Goal: Task Accomplishment & Management: Manage account settings

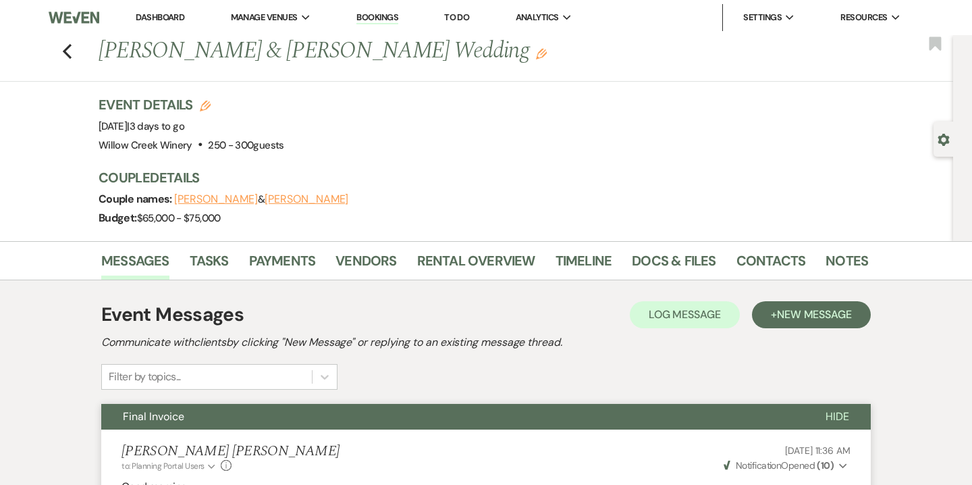
click at [170, 14] on link "Dashboard" at bounding box center [160, 16] width 49 height 11
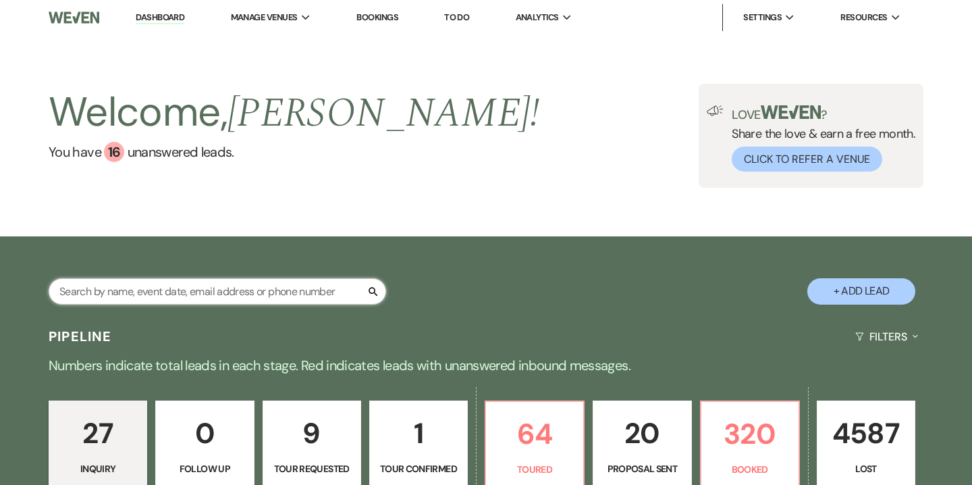
click at [265, 299] on input "text" at bounding box center [218, 291] width 338 height 26
paste input "arozanski97@gmail.com"
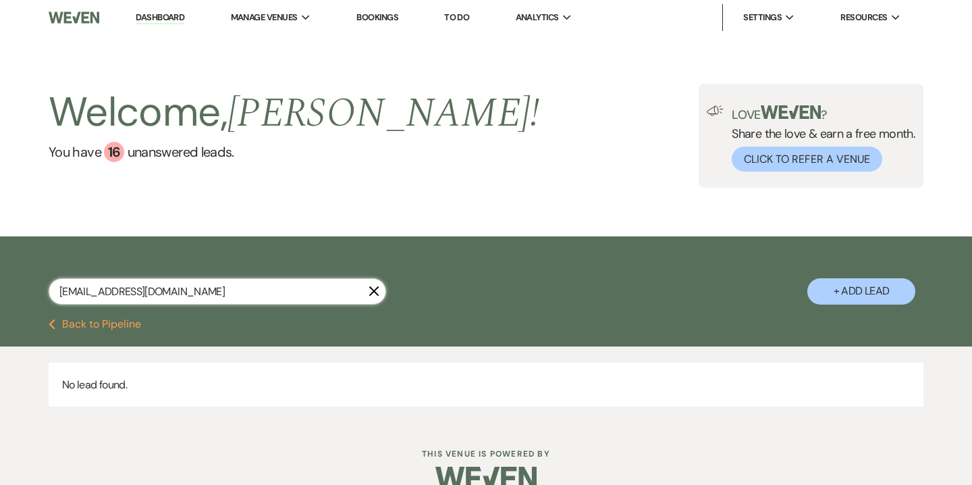
type input "arozanski97@gmail.com"
click at [859, 287] on button "+ Add Lead" at bounding box center [861, 291] width 108 height 26
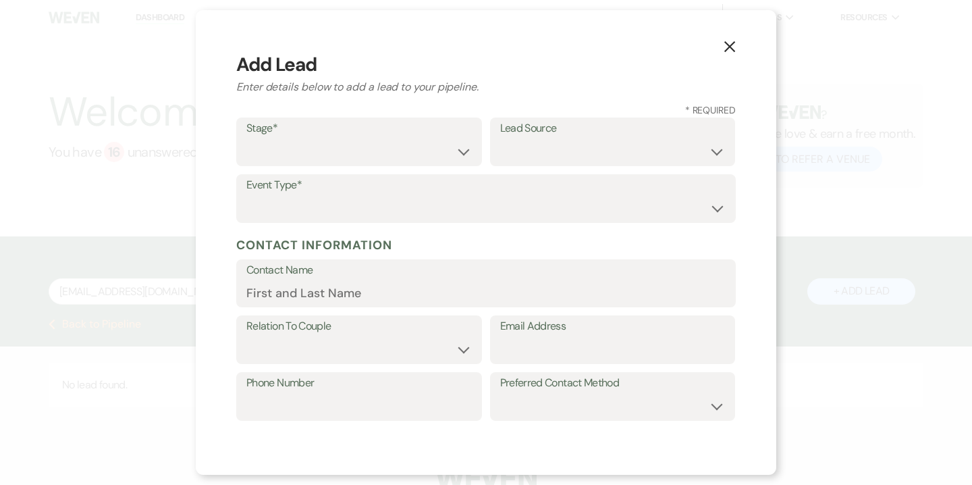
click at [322, 138] on label "Stage*" at bounding box center [358, 129] width 225 height 20
click at [460, 154] on select "Inquiry Follow Up Tour Requested Tour Confirmed Toured Proposal Sent Booked Lost" at bounding box center [358, 151] width 225 height 26
select select "5"
click at [246, 138] on select "Inquiry Follow Up Tour Requested Tour Confirmed Toured Proposal Sent Booked Lost" at bounding box center [358, 151] width 225 height 26
click at [567, 153] on select "Weven Venue Website Instagram Facebook Pinterest Google The Knot Wedding Wire H…" at bounding box center [612, 151] width 225 height 26
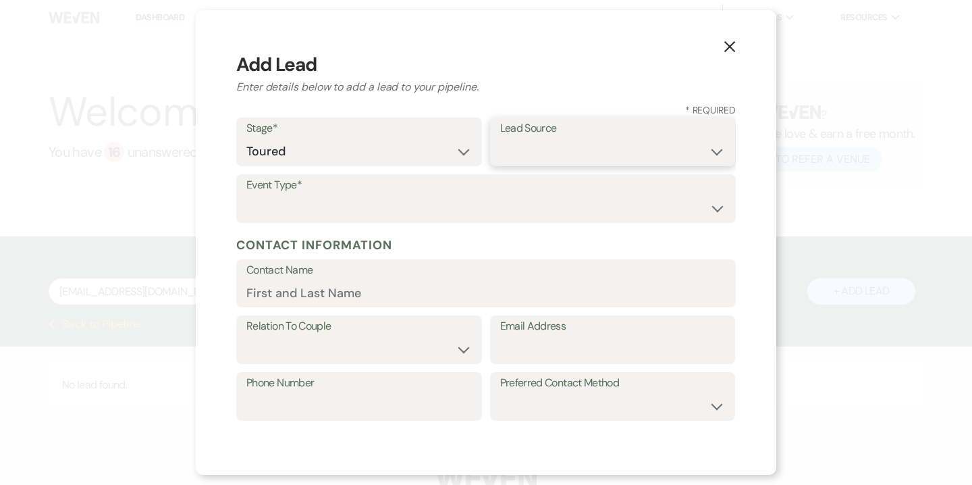
select select "14"
click at [500, 165] on select "Weven Venue Website Instagram Facebook Pinterest Google The Knot Wedding Wire H…" at bounding box center [612, 151] width 225 height 26
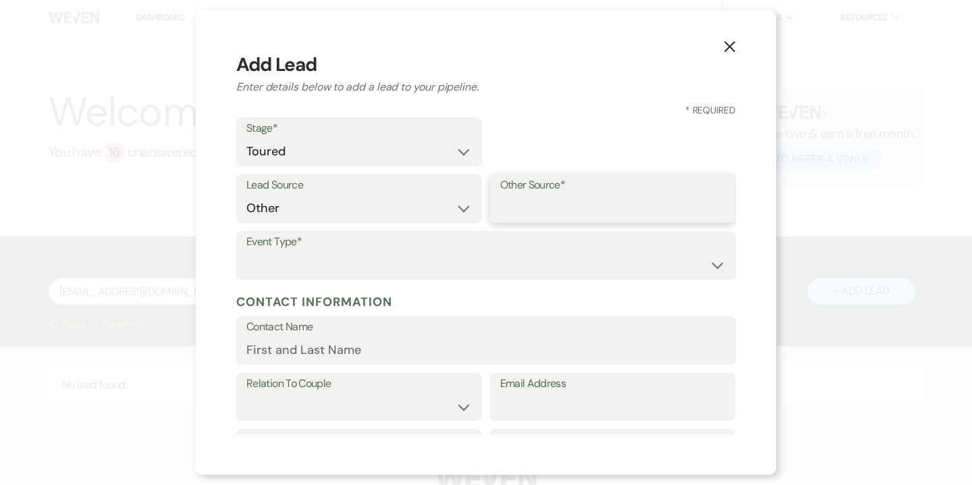
click at [556, 219] on input "Other Source*" at bounding box center [612, 208] width 225 height 26
type input "High Level"
click at [462, 257] on select "Wedding Anniversary Party Baby Shower Bachelorette / Bachelor Party Birthday Pa…" at bounding box center [485, 265] width 479 height 26
select select "1"
click at [246, 252] on select "Wedding Anniversary Party Baby Shower Bachelorette / Bachelor Party Birthday Pa…" at bounding box center [485, 265] width 479 height 26
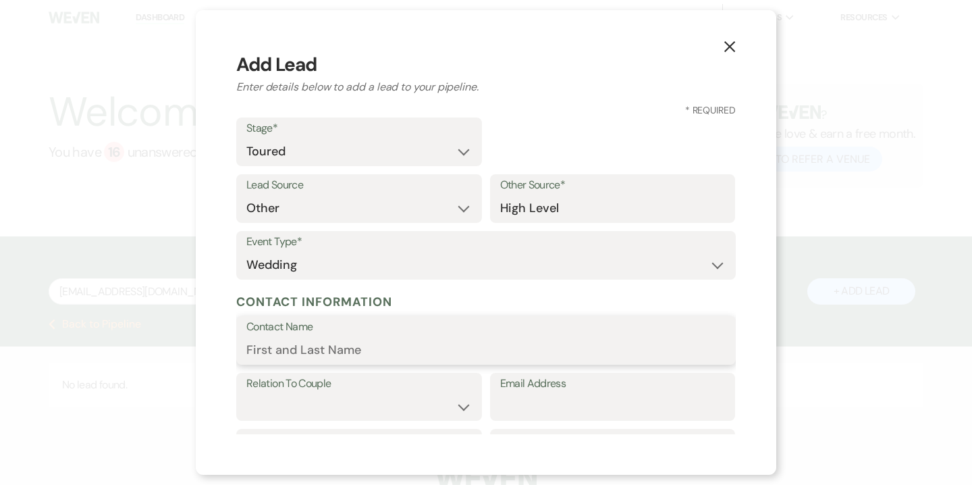
click at [404, 350] on input "Contact Name" at bounding box center [485, 350] width 479 height 26
click at [552, 390] on label "Email Address" at bounding box center [612, 384] width 225 height 20
click at [552, 393] on input "Email Address" at bounding box center [612, 406] width 225 height 26
paste input "arozanski97@gmail.com"
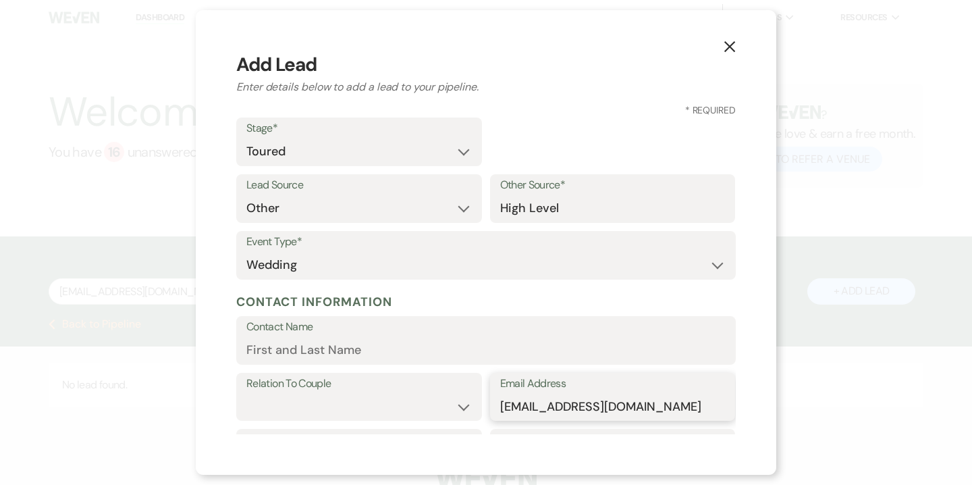
type input "arozanski97@gmail.com"
click at [389, 420] on div "Relation To Couple Couple Planner Parent of Couple Family Member Friend Other" at bounding box center [359, 397] width 246 height 49
click at [390, 411] on select "Couple Planner Parent of Couple Family Member Friend Other" at bounding box center [358, 406] width 225 height 26
select select "1"
click at [246, 393] on select "Couple Planner Parent of Couple Family Member Friend Other" at bounding box center [358, 406] width 225 height 26
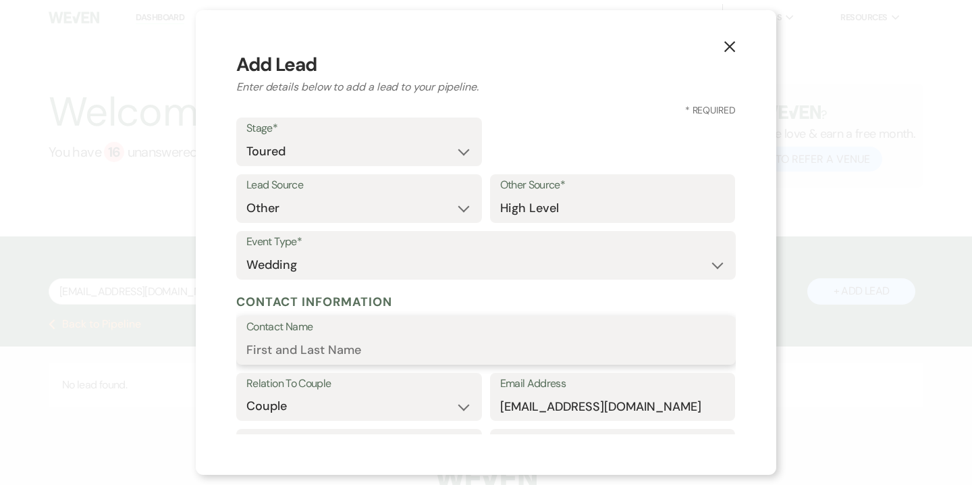
click at [380, 354] on input "Contact Name" at bounding box center [485, 350] width 479 height 26
click at [303, 348] on input "Contact Name" at bounding box center [485, 350] width 479 height 26
paste input "Allison Rozanski"
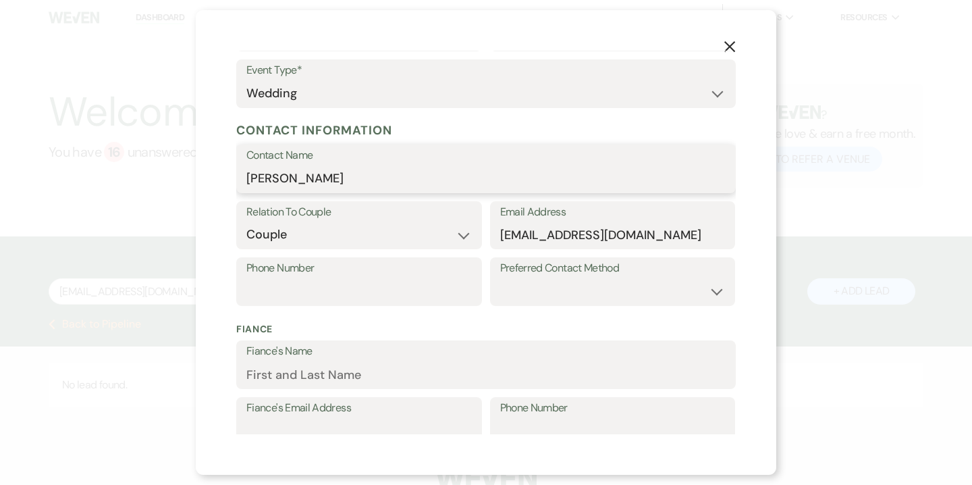
scroll to position [178, 0]
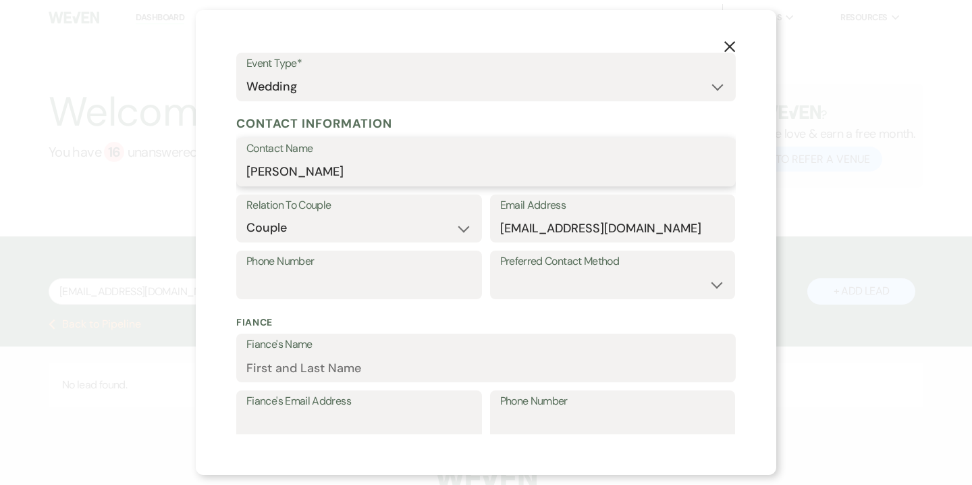
type input "Allison Rozanski"
click at [314, 270] on label "Phone Number" at bounding box center [358, 262] width 225 height 20
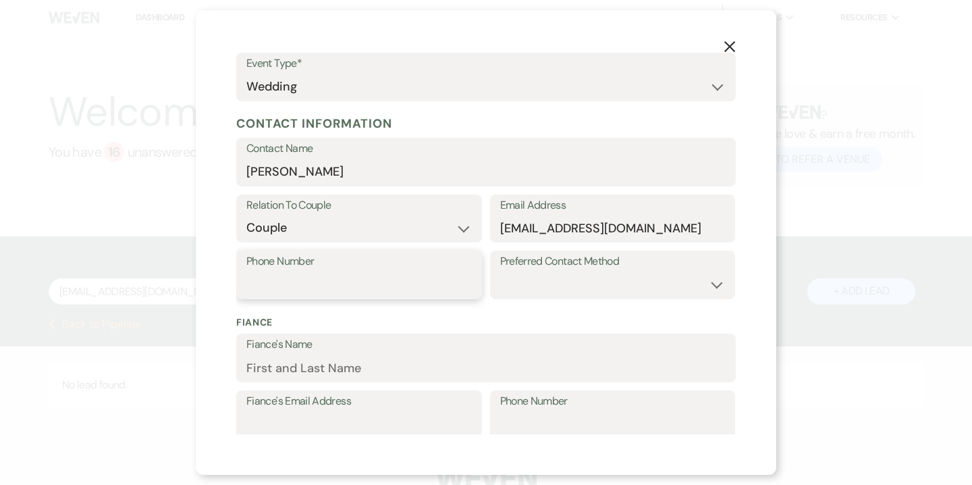
click at [314, 271] on input "Phone Number" at bounding box center [358, 284] width 225 height 26
paste input "(267) 760-0181"
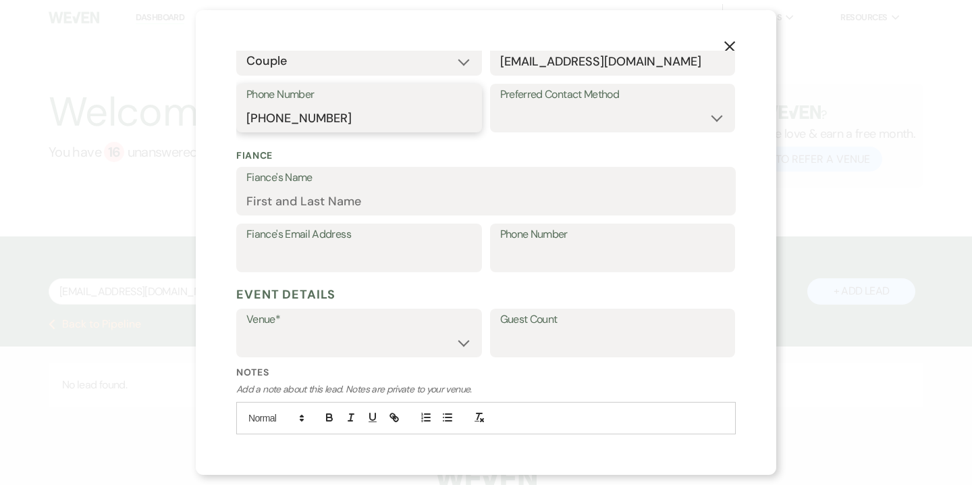
scroll to position [350, 0]
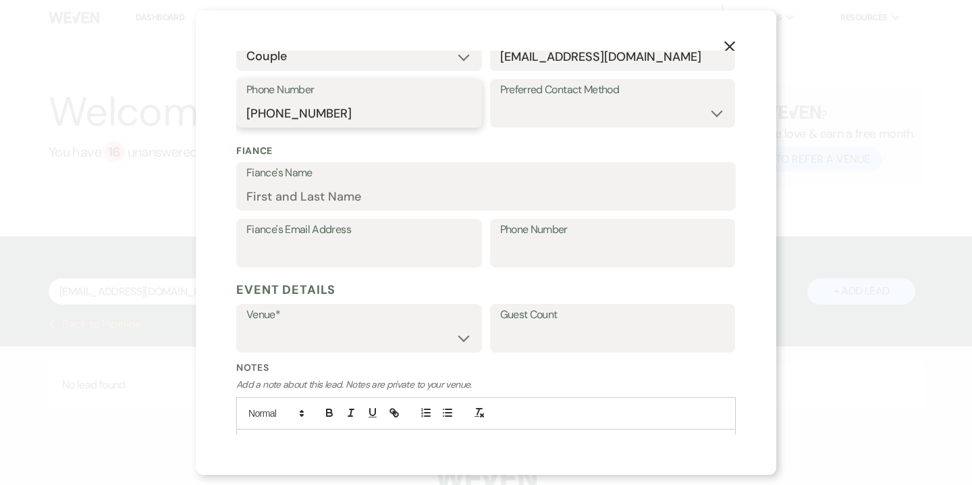
type input "(267) 760-0181"
click at [317, 192] on input "Fiance's Name" at bounding box center [485, 196] width 479 height 26
click at [277, 311] on label "Venue*" at bounding box center [358, 315] width 225 height 20
click at [285, 333] on select "Willow Creek Winery The [GEOGRAPHIC_DATA]" at bounding box center [358, 338] width 225 height 26
select select "641"
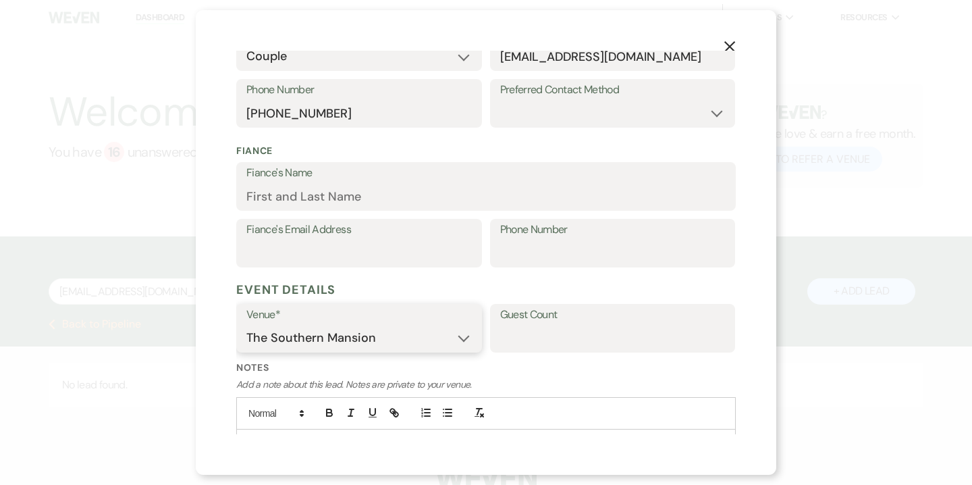
click at [246, 325] on select "Willow Creek Winery The [GEOGRAPHIC_DATA]" at bounding box center [358, 338] width 225 height 26
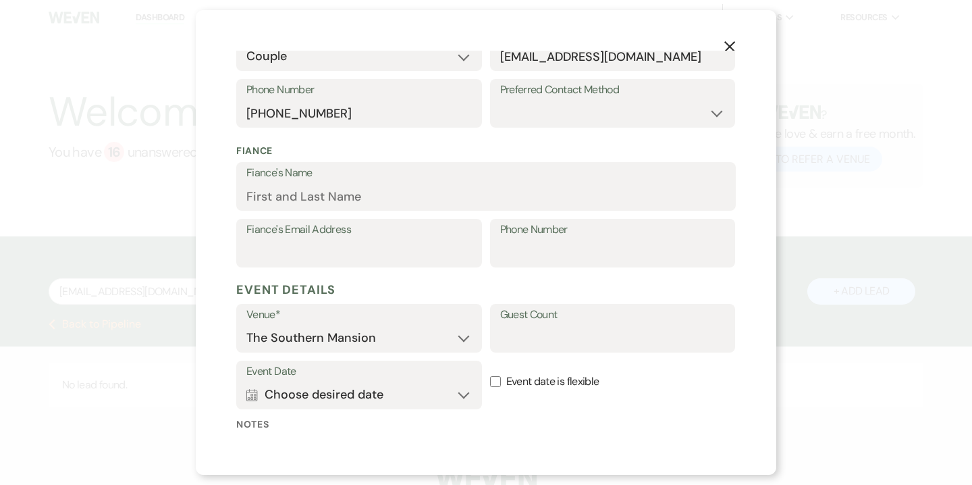
click at [515, 351] on div "Guest Count" at bounding box center [613, 328] width 246 height 49
click at [514, 342] on input "Guest Count" at bounding box center [612, 338] width 225 height 26
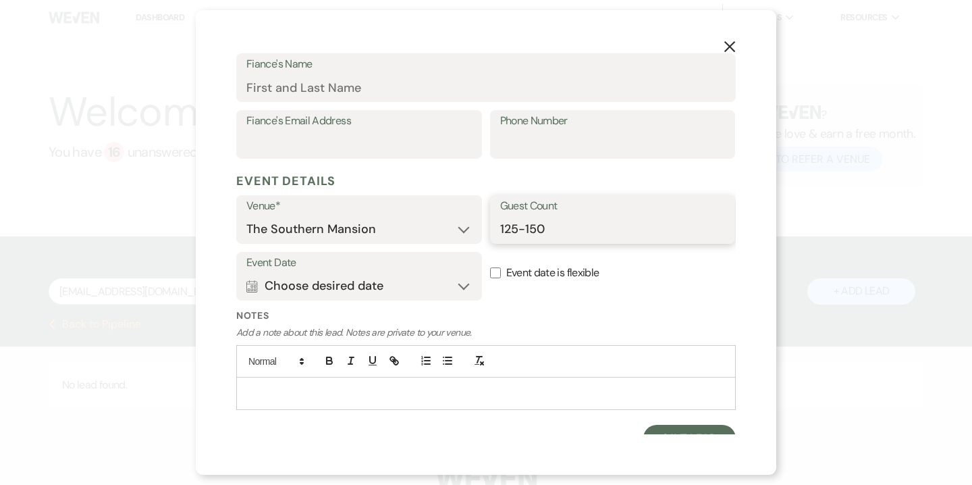
scroll to position [475, 0]
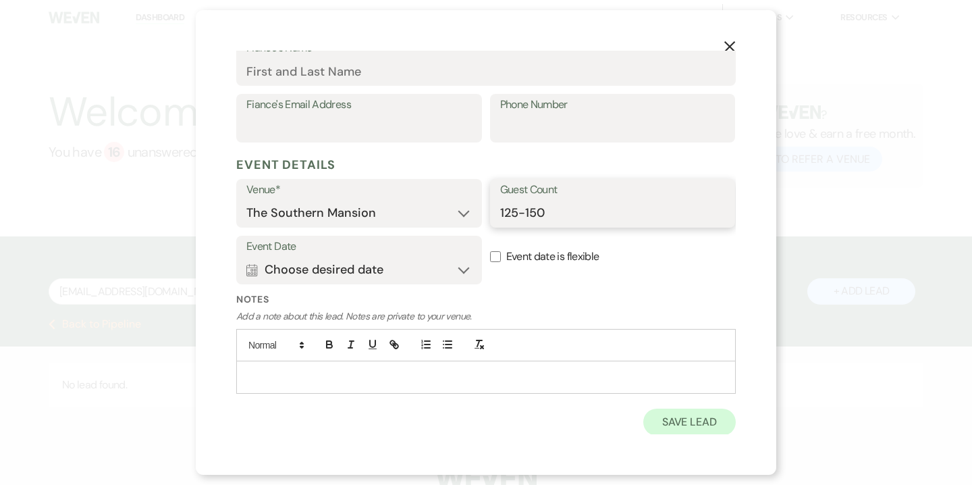
type input "125-150"
click at [668, 423] on button "Save Lead" at bounding box center [689, 421] width 92 height 27
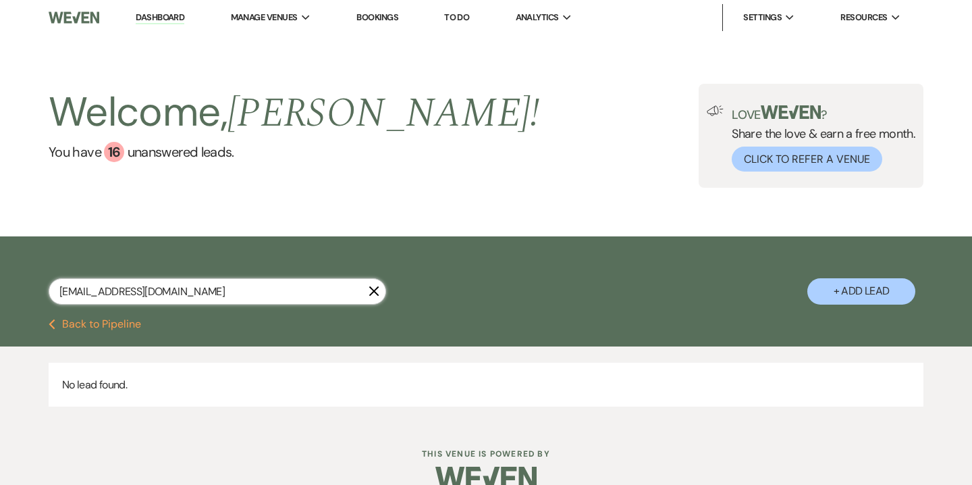
click at [184, 301] on input "arozanski97@gmail.com" at bounding box center [218, 291] width 338 height 26
click at [373, 295] on icon "X" at bounding box center [374, 291] width 11 height 11
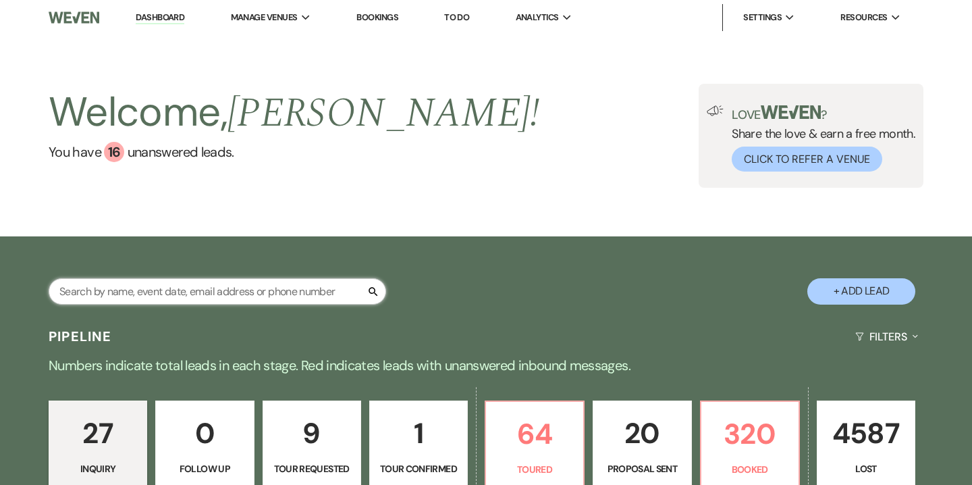
click at [190, 299] on input "text" at bounding box center [218, 291] width 338 height 26
paste input "(267) 760-0181"
type input "(267) 760-0181"
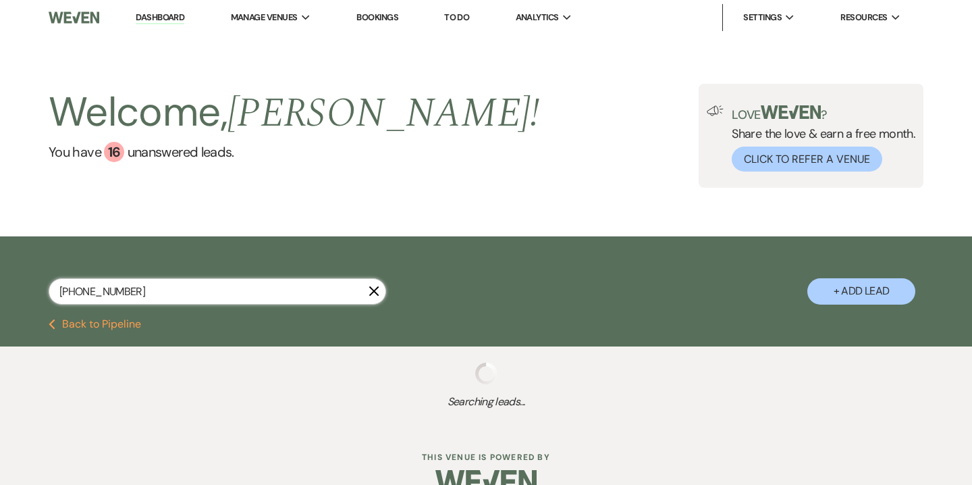
select select "5"
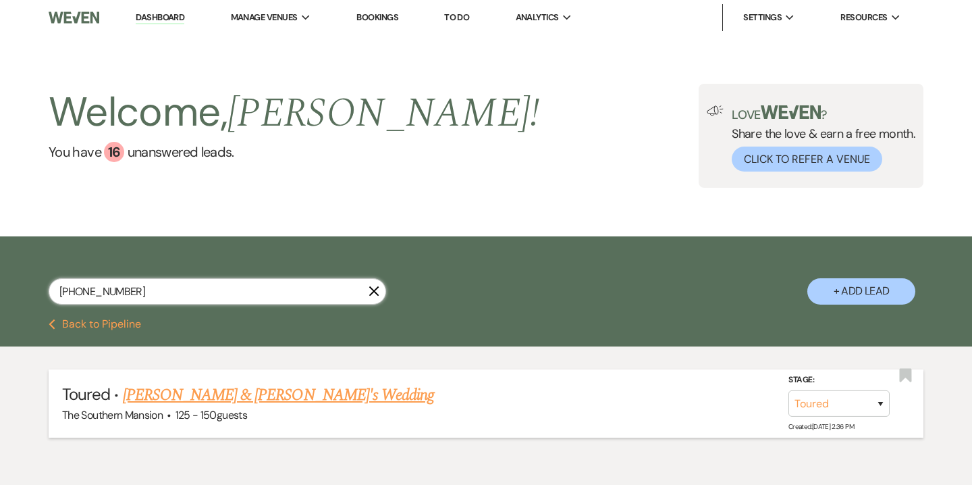
type input "(267) 760-0181"
click at [205, 400] on link "Allison Rozanski & Fiance's Wedding" at bounding box center [279, 395] width 312 height 24
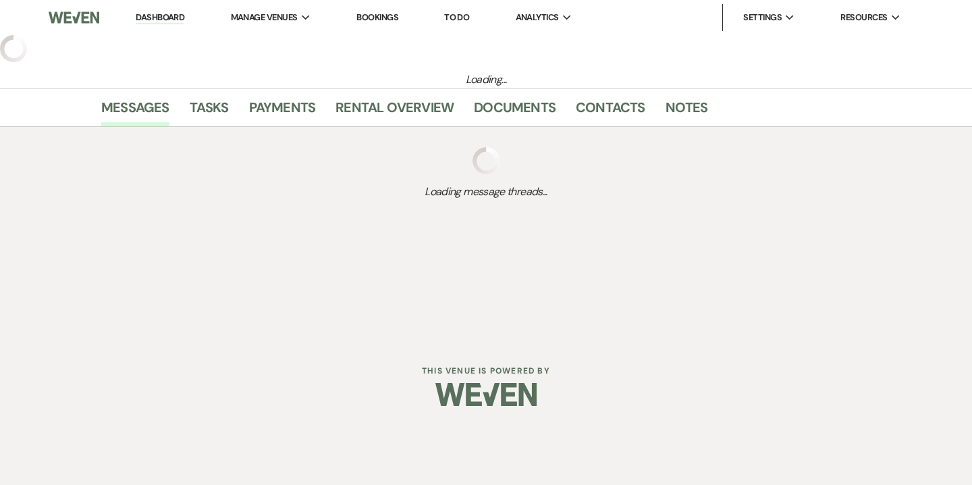
select select "5"
select select "14"
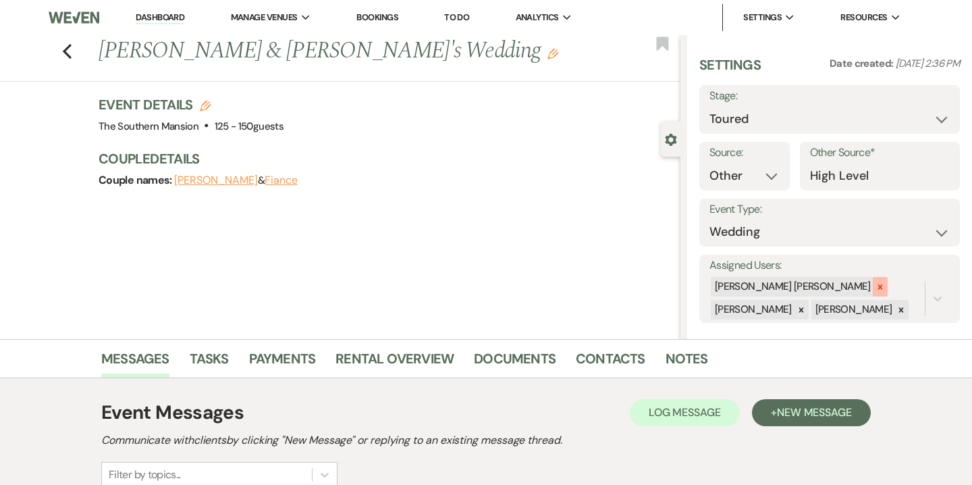
click at [876, 288] on icon at bounding box center [880, 286] width 9 height 9
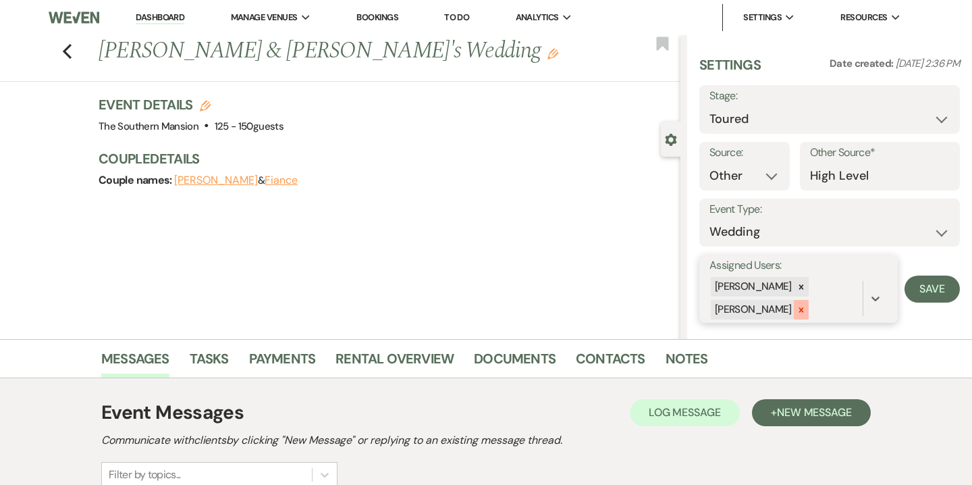
click at [802, 310] on icon at bounding box center [801, 309] width 9 height 9
click at [919, 289] on button "Save" at bounding box center [932, 288] width 55 height 27
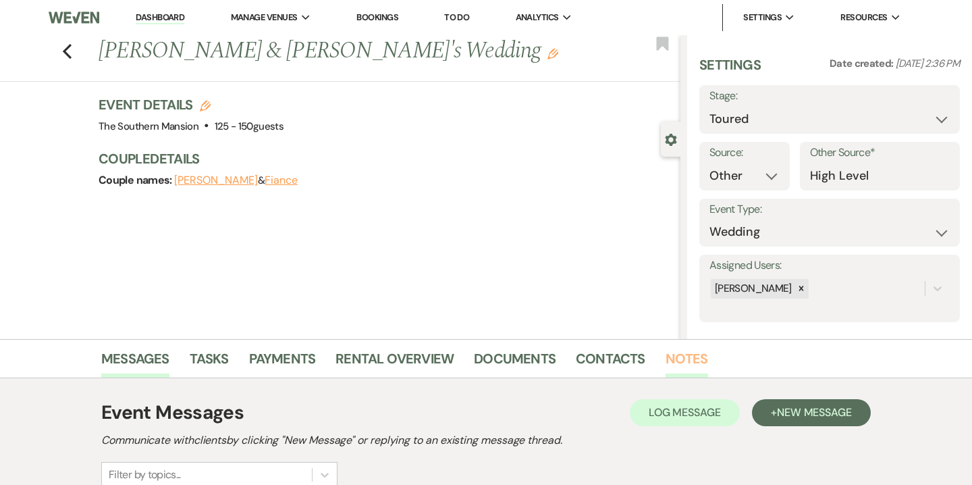
click at [677, 350] on link "Notes" at bounding box center [687, 363] width 43 height 30
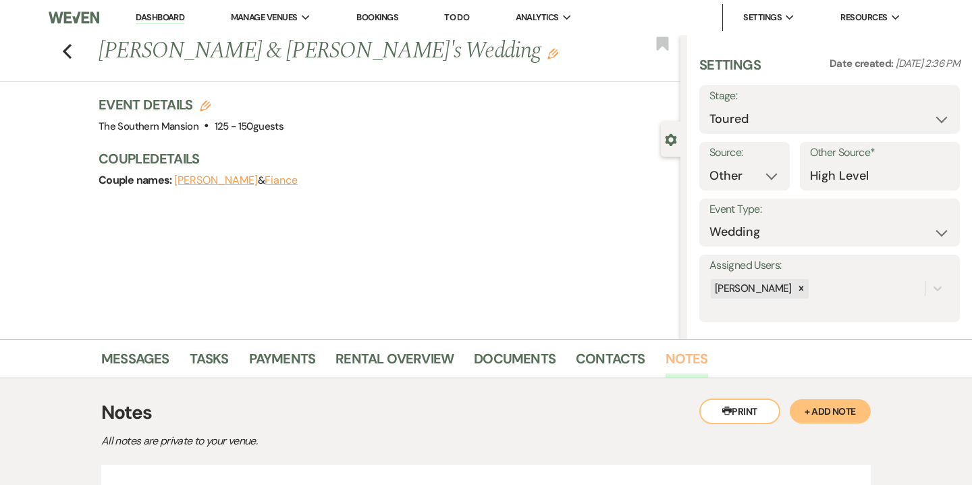
scroll to position [143, 0]
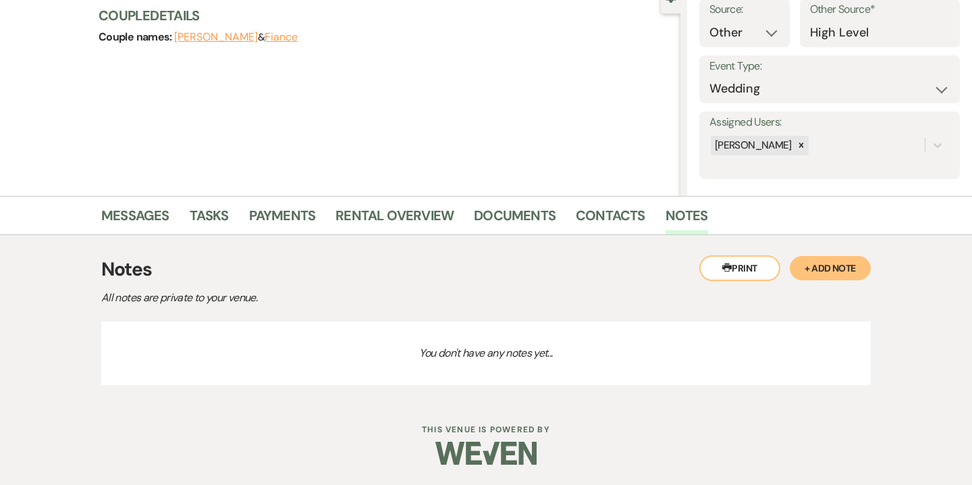
click at [803, 263] on button "+ Add Note" at bounding box center [830, 268] width 81 height 24
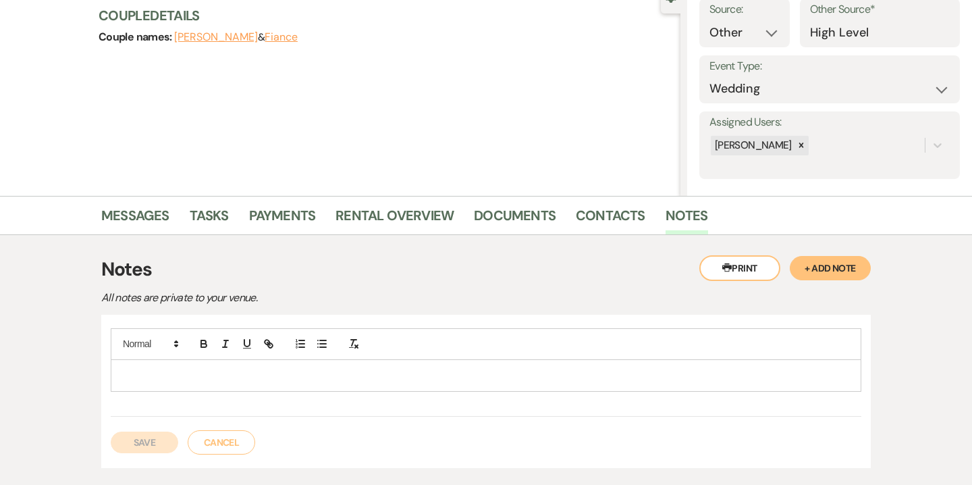
click at [290, 376] on p at bounding box center [486, 375] width 729 height 15
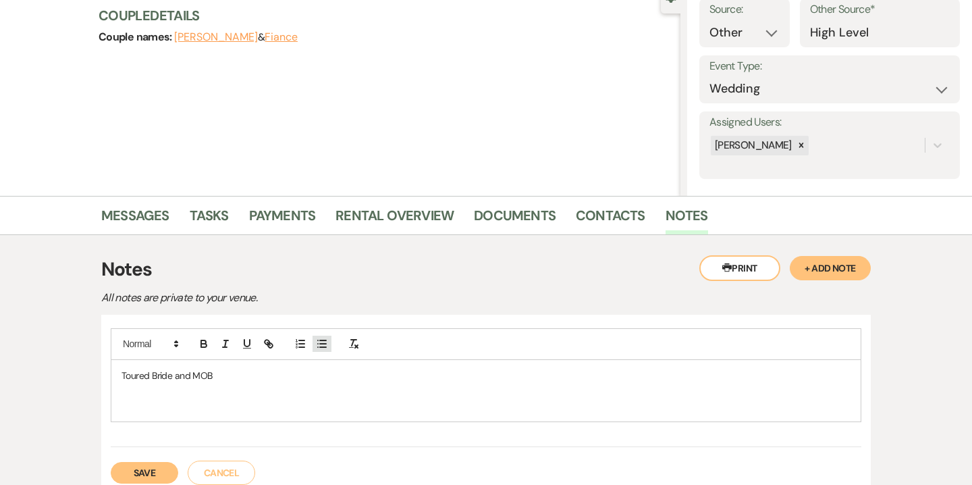
click at [324, 340] on icon "button" at bounding box center [322, 344] width 12 height 12
click at [149, 408] on li "From West Coast" at bounding box center [493, 405] width 716 height 15
click at [155, 410] on li at bounding box center [493, 405] width 716 height 15
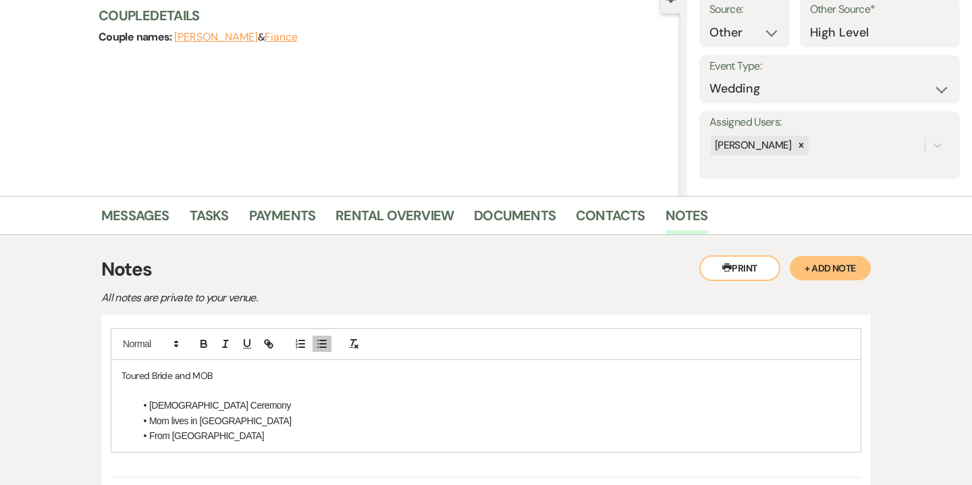
click at [228, 409] on li "Church Ceremony" at bounding box center [493, 405] width 716 height 15
click at [242, 409] on li "Church Ceremony" at bounding box center [493, 405] width 716 height 15
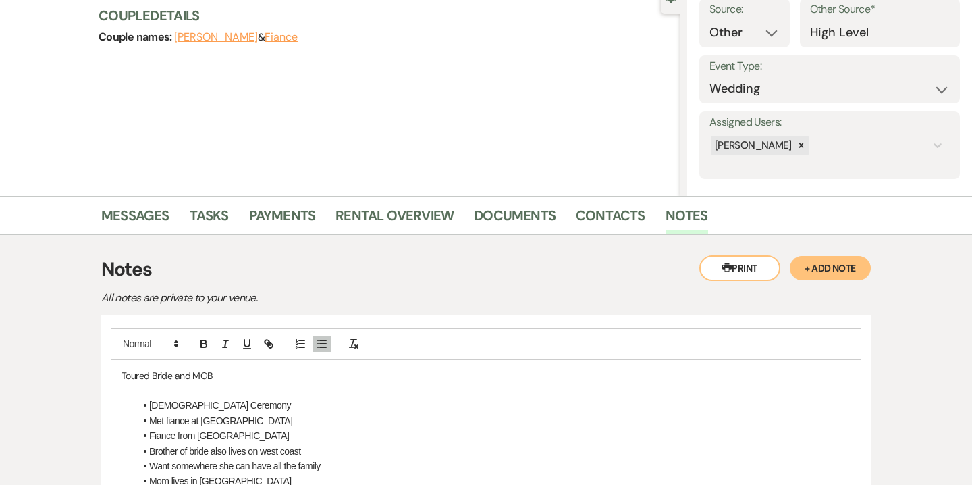
click at [230, 400] on li "Church Ceremony" at bounding box center [493, 405] width 716 height 15
click at [224, 421] on li "Met fiance at Universioty of Miami" at bounding box center [493, 420] width 716 height 15
click at [176, 421] on li "Met fiance at Universioty of Miami" at bounding box center [493, 420] width 716 height 15
click at [189, 423] on li "Met fiance at Universioty of Miami" at bounding box center [493, 420] width 716 height 15
click at [227, 420] on li "Met fiancé at Universioty of Miami" at bounding box center [493, 420] width 716 height 15
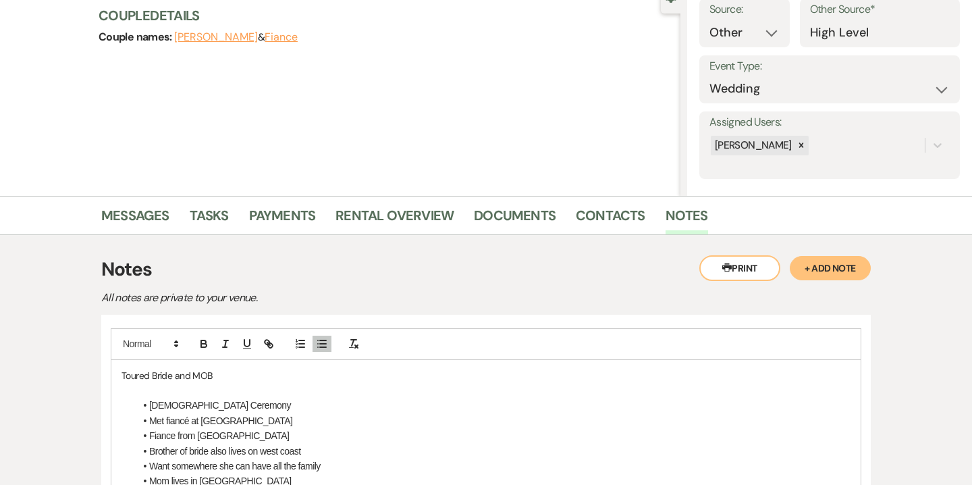
click at [163, 438] on li "Fiance from Indaina" at bounding box center [493, 435] width 716 height 15
click at [176, 438] on li "Fiance from Indaina" at bounding box center [493, 435] width 716 height 15
click at [205, 435] on li "Fiancé from Indaina" at bounding box center [493, 435] width 716 height 15
click at [238, 442] on ul "Church Ceremony Met fiancé at University of Miami Fiancé from Indiana Brother o…" at bounding box center [493, 451] width 716 height 106
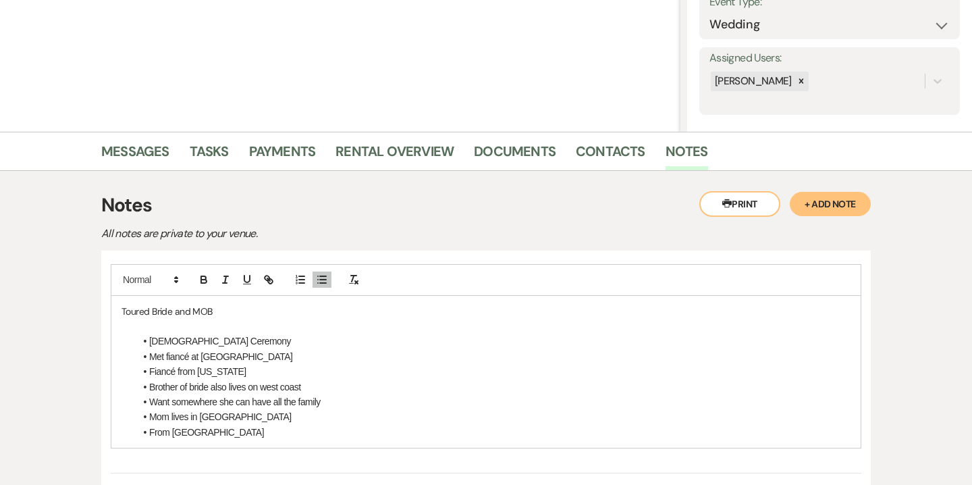
scroll to position [209, 0]
click at [276, 360] on li "Met fiancé at University of Miami" at bounding box center [493, 355] width 716 height 15
click at [223, 431] on li "From West Coast" at bounding box center [493, 430] width 716 height 15
drag, startPoint x: 173, startPoint y: 432, endPoint x: 149, endPoint y: 432, distance: 24.3
click at [149, 432] on li "From West Coast" at bounding box center [493, 430] width 716 height 15
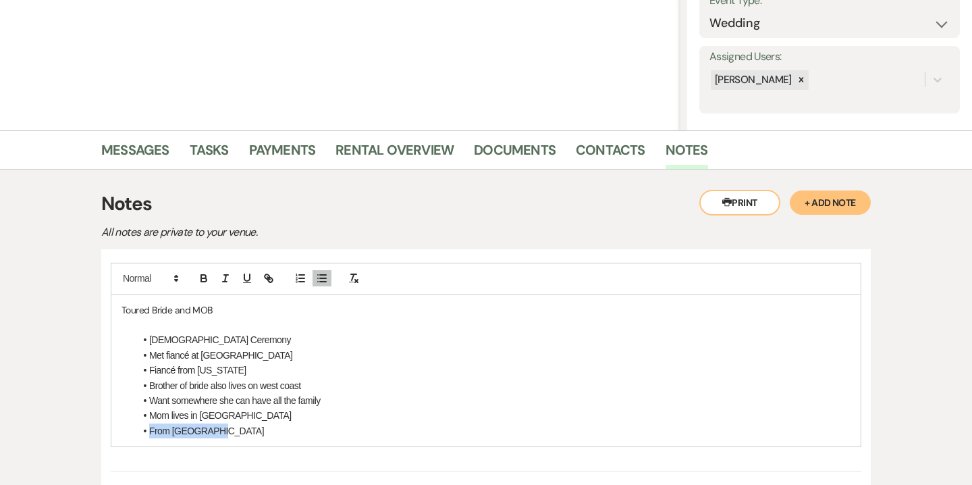
drag, startPoint x: 223, startPoint y: 427, endPoint x: 149, endPoint y: 431, distance: 75.0
click at [149, 431] on li "From West Coast" at bounding box center [493, 430] width 716 height 15
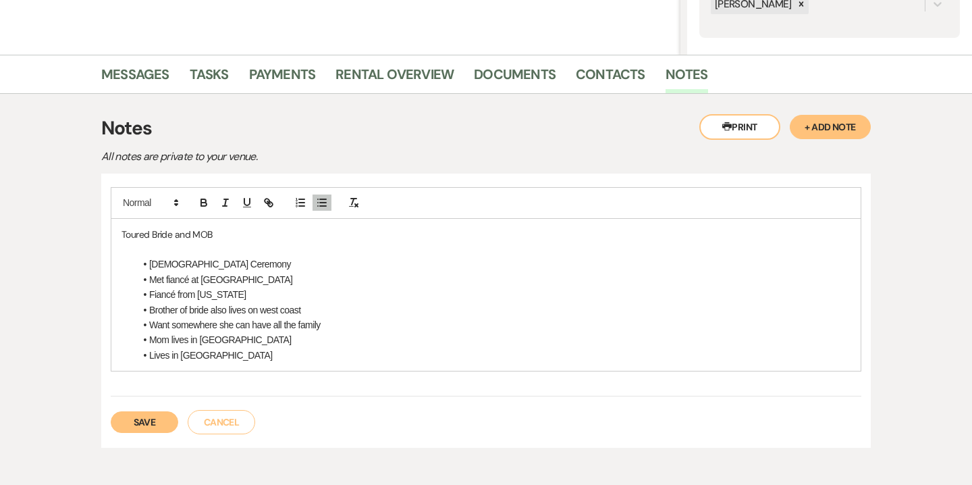
scroll to position [286, 0]
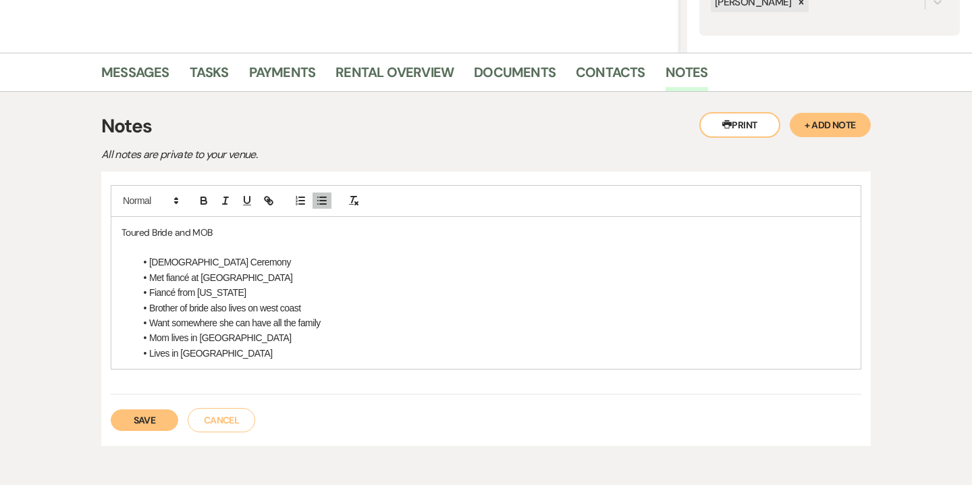
click at [226, 263] on li "Church Ceremony" at bounding box center [493, 261] width 716 height 15
click at [217, 229] on p "Toured Bride and MOB" at bounding box center [486, 232] width 729 height 15
click at [226, 259] on li "Church Ceremony" at bounding box center [493, 261] width 716 height 15
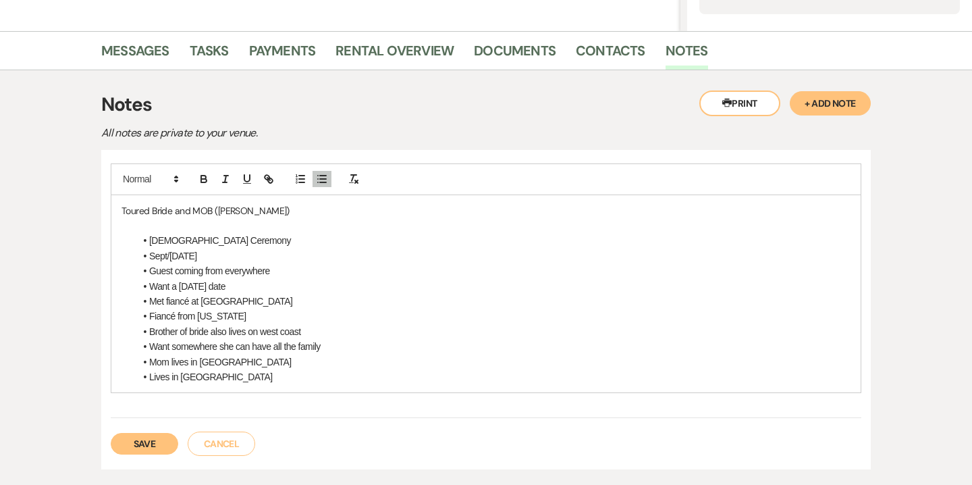
scroll to position [311, 0]
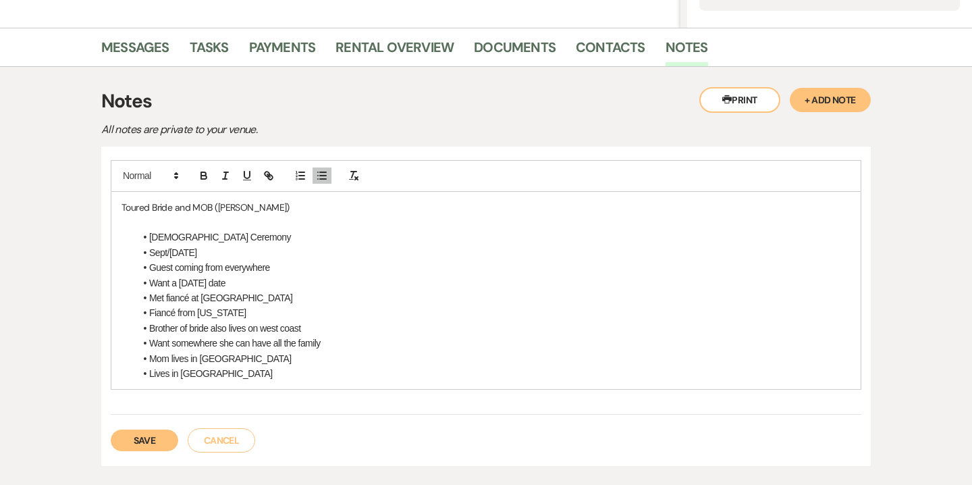
click at [220, 236] on li "Church Ceremony" at bounding box center [493, 237] width 716 height 15
click at [210, 375] on li "Lives in Seattle" at bounding box center [493, 373] width 716 height 15
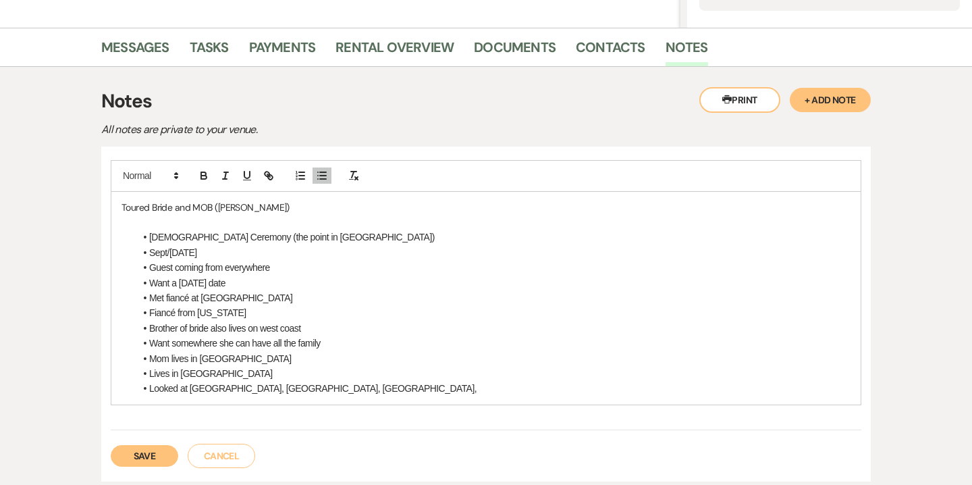
click at [351, 388] on li "Looked at Beach Plum, Chalfonte, Cape May Ferry," at bounding box center [493, 388] width 716 height 15
click at [203, 423] on p "*Send quote for 135" at bounding box center [486, 418] width 729 height 15
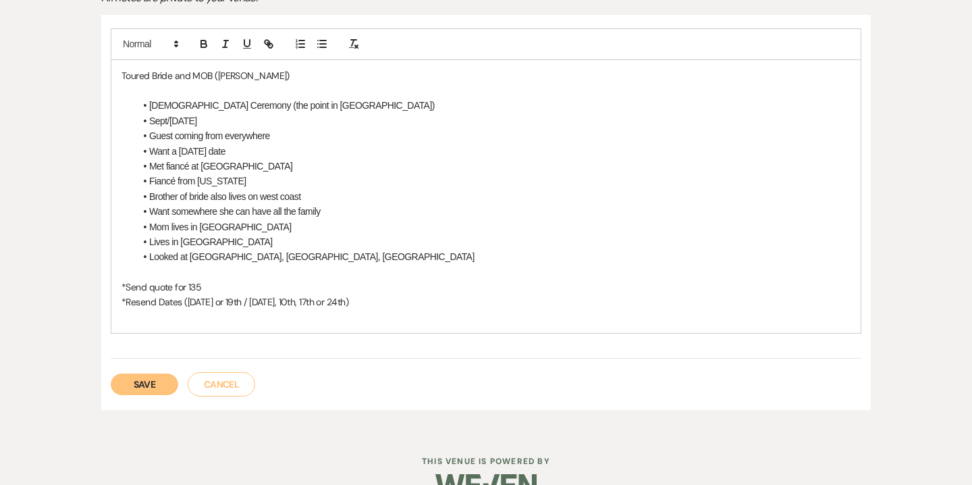
scroll to position [475, 0]
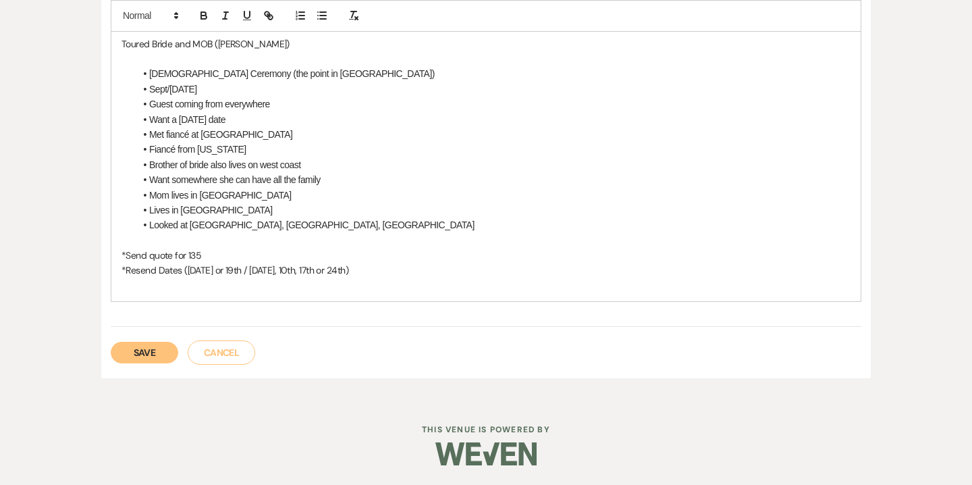
click at [147, 296] on div "Toured Bride and MOB (Carol) Church Ceremony (the point in Cape May) Sept/Oct 2…" at bounding box center [485, 164] width 749 height 273
click at [153, 349] on button "Save" at bounding box center [145, 353] width 68 height 22
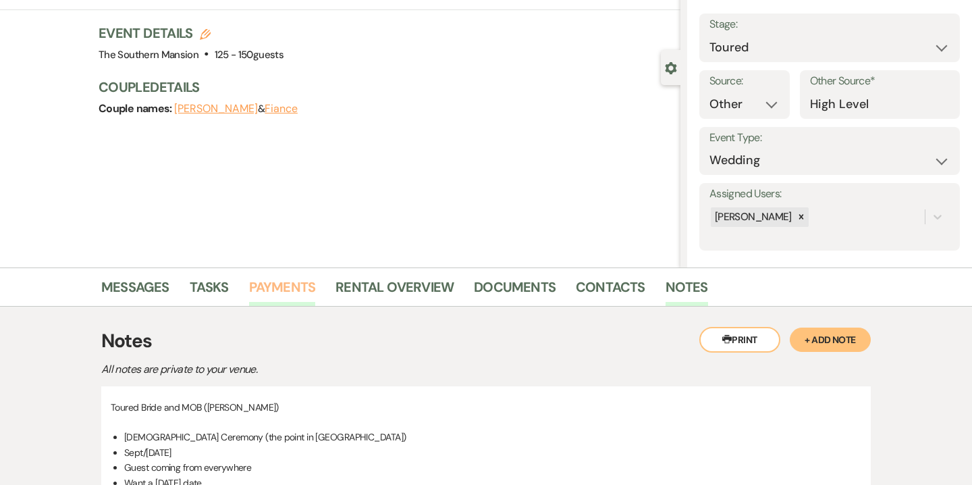
scroll to position [0, 0]
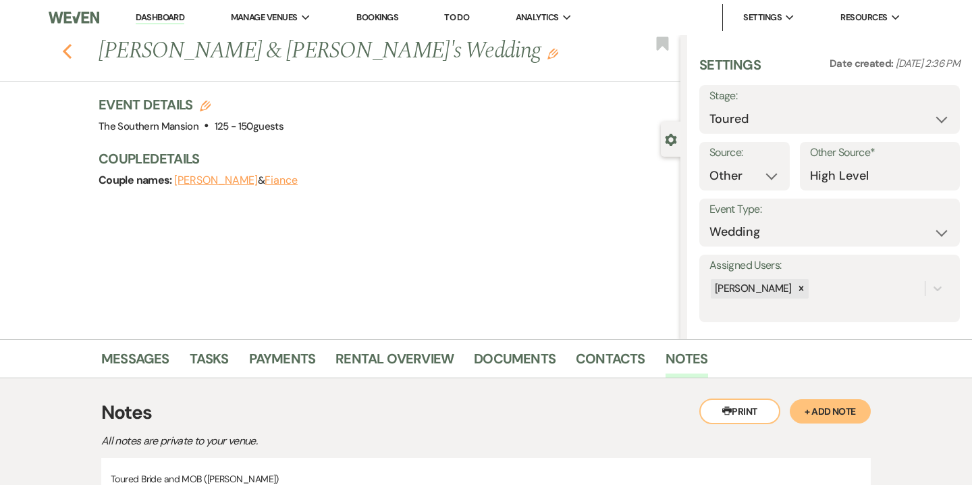
click at [68, 44] on icon "Previous" at bounding box center [67, 51] width 10 height 16
select select "5"
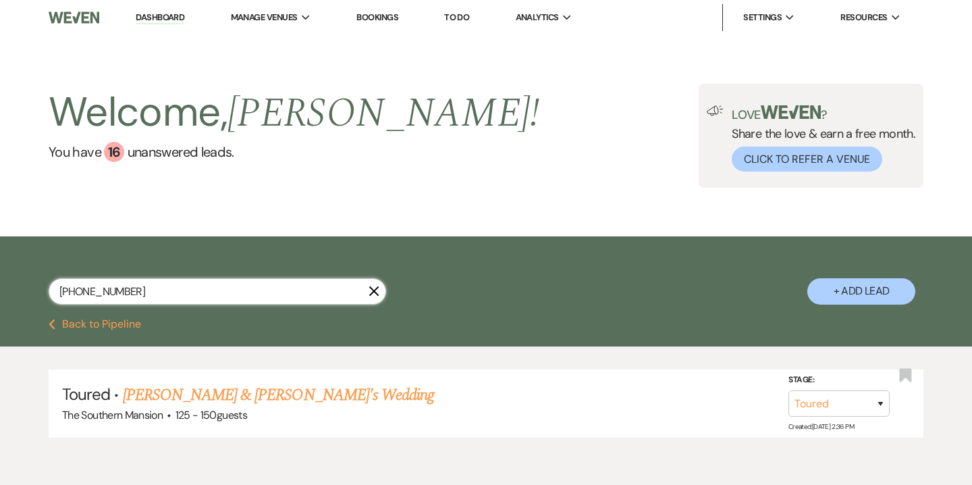
click at [136, 284] on input "(267) 760-0181" at bounding box center [218, 291] width 338 height 26
drag, startPoint x: 136, startPoint y: 284, endPoint x: 0, endPoint y: 285, distance: 135.7
click at [0, 285] on div "(267) 760-0181 X + Add Lead" at bounding box center [486, 279] width 972 height 72
click at [275, 296] on input "text" at bounding box center [218, 291] width 338 height 26
paste input "[EMAIL_ADDRESS][DOMAIN_NAME]"
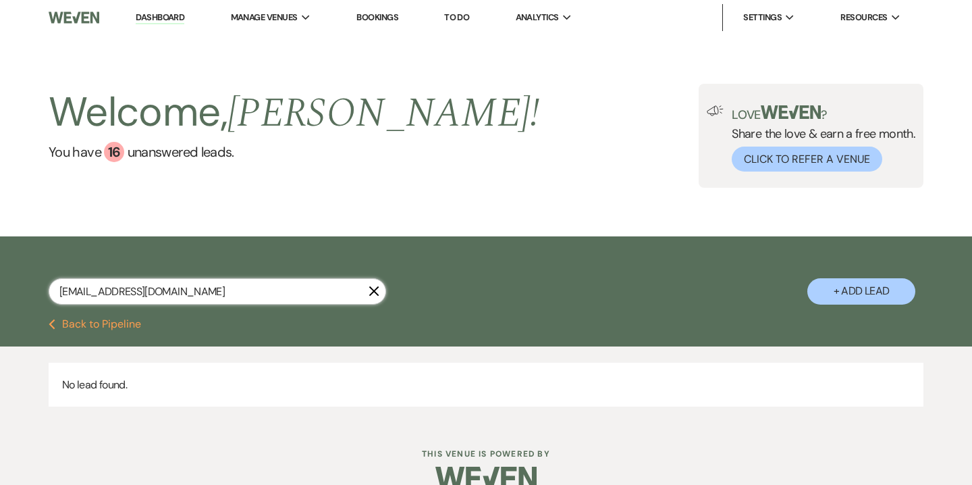
type input "[EMAIL_ADDRESS][DOMAIN_NAME]"
click at [824, 300] on button "+ Add Lead" at bounding box center [861, 291] width 108 height 26
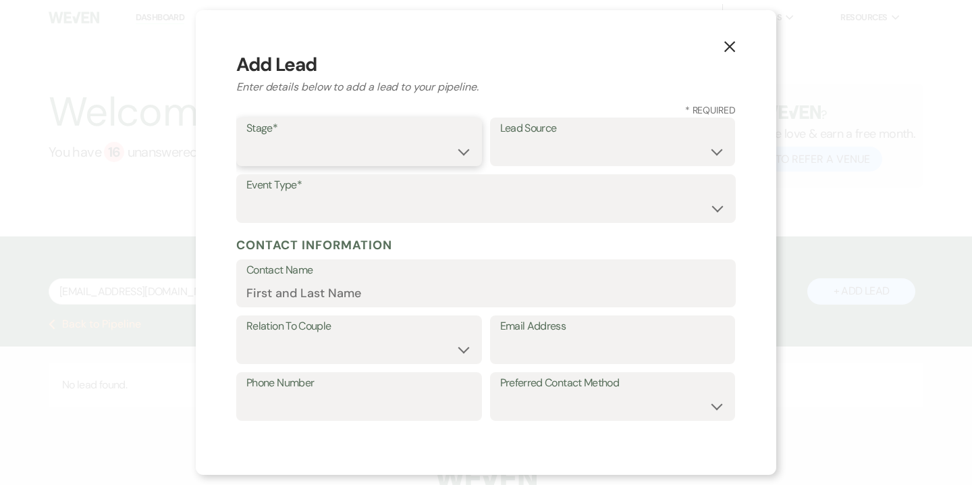
click at [311, 153] on select "Inquiry Follow Up Tour Requested Tour Confirmed Toured Proposal Sent Booked Lost" at bounding box center [358, 151] width 225 height 26
select select "5"
click at [246, 138] on select "Inquiry Follow Up Tour Requested Tour Confirmed Toured Proposal Sent Booked Lost" at bounding box center [358, 151] width 225 height 26
click at [522, 144] on select "Weven Venue Website Instagram Facebook Pinterest Google The Knot Wedding Wire H…" at bounding box center [612, 151] width 225 height 26
select select "14"
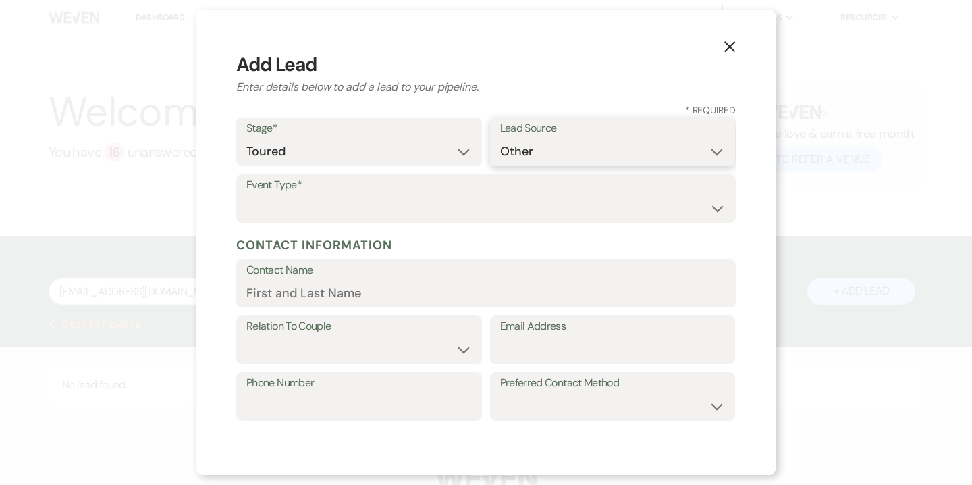
click at [500, 165] on select "Weven Venue Website Instagram Facebook Pinterest Google The Knot Wedding Wire H…" at bounding box center [612, 151] width 225 height 26
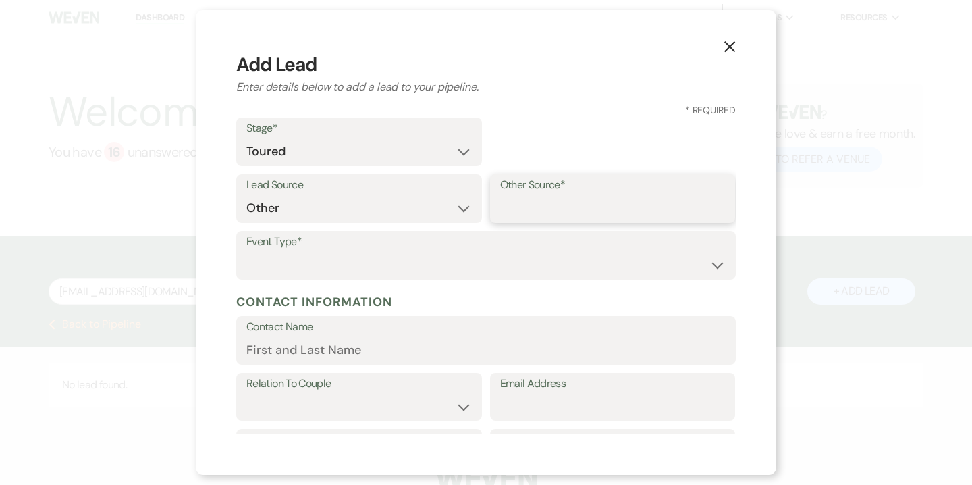
click at [631, 212] on input "Other Source*" at bounding box center [612, 208] width 225 height 26
type input "High Level"
click at [575, 267] on select "Wedding Anniversary Party Baby Shower Bachelorette / Bachelor Party Birthday Pa…" at bounding box center [485, 265] width 479 height 26
select select "1"
click at [246, 252] on select "Wedding Anniversary Party Baby Shower Bachelorette / Bachelor Party Birthday Pa…" at bounding box center [485, 265] width 479 height 26
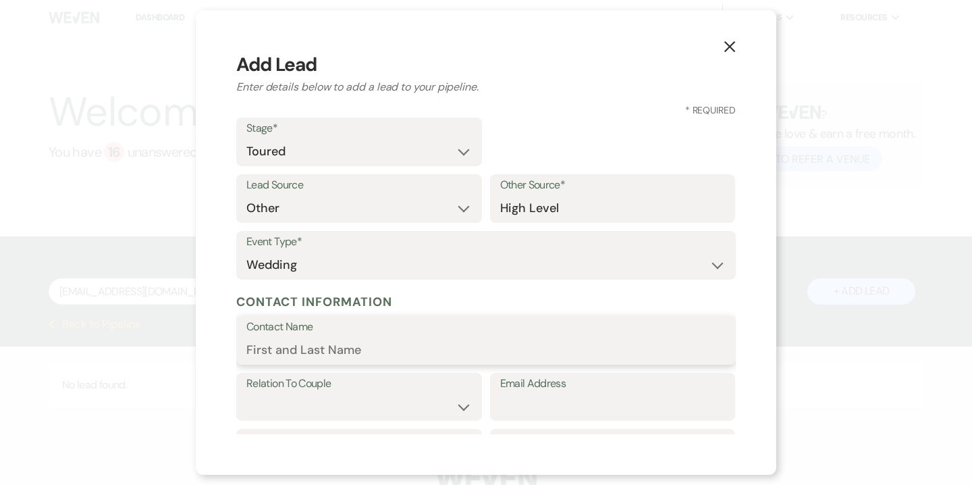
click at [351, 350] on input "Contact Name" at bounding box center [485, 350] width 479 height 26
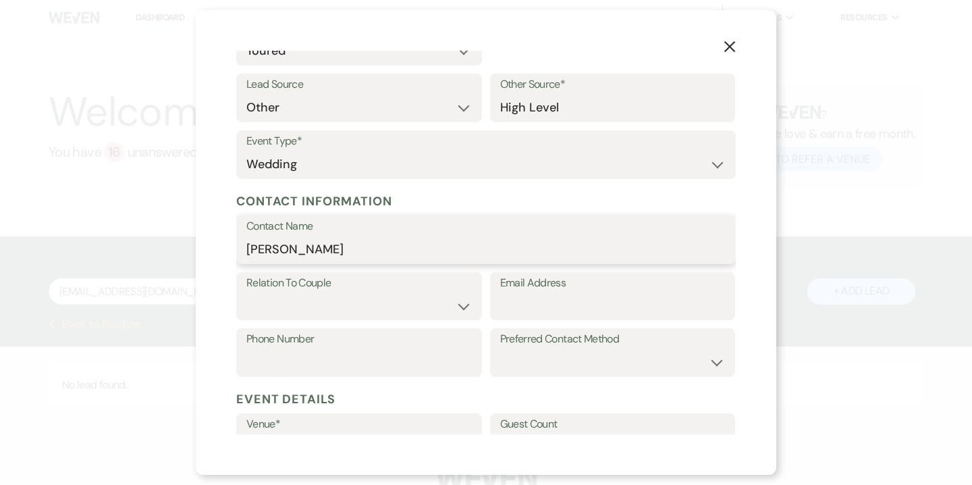
scroll to position [111, 0]
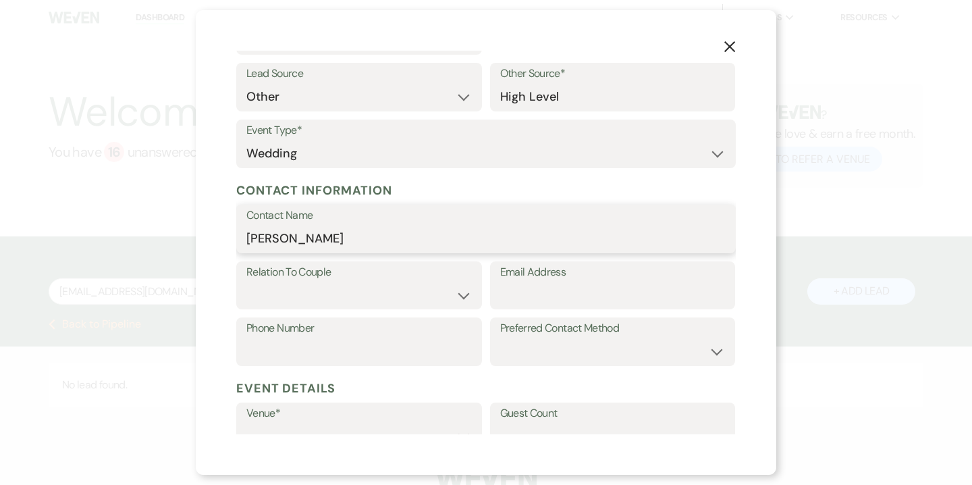
type input "[PERSON_NAME]"
click at [300, 298] on select "Couple Planner Parent of Couple Family Member Friend Other" at bounding box center [358, 294] width 225 height 26
select select "1"
click at [246, 281] on select "Couple Planner Parent of Couple Family Member Friend Other" at bounding box center [358, 294] width 225 height 26
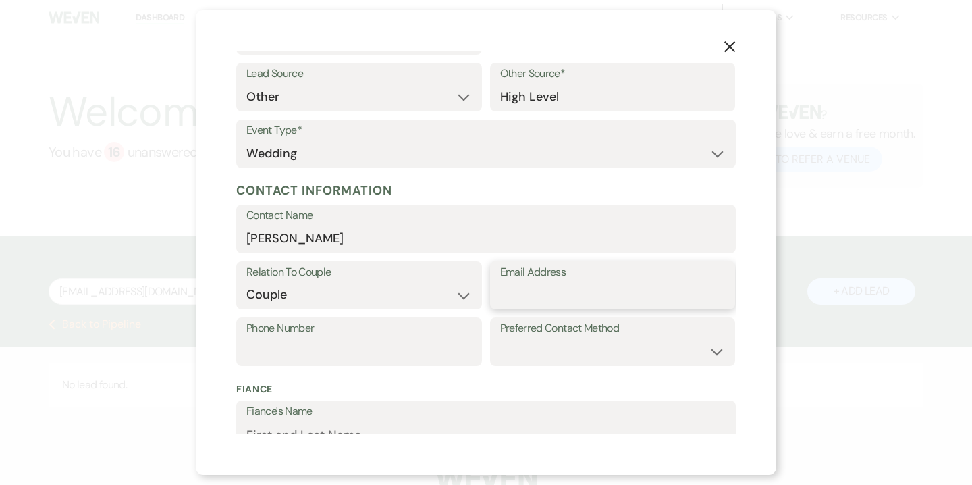
click at [547, 304] on input "Email Address" at bounding box center [612, 294] width 225 height 26
drag, startPoint x: 302, startPoint y: 244, endPoint x: 217, endPoint y: 234, distance: 85.7
click at [217, 234] on div "X Add Lead Enter details below to add a lead to your pipeline. * Required Stage…" at bounding box center [486, 242] width 581 height 464
type input "[PERSON_NAME]"
click at [280, 299] on select "Couple Planner Parent of Couple Family Member Friend Other" at bounding box center [358, 294] width 225 height 26
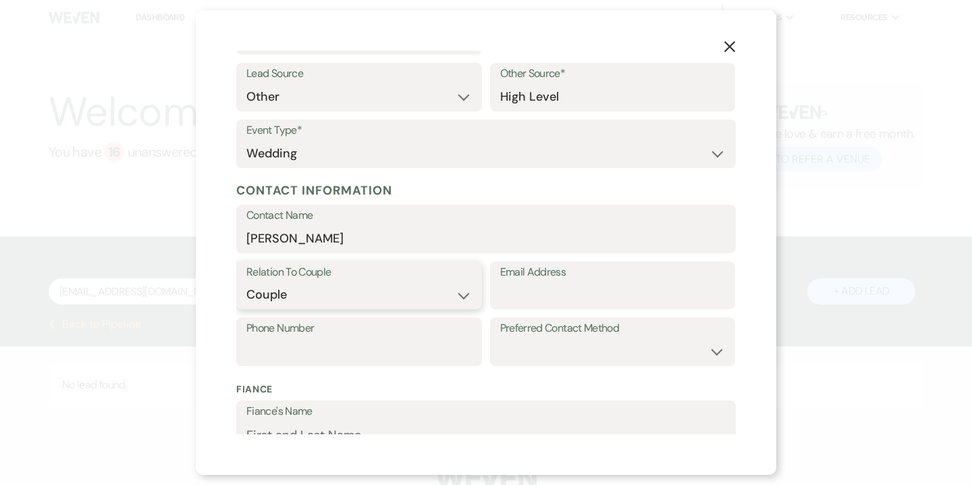
select select "3"
click at [246, 281] on select "Couple Planner Parent of Couple Family Member Friend Other" at bounding box center [358, 294] width 225 height 26
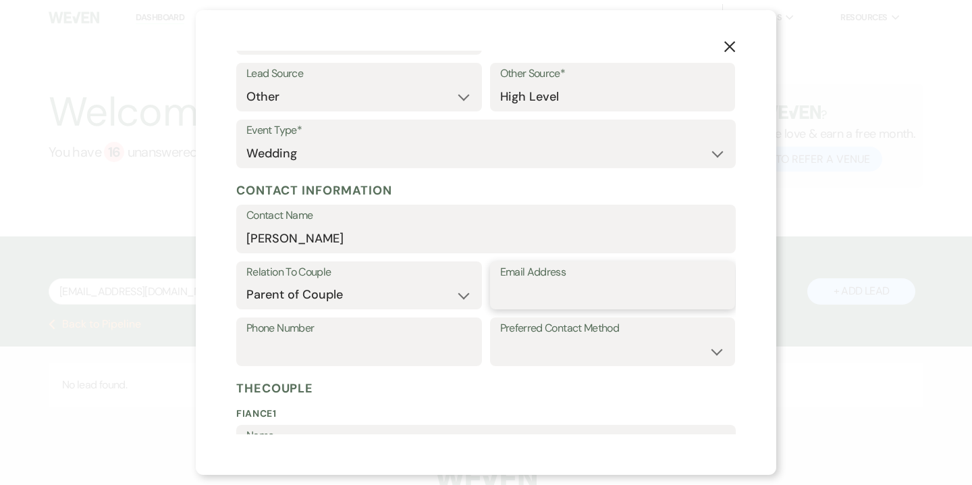
click at [547, 298] on input "Email Address" at bounding box center [612, 294] width 225 height 26
paste input "[EMAIL_ADDRESS][DOMAIN_NAME]"
type input "[EMAIL_ADDRESS][DOMAIN_NAME]"
click at [322, 344] on input "Phone Number" at bounding box center [358, 351] width 225 height 26
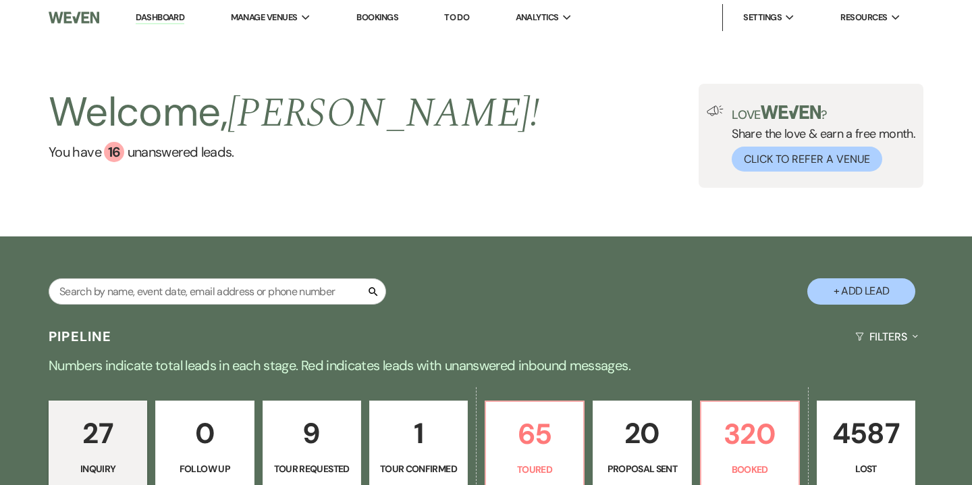
click at [824, 288] on button "+ Add Lead" at bounding box center [861, 291] width 108 height 26
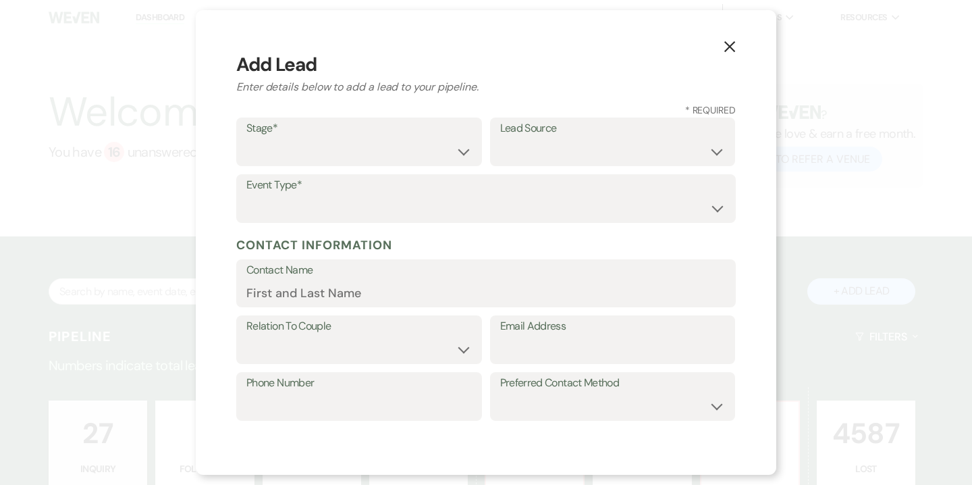
click at [314, 167] on div "Stage* Inquiry Follow Up Tour Requested Tour Confirmed Toured Proposal Sent Boo…" at bounding box center [486, 173] width 500 height 113
click at [314, 149] on select "Inquiry Follow Up Tour Requested Tour Confirmed Toured Proposal Sent Booked Lost" at bounding box center [358, 151] width 225 height 26
select select "5"
click at [246, 138] on select "Inquiry Follow Up Tour Requested Tour Confirmed Toured Proposal Sent Booked Lost" at bounding box center [358, 151] width 225 height 26
click at [558, 162] on select "Weven Venue Website Instagram Facebook Pinterest Google The Knot Wedding Wire H…" at bounding box center [612, 151] width 225 height 26
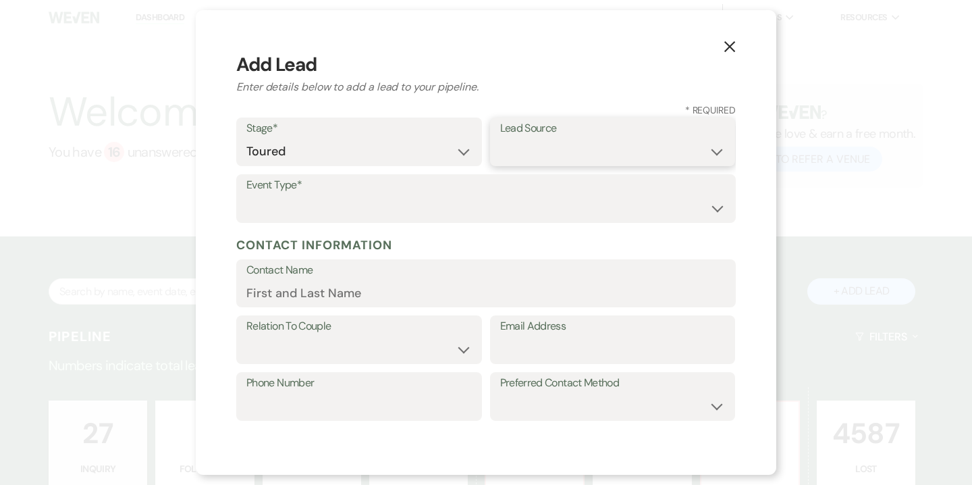
select select "14"
click at [500, 165] on select "Weven Venue Website Instagram Facebook Pinterest Google The Knot Wedding Wire H…" at bounding box center [612, 151] width 225 height 26
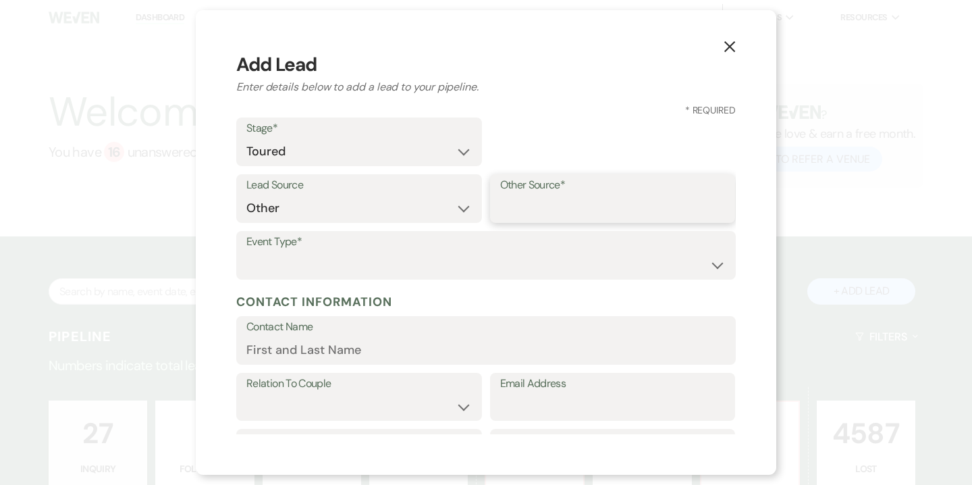
click at [541, 209] on input "Other Source*" at bounding box center [612, 208] width 225 height 26
type input "High Level"
click at [602, 268] on select "Wedding Anniversary Party Baby Shower Bachelorette / Bachelor Party Birthday Pa…" at bounding box center [485, 265] width 479 height 26
select select "16"
click at [246, 252] on select "Wedding Anniversary Party Baby Shower Bachelorette / Bachelor Party Birthday Pa…" at bounding box center [485, 265] width 479 height 26
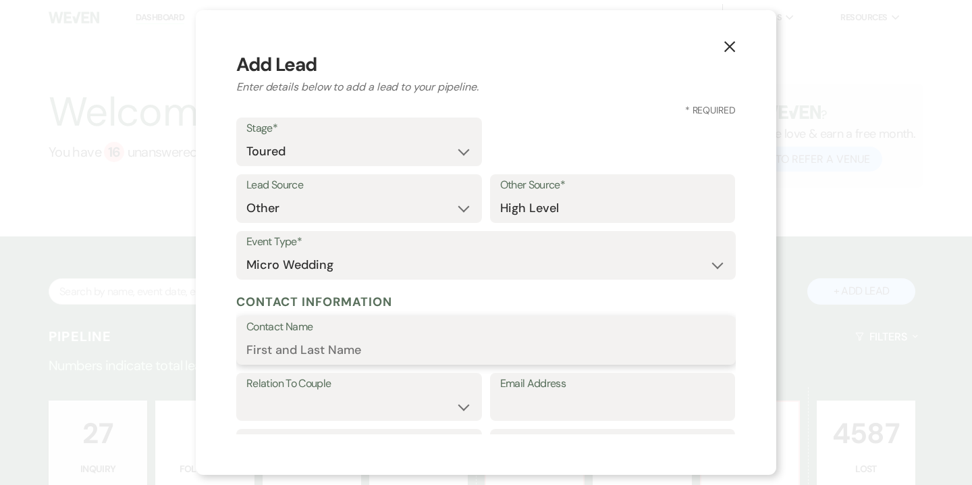
click at [317, 360] on input "Contact Name" at bounding box center [485, 350] width 479 height 26
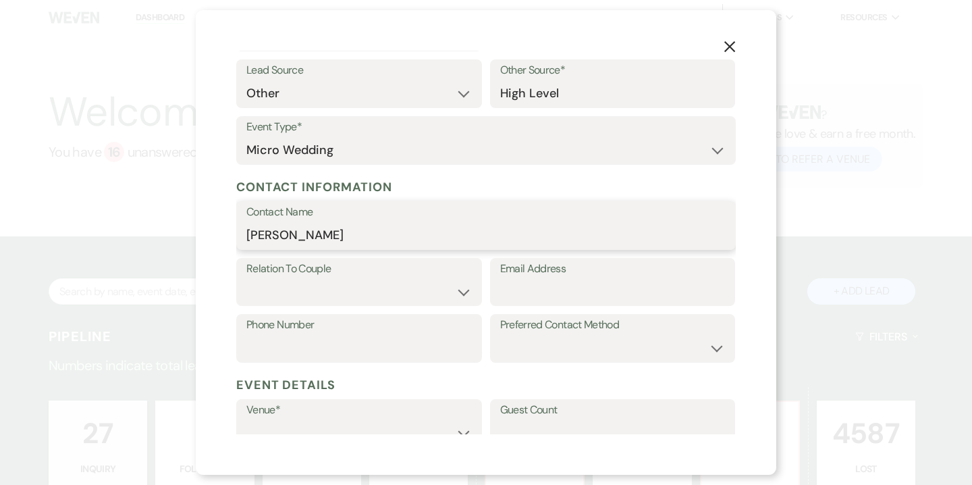
scroll to position [127, 0]
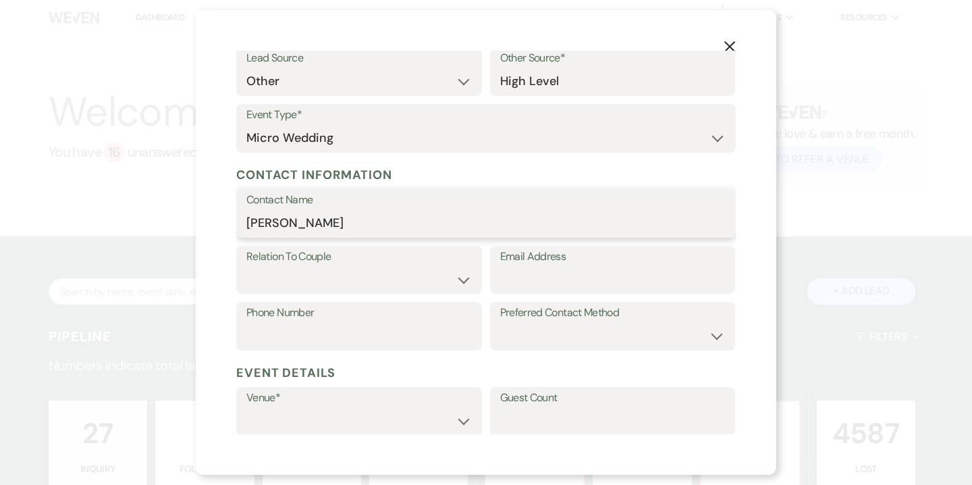
type input "[PERSON_NAME]"
click at [266, 307] on label "Phone Number" at bounding box center [358, 313] width 225 height 20
click at [266, 323] on input "Phone Number" at bounding box center [358, 336] width 225 height 26
click at [275, 264] on label "Relation To Couple" at bounding box center [358, 257] width 225 height 20
click at [282, 282] on select "Couple Planner Parent of Couple Family Member Friend Other" at bounding box center [358, 279] width 225 height 26
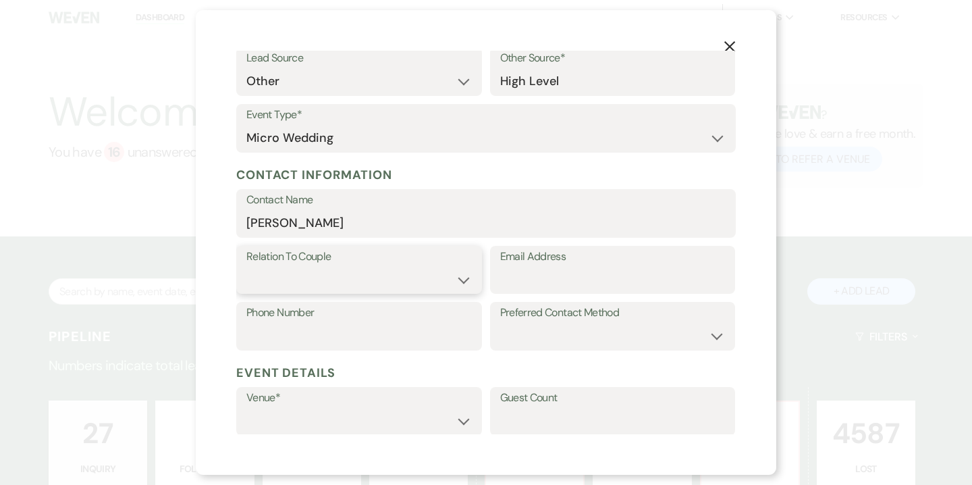
select select "3"
click at [246, 266] on select "Couple Planner Parent of Couple Family Member Friend Other" at bounding box center [358, 279] width 225 height 26
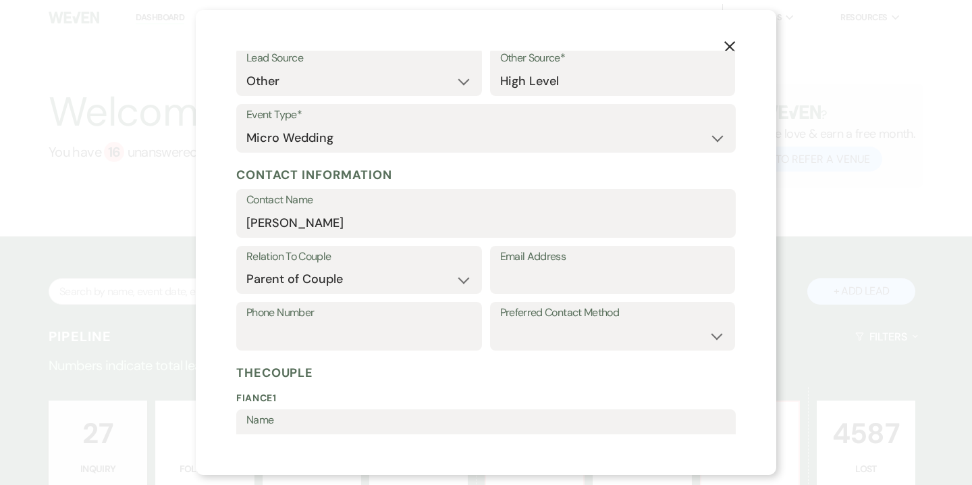
click at [357, 352] on div "Phone Number Preferred Contact Method Email Phone Text" at bounding box center [486, 330] width 500 height 57
click at [356, 339] on input "Phone Number" at bounding box center [358, 336] width 225 height 26
paste input "[PHONE_NUMBER]"
type input "[PHONE_NUMBER]"
click at [571, 286] on input "Email Address" at bounding box center [612, 279] width 225 height 26
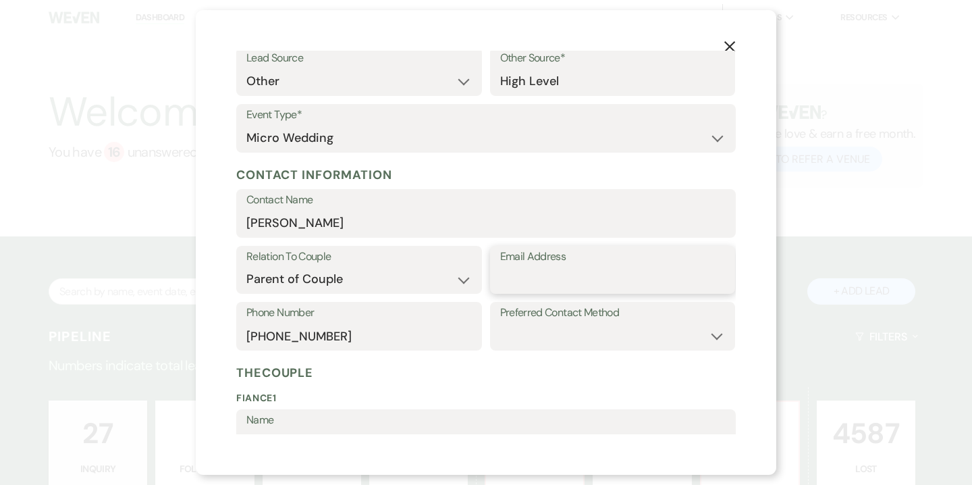
paste input "[EMAIL_ADDRESS][DOMAIN_NAME]"
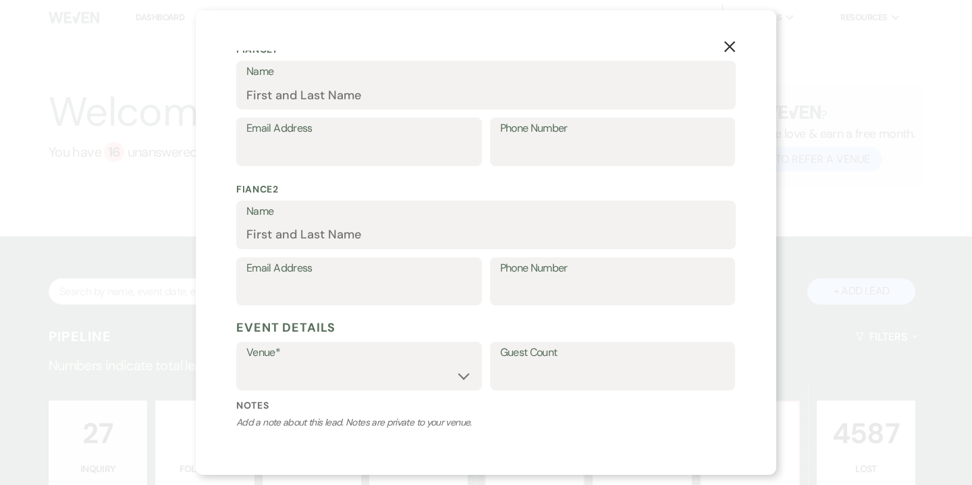
scroll to position [433, 0]
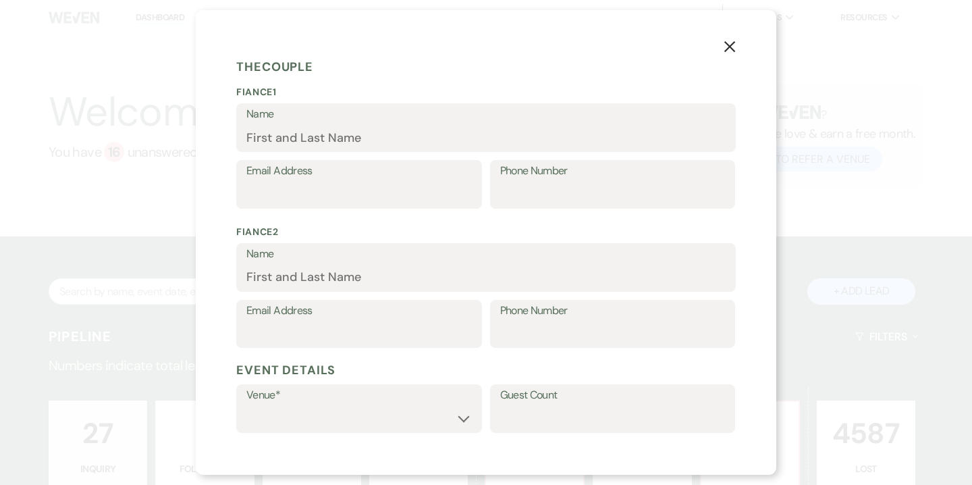
type input "[EMAIL_ADDRESS][DOMAIN_NAME]"
click at [332, 140] on input "Name" at bounding box center [485, 137] width 479 height 26
type input "s"
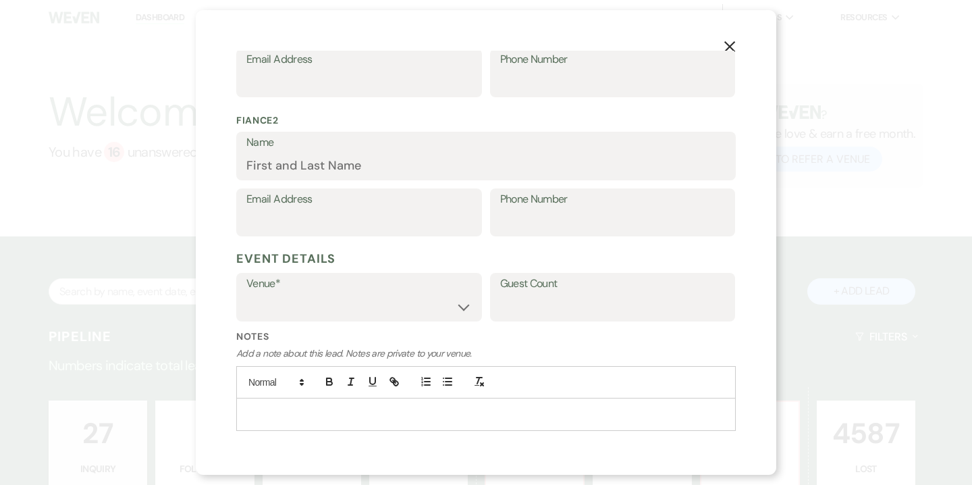
scroll to position [581, 0]
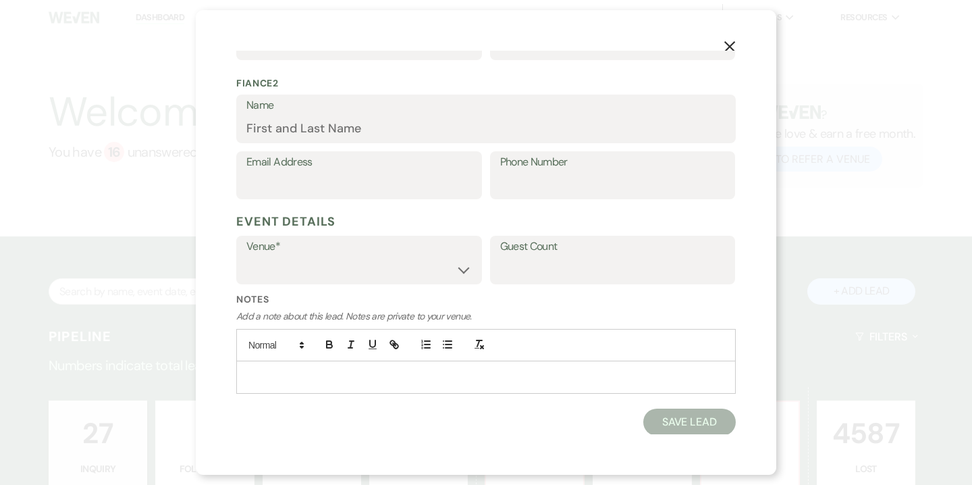
type input "[PERSON_NAME]"
click at [363, 260] on select "Willow Creek Winery The [GEOGRAPHIC_DATA]" at bounding box center [358, 270] width 225 height 26
select select "531"
click at [246, 257] on select "Willow Creek Winery The [GEOGRAPHIC_DATA]" at bounding box center [358, 270] width 225 height 26
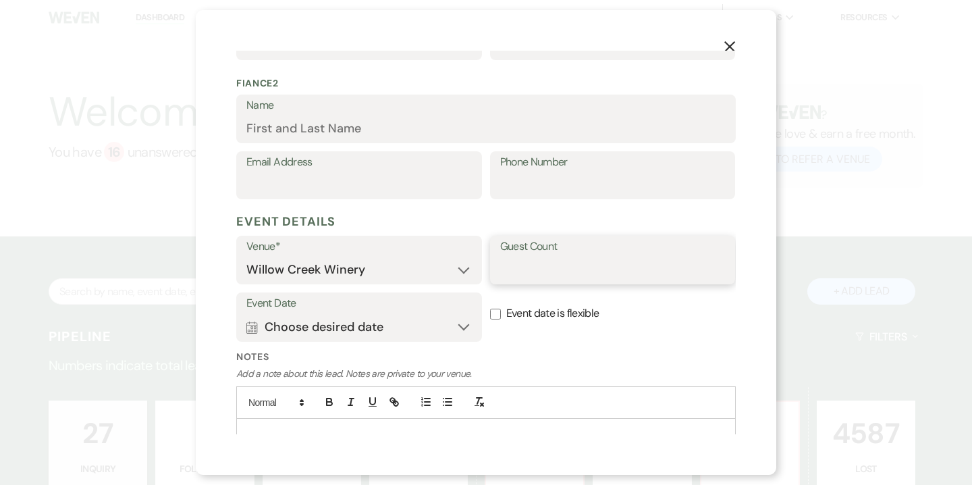
click at [568, 267] on input "Guest Count" at bounding box center [612, 270] width 225 height 26
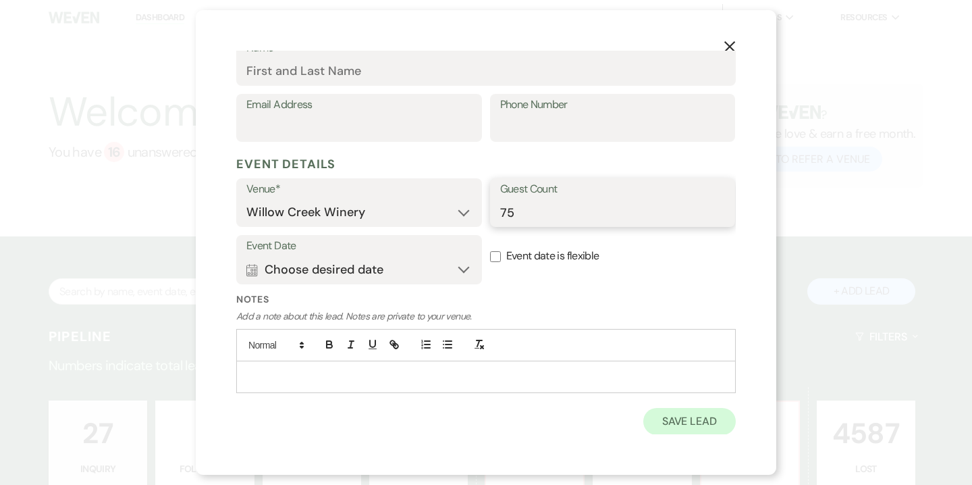
type input "75"
click at [665, 414] on button "Save Lead" at bounding box center [689, 421] width 92 height 27
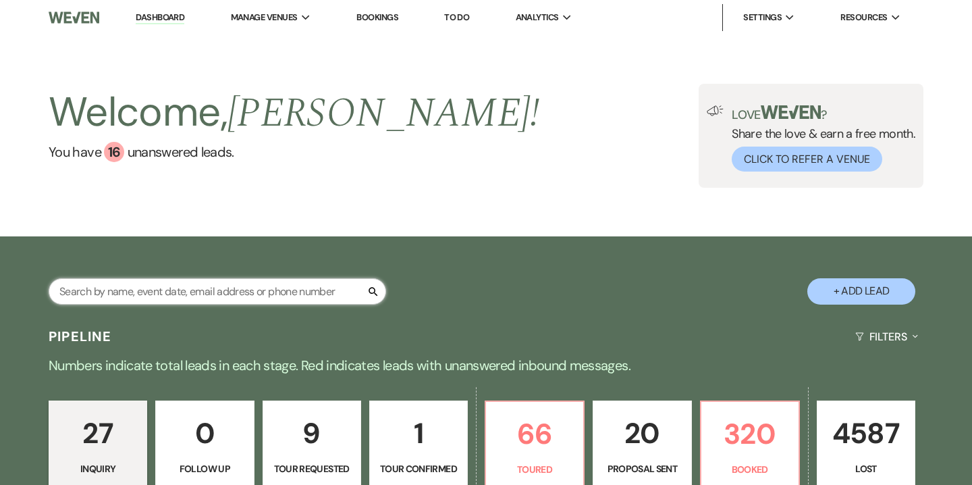
click at [177, 296] on input "text" at bounding box center [218, 291] width 338 height 26
paste input "[EMAIL_ADDRESS][DOMAIN_NAME]"
type input "[EMAIL_ADDRESS][DOMAIN_NAME]"
select select "5"
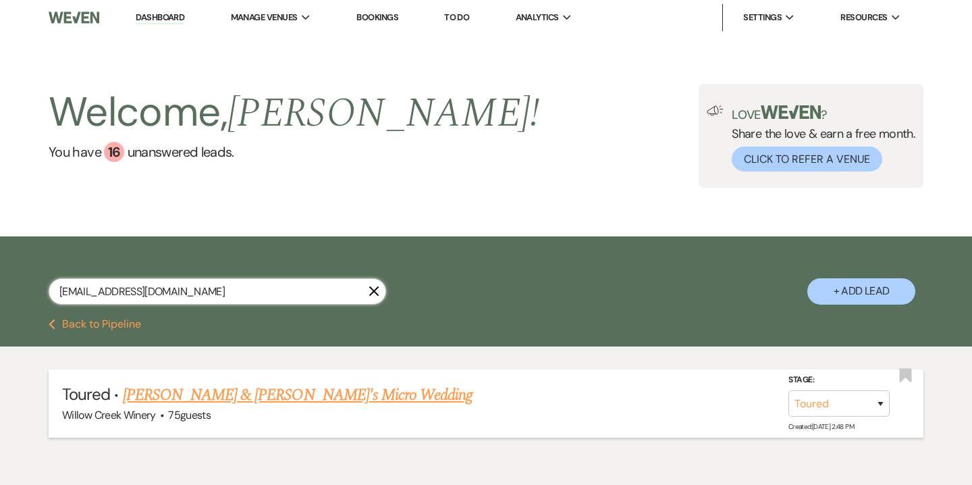
type input "[EMAIL_ADDRESS][DOMAIN_NAME]"
click at [178, 399] on link "[PERSON_NAME] & [PERSON_NAME]'s Micro Wedding" at bounding box center [298, 395] width 350 height 24
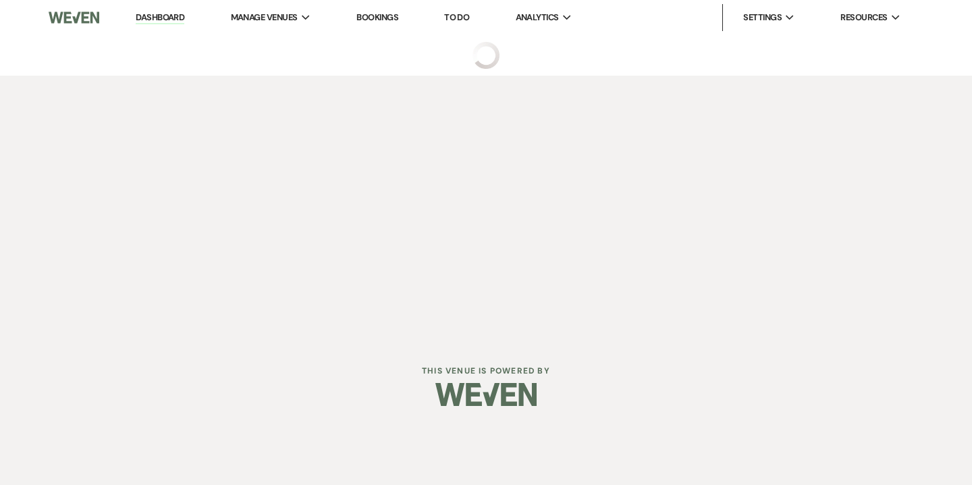
select select "5"
select select "14"
select select "16"
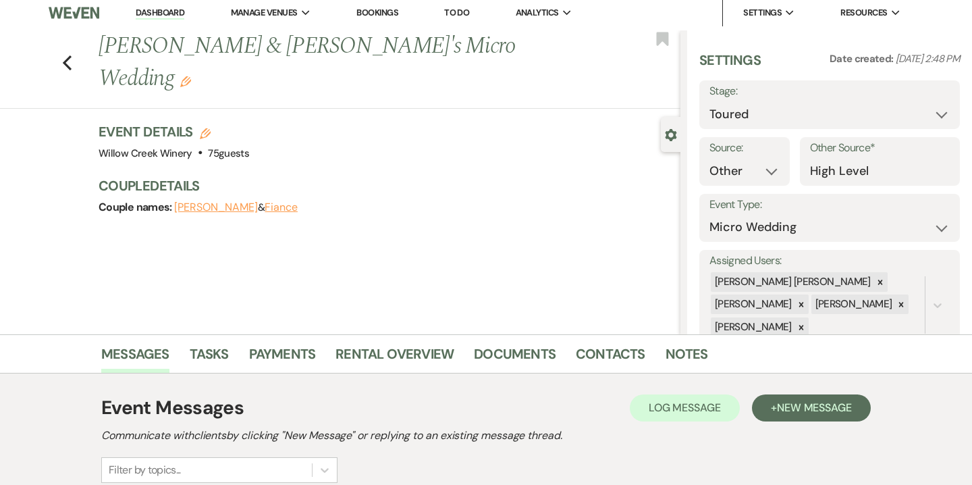
scroll to position [3, 0]
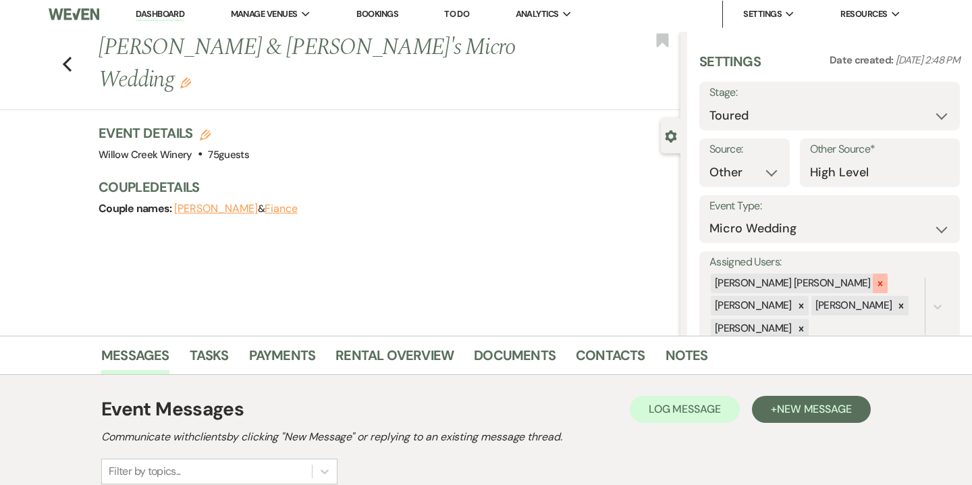
click at [878, 284] on icon at bounding box center [880, 283] width 5 height 5
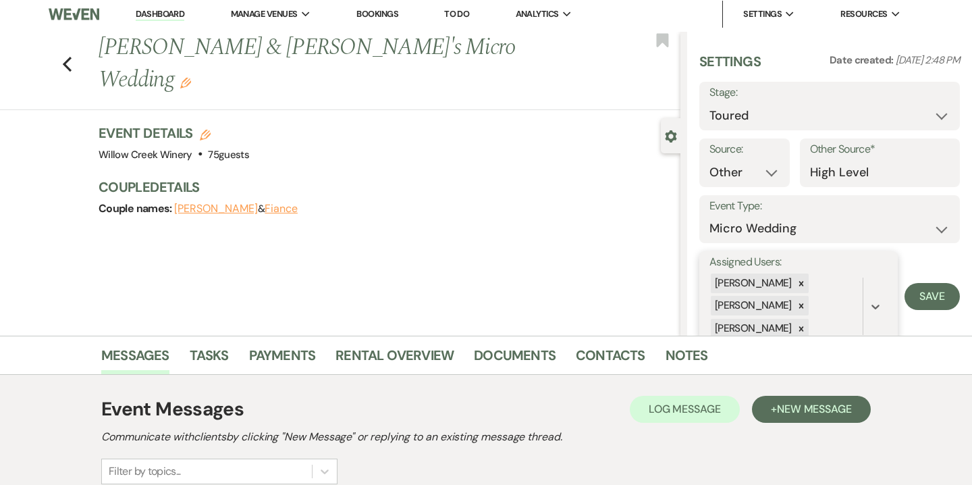
click at [794, 284] on div at bounding box center [801, 283] width 15 height 20
click at [799, 298] on div at bounding box center [801, 306] width 15 height 20
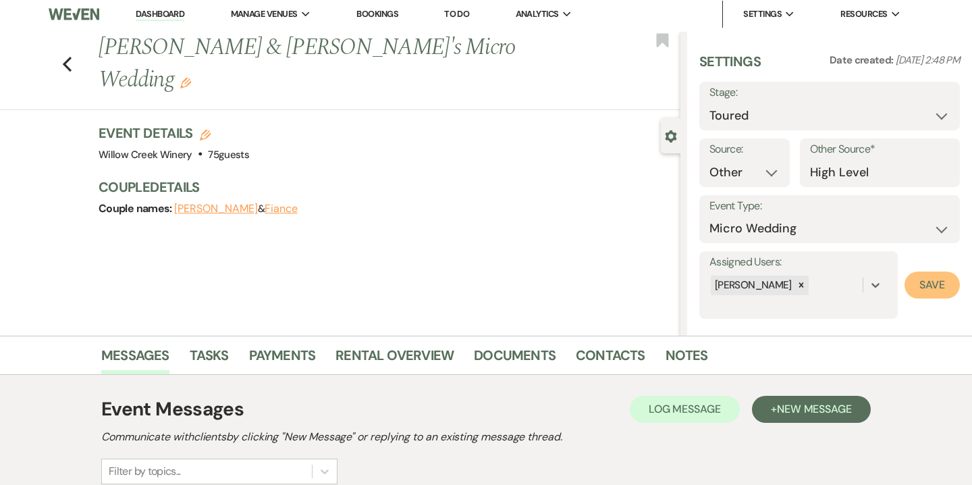
click at [942, 294] on button "Save" at bounding box center [932, 284] width 55 height 27
click at [687, 354] on link "Notes" at bounding box center [687, 359] width 43 height 30
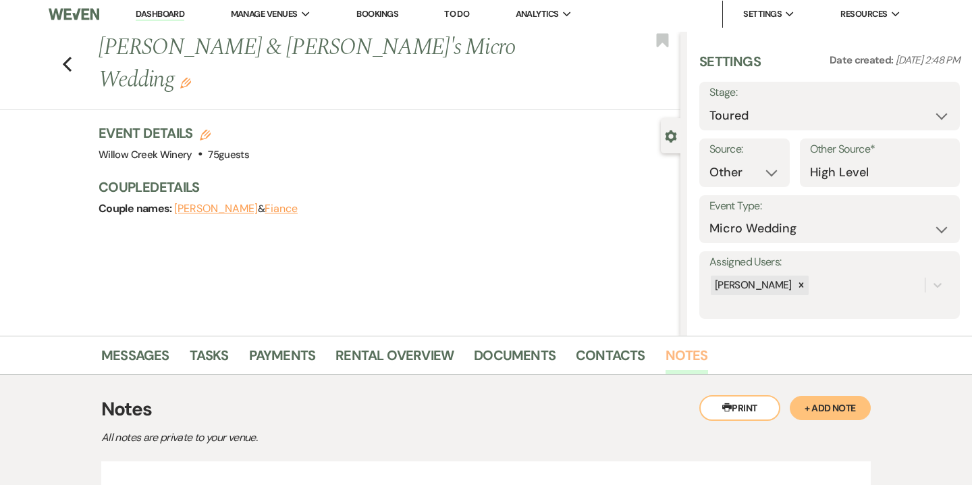
scroll to position [143, 0]
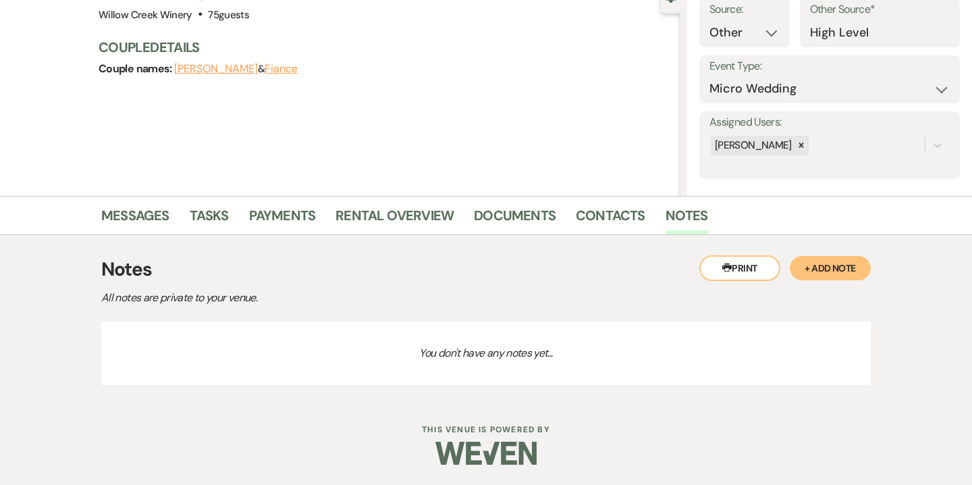
click at [815, 265] on button "+ Add Note" at bounding box center [830, 268] width 81 height 24
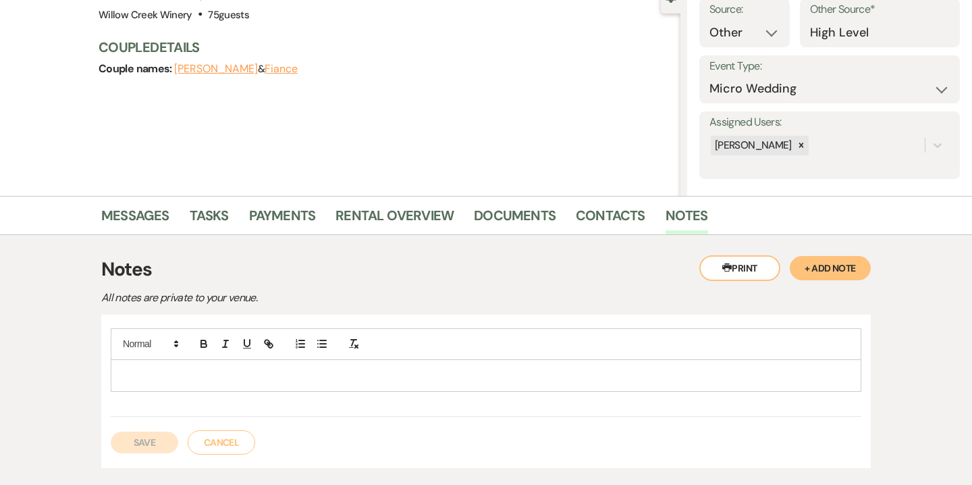
click at [311, 369] on p at bounding box center [486, 375] width 729 height 15
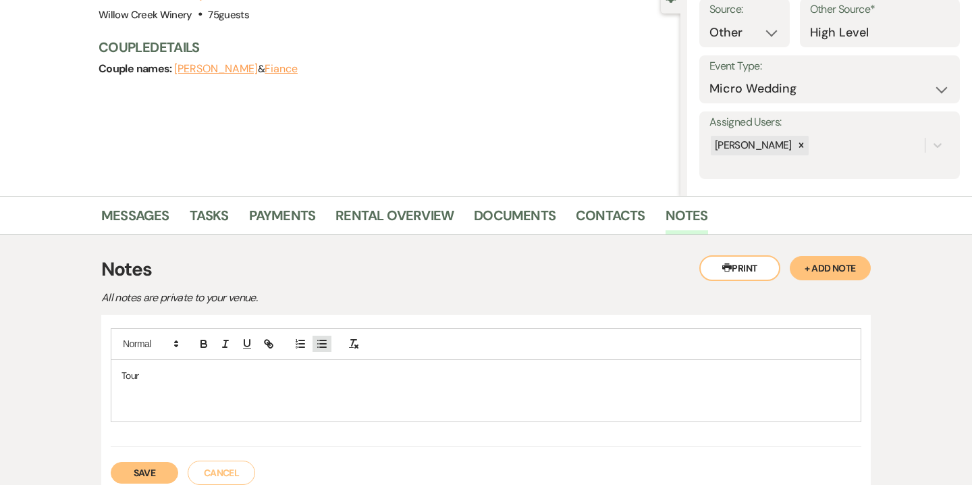
click at [313, 344] on button "button" at bounding box center [322, 344] width 19 height 16
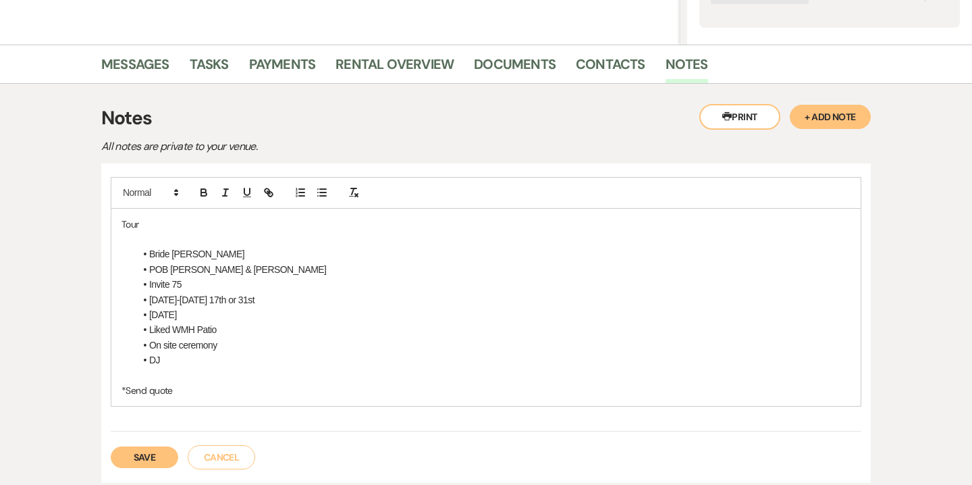
scroll to position [301, 0]
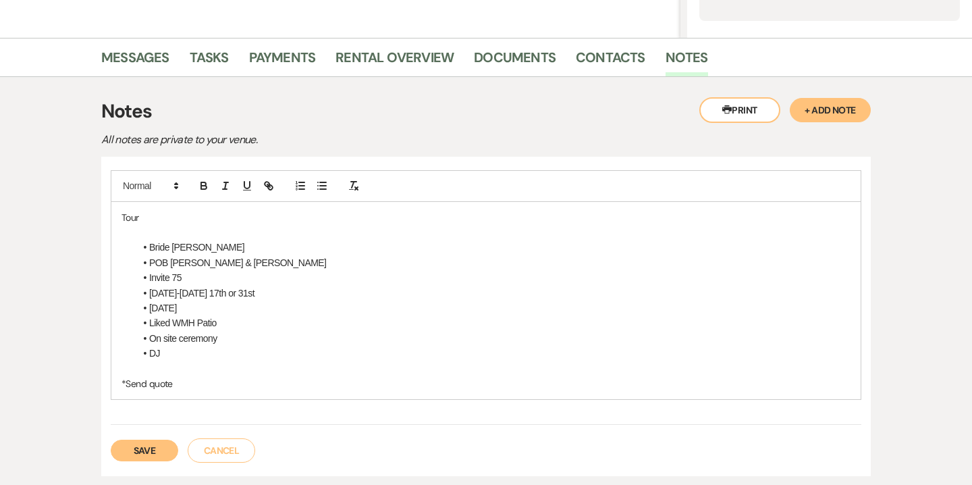
click at [167, 353] on li "DJ" at bounding box center [493, 353] width 716 height 15
click at [185, 377] on p "*Send quote" at bounding box center [486, 383] width 729 height 15
click at [163, 353] on li "DJ" at bounding box center [493, 353] width 716 height 15
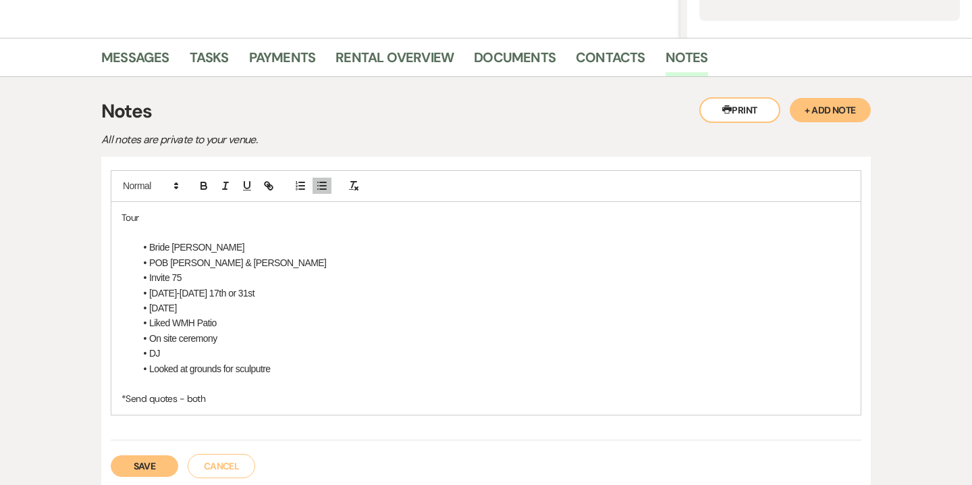
click at [261, 367] on li "Looked at grounds for sculputre" at bounding box center [493, 368] width 716 height 15
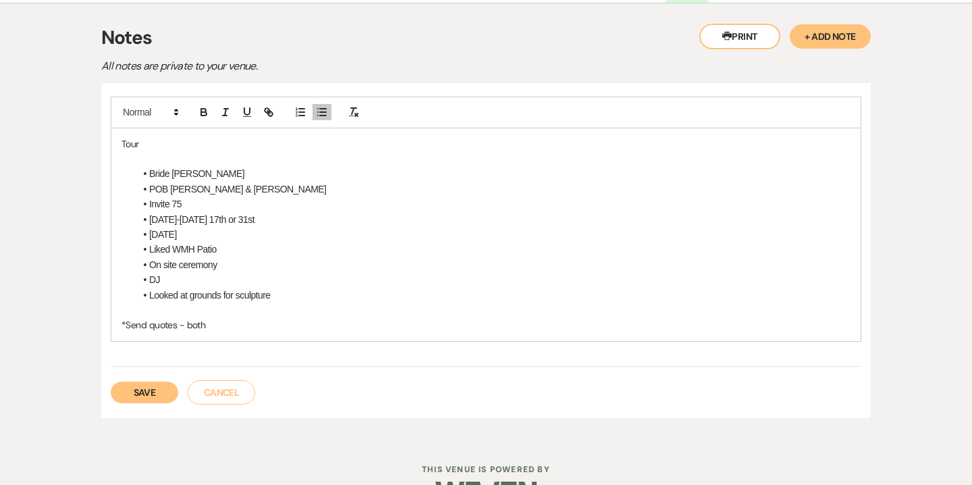
scroll to position [371, 0]
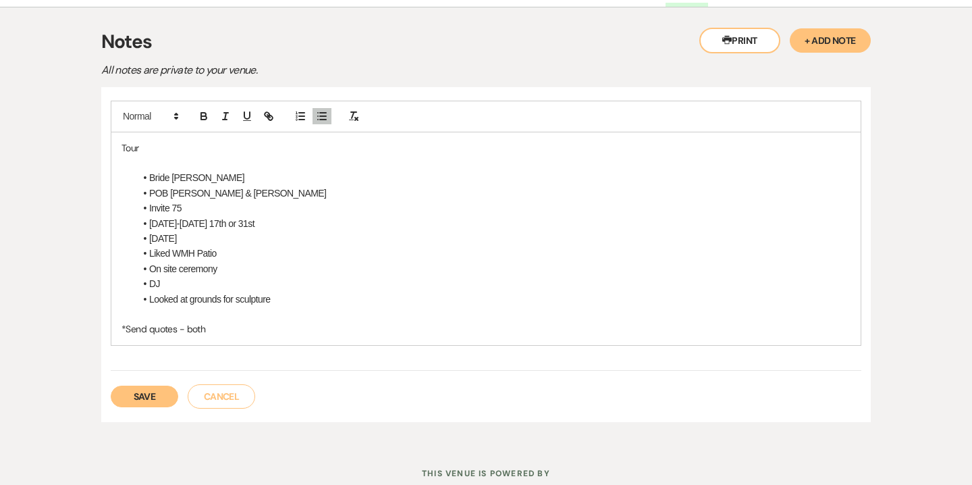
click at [146, 398] on button "Save" at bounding box center [145, 396] width 68 height 22
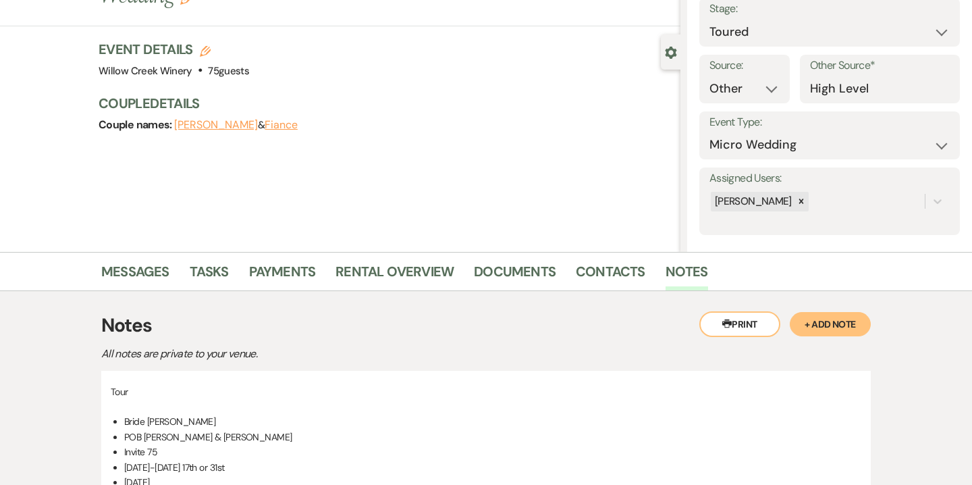
scroll to position [0, 0]
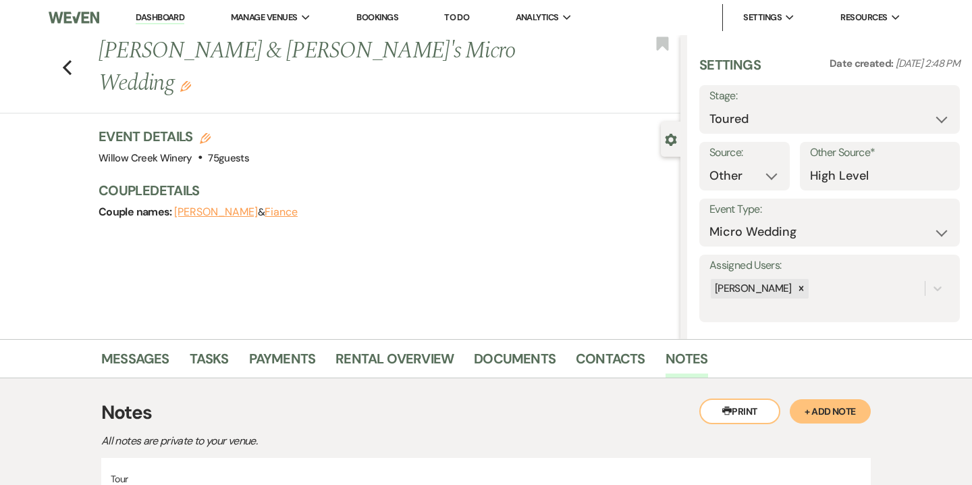
click at [170, 18] on link "Dashboard" at bounding box center [160, 17] width 49 height 13
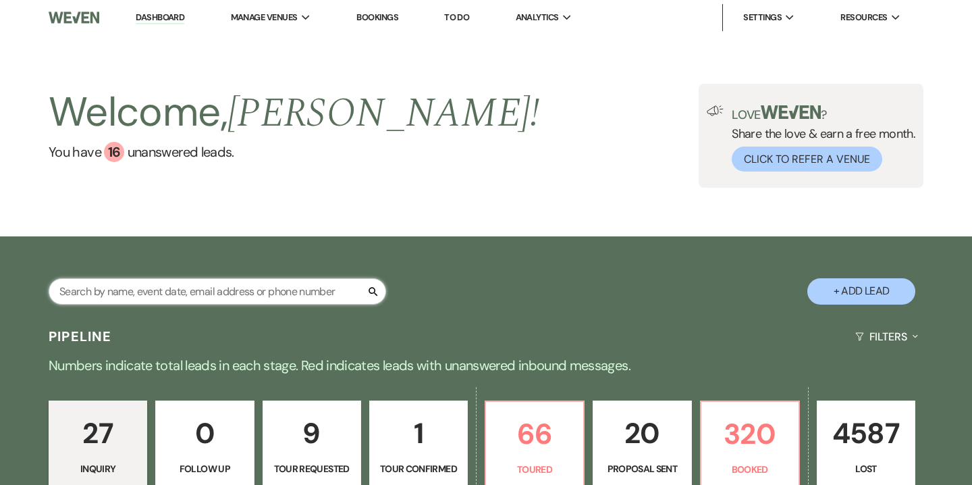
click at [173, 291] on input "text" at bounding box center [218, 291] width 338 height 26
paste input "[PERSON_NAME][EMAIL_ADDRESS][DOMAIN_NAME]"
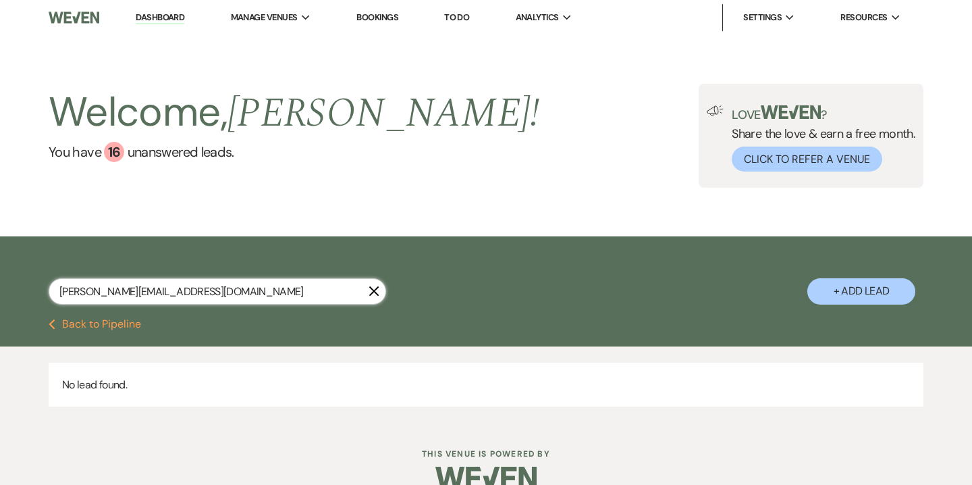
type input "[PERSON_NAME][EMAIL_ADDRESS][DOMAIN_NAME]"
click at [828, 289] on button "+ Add Lead" at bounding box center [861, 291] width 108 height 26
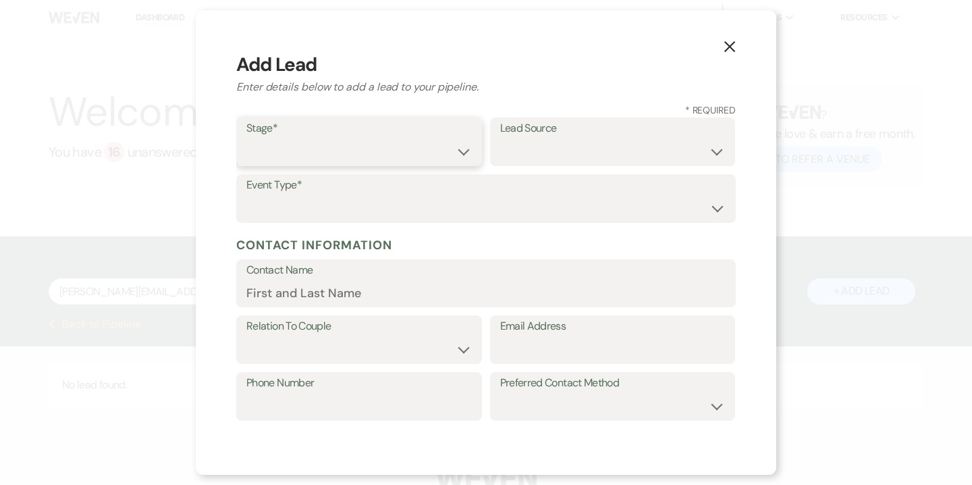
click at [308, 157] on select "Inquiry Follow Up Tour Requested Tour Confirmed Toured Proposal Sent Booked Lost" at bounding box center [358, 151] width 225 height 26
select select "5"
click at [246, 138] on select "Inquiry Follow Up Tour Requested Tour Confirmed Toured Proposal Sent Booked Lost" at bounding box center [358, 151] width 225 height 26
click at [507, 146] on select "Weven Venue Website Instagram Facebook Pinterest Google The Knot Wedding Wire H…" at bounding box center [612, 151] width 225 height 26
select select "14"
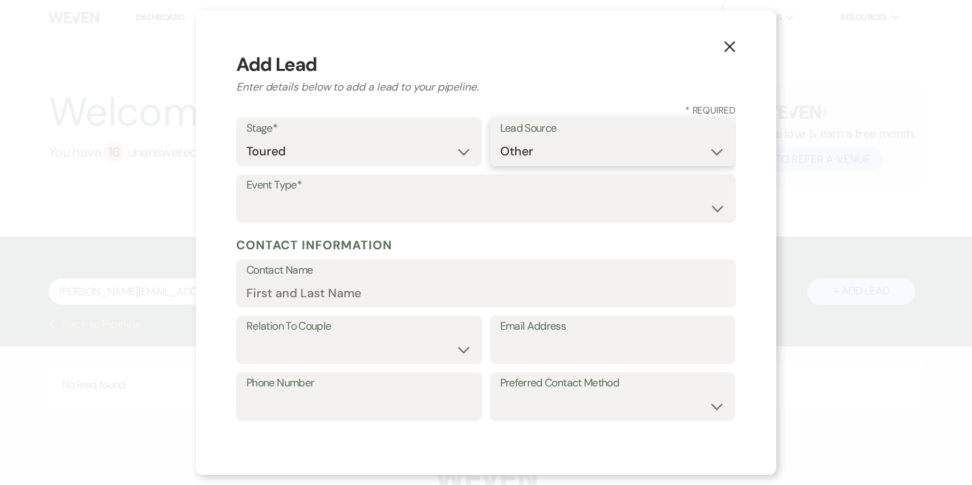
click at [500, 165] on select "Weven Venue Website Instagram Facebook Pinterest Google The Knot Wedding Wire H…" at bounding box center [612, 151] width 225 height 26
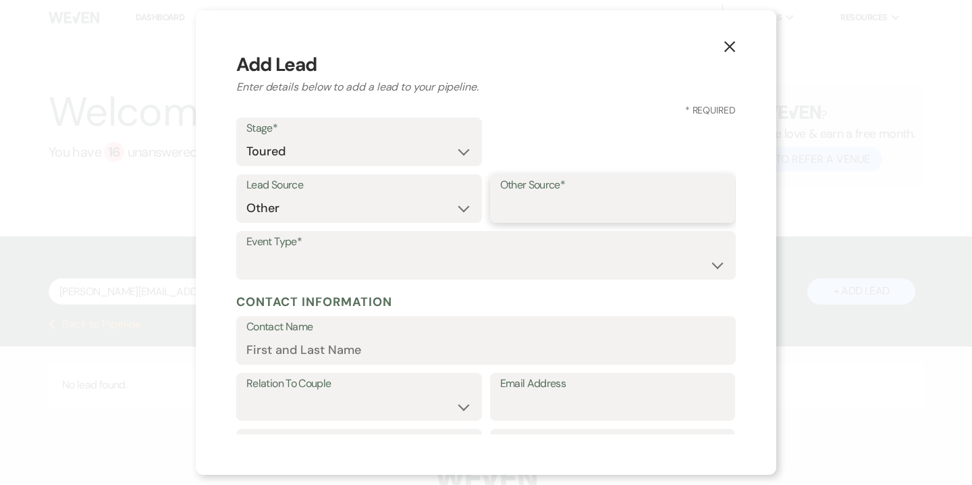
click at [544, 215] on input "Other Source*" at bounding box center [612, 208] width 225 height 26
type input "High Level"
click at [511, 273] on select "Wedding Anniversary Party Baby Shower Bachelorette / Bachelor Party Birthday Pa…" at bounding box center [485, 265] width 479 height 26
select select "1"
click at [246, 252] on select "Wedding Anniversary Party Baby Shower Bachelorette / Bachelor Party Birthday Pa…" at bounding box center [485, 265] width 479 height 26
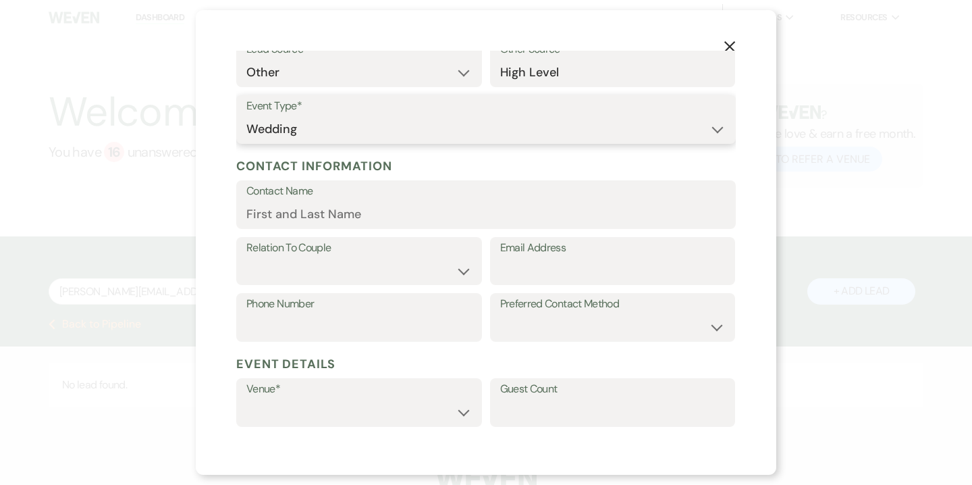
scroll to position [136, 0]
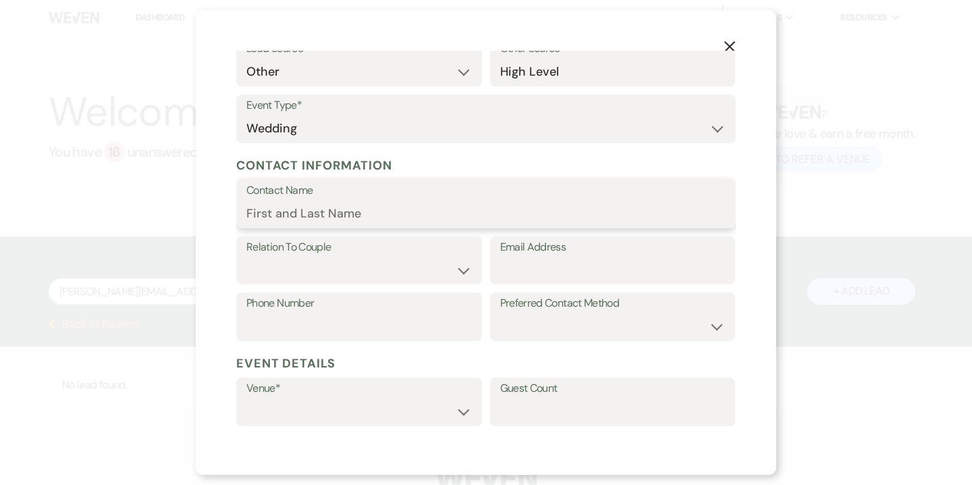
click at [363, 213] on input "Contact Name" at bounding box center [485, 213] width 479 height 26
type input "[PERSON_NAME]"
click at [441, 279] on select "Couple Planner Parent of Couple Family Member Friend Other" at bounding box center [358, 270] width 225 height 26
select select "1"
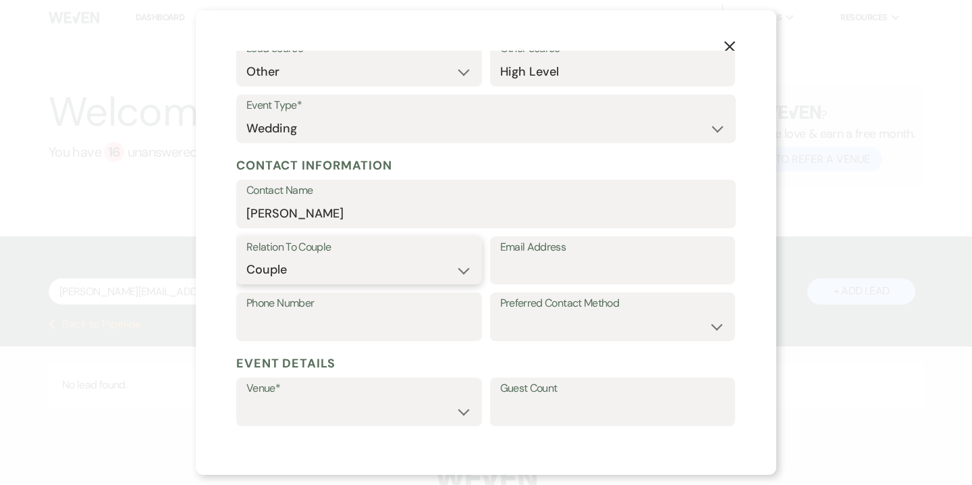
click at [246, 257] on select "Couple Planner Parent of Couple Family Member Friend Other" at bounding box center [358, 270] width 225 height 26
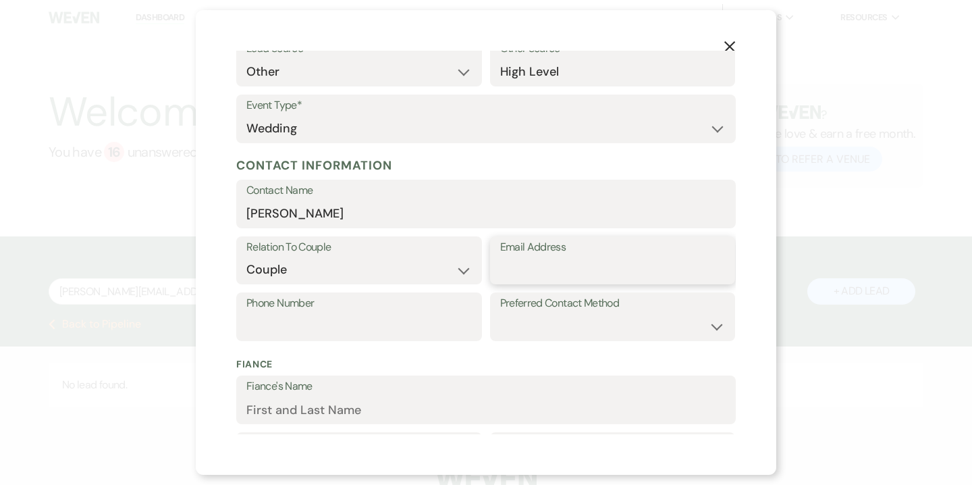
click at [545, 257] on input "Email Address" at bounding box center [612, 270] width 225 height 26
paste input "[PERSON_NAME][EMAIL_ADDRESS][DOMAIN_NAME]"
type input "[PERSON_NAME][EMAIL_ADDRESS][DOMAIN_NAME]"
click at [358, 318] on input "Phone Number" at bounding box center [358, 326] width 225 height 26
click at [358, 317] on input "Phone Number" at bounding box center [358, 326] width 225 height 26
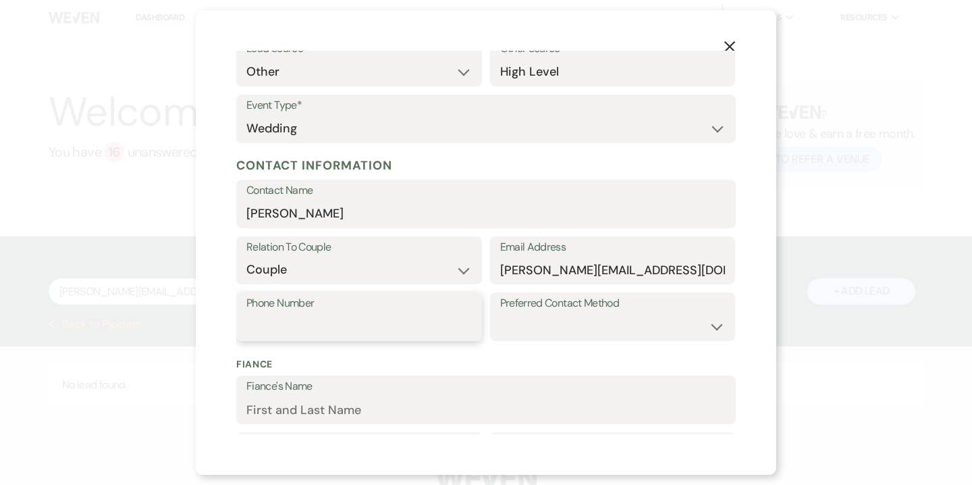
paste input "[PHONE_NUMBER]"
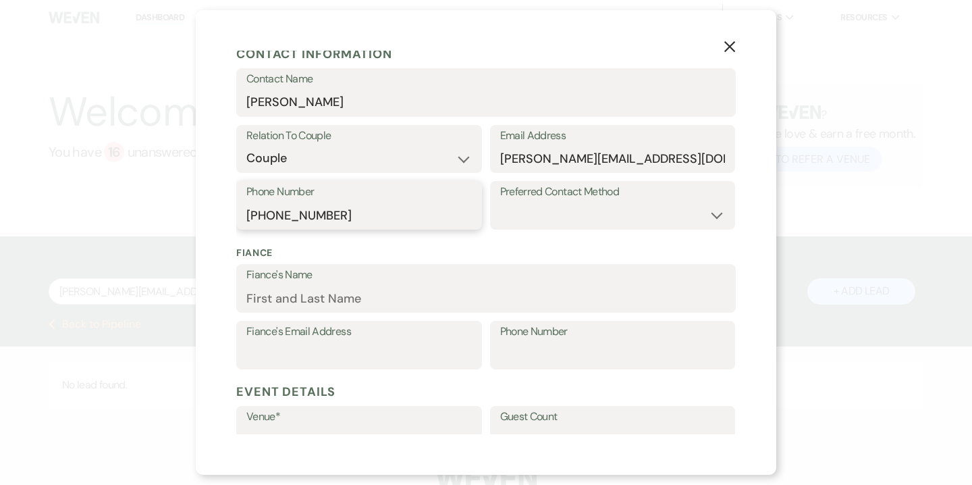
scroll to position [252, 0]
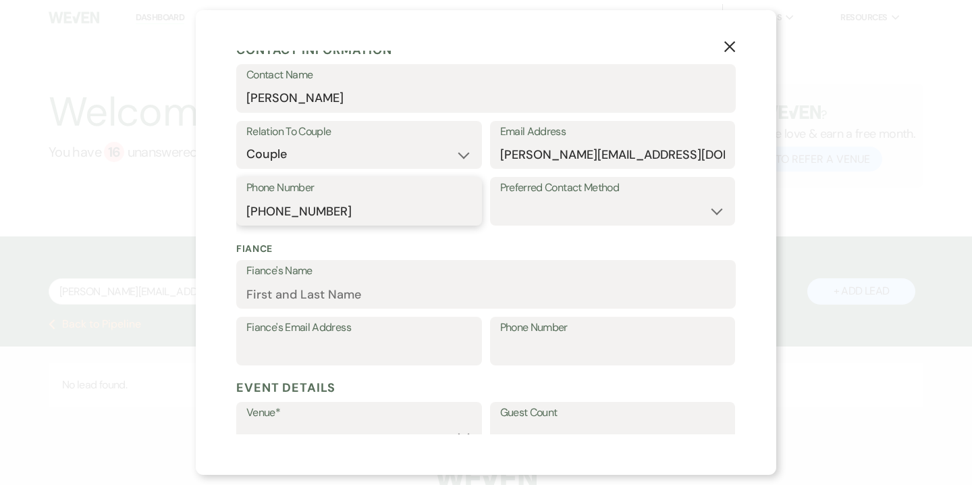
type input "[PHONE_NUMBER]"
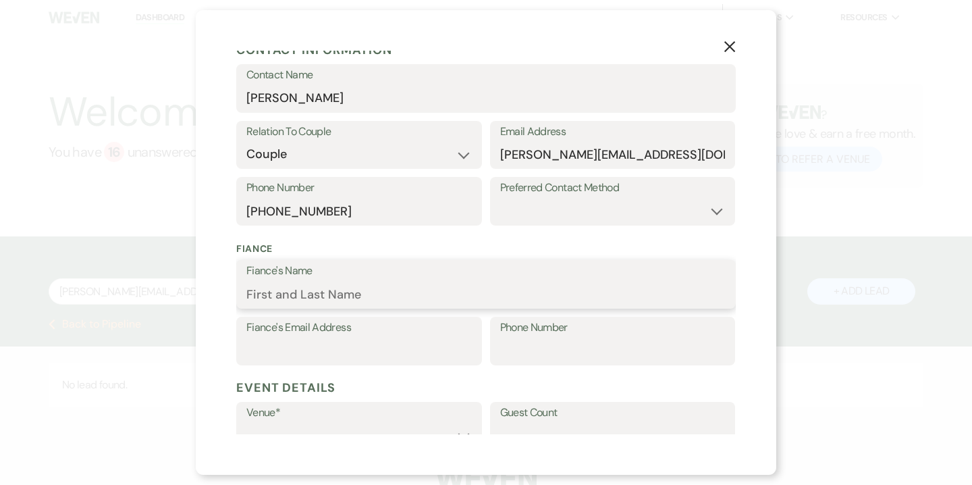
click at [387, 290] on input "Fiance's Name" at bounding box center [485, 294] width 479 height 26
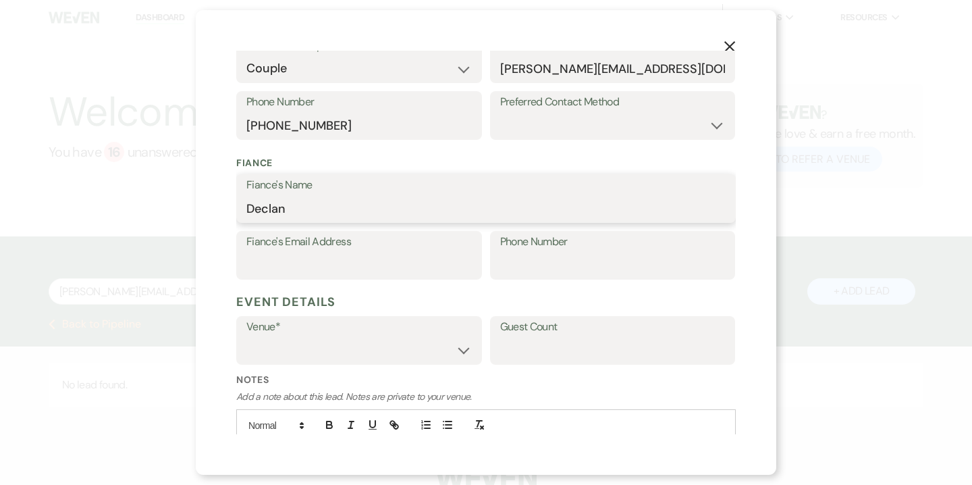
scroll to position [369, 0]
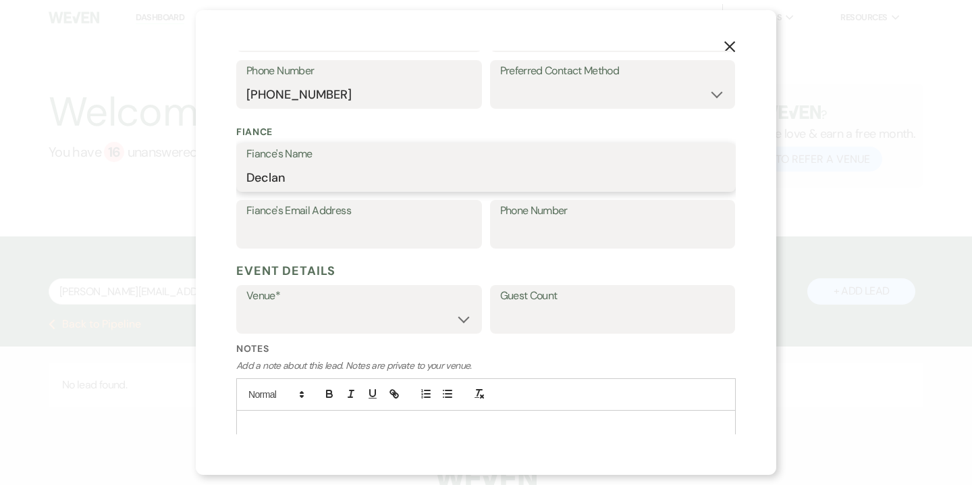
type input "Declan"
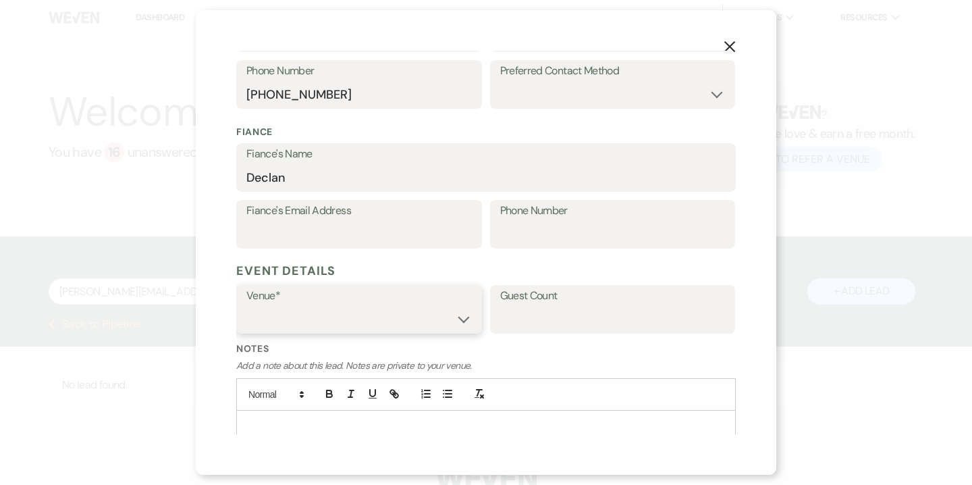
click at [335, 311] on select "Willow Creek Winery The [GEOGRAPHIC_DATA]" at bounding box center [358, 319] width 225 height 26
select select "531"
click at [246, 306] on select "Willow Creek Winery The [GEOGRAPHIC_DATA]" at bounding box center [358, 319] width 225 height 26
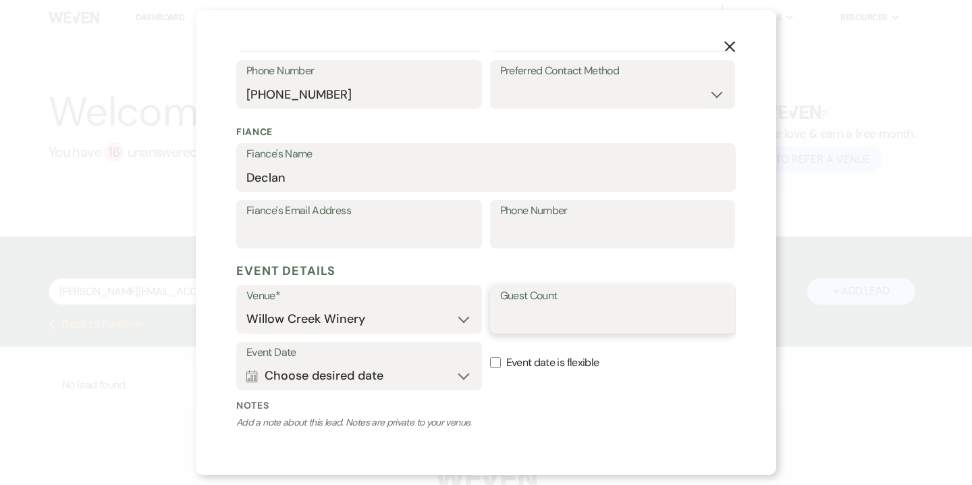
click at [535, 319] on input "Guest Count" at bounding box center [612, 319] width 225 height 26
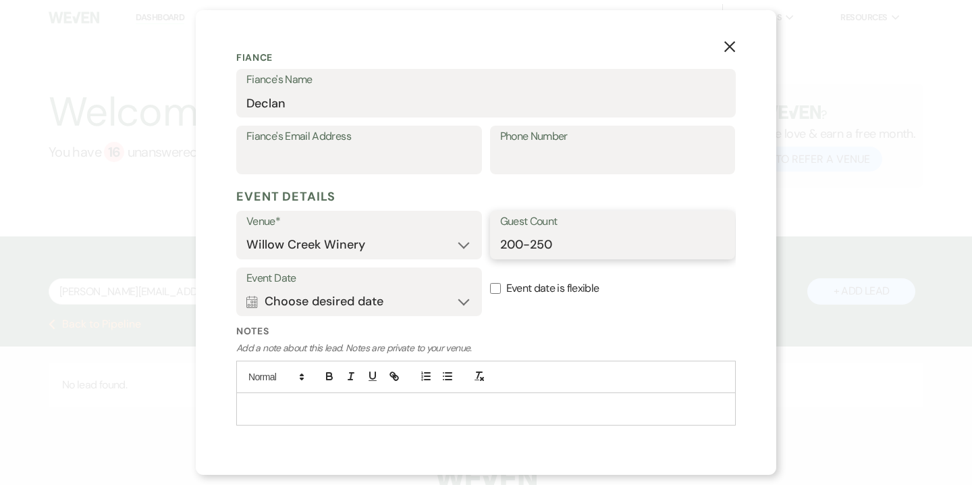
scroll to position [475, 0]
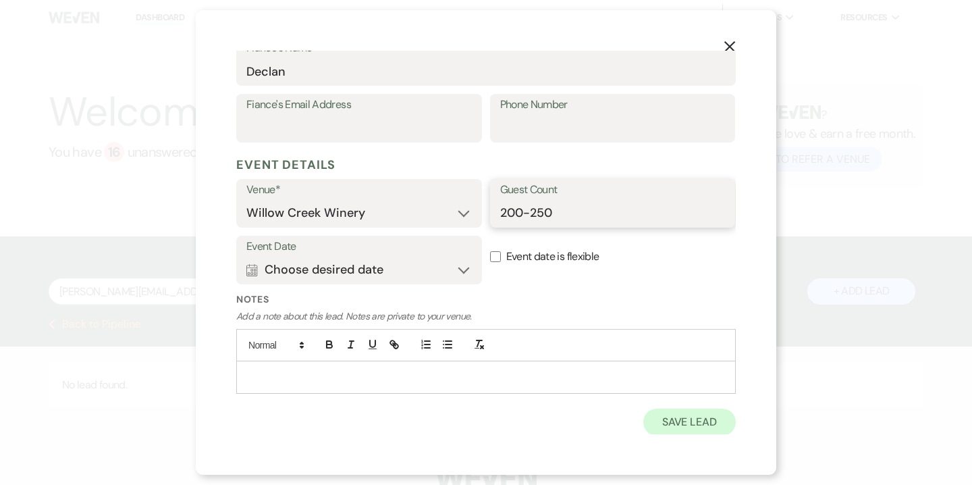
type input "200-250"
click at [714, 413] on button "Save Lead" at bounding box center [689, 421] width 92 height 27
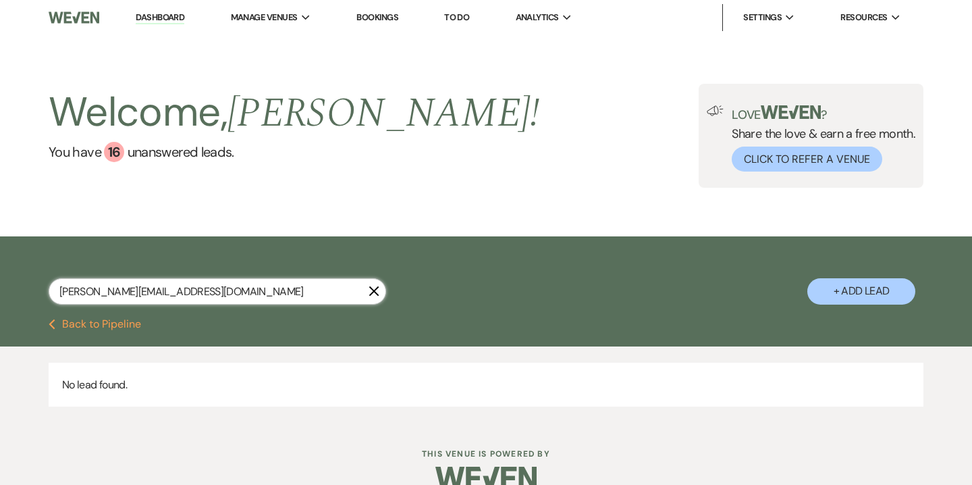
drag, startPoint x: 198, startPoint y: 293, endPoint x: 0, endPoint y: 286, distance: 197.9
click at [0, 286] on div "[PERSON_NAME][EMAIL_ADDRESS][DOMAIN_NAME] X + Add Lead" at bounding box center [486, 279] width 972 height 72
paste input "[PHONE_NUMBER]"
type input "[PHONE_NUMBER]"
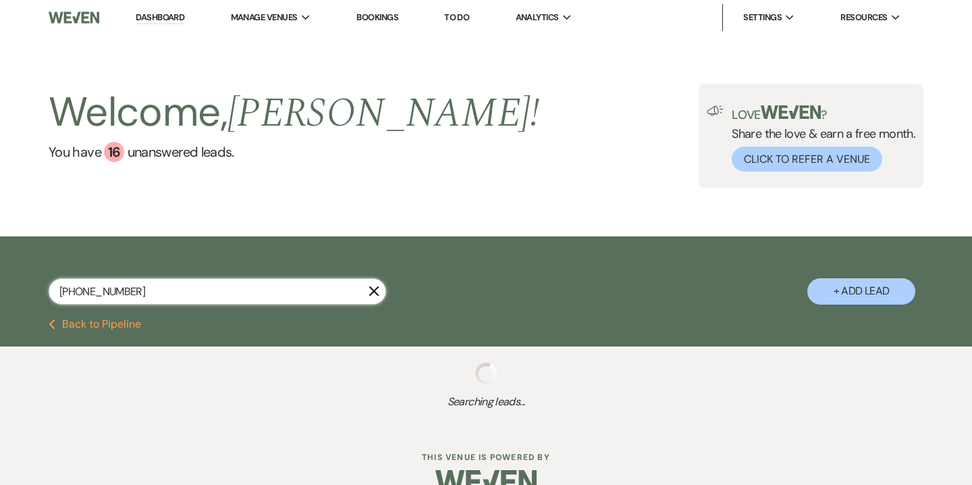
select select "5"
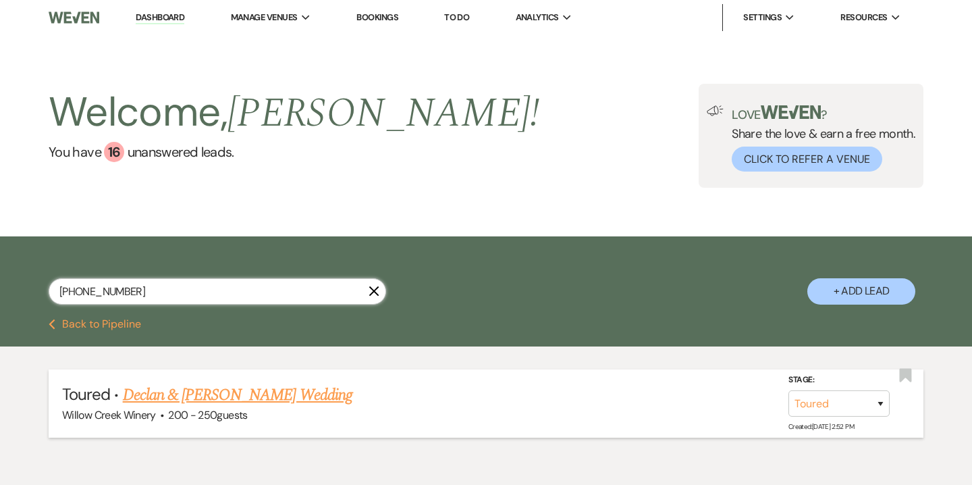
type input "[PHONE_NUMBER]"
click at [207, 403] on link "Declan & [PERSON_NAME] Wedding" at bounding box center [238, 395] width 230 height 24
select select "5"
select select "14"
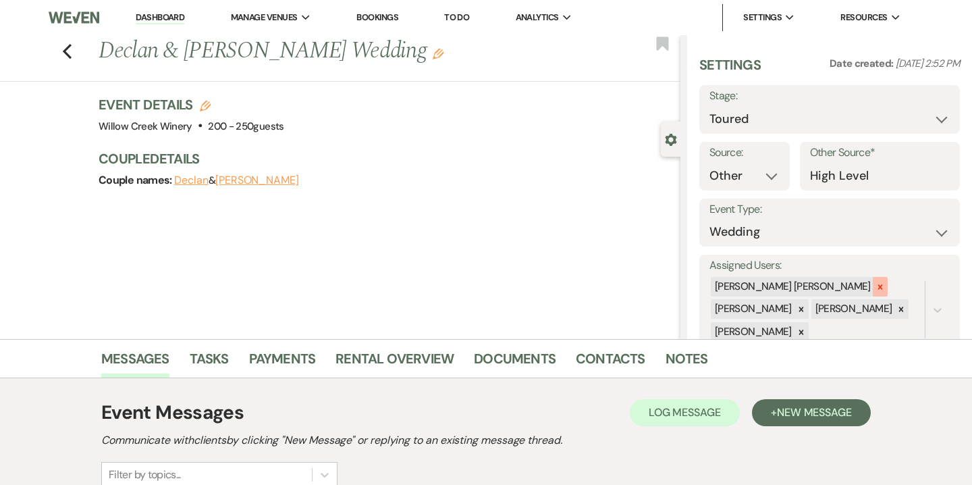
click at [876, 282] on icon at bounding box center [880, 286] width 9 height 9
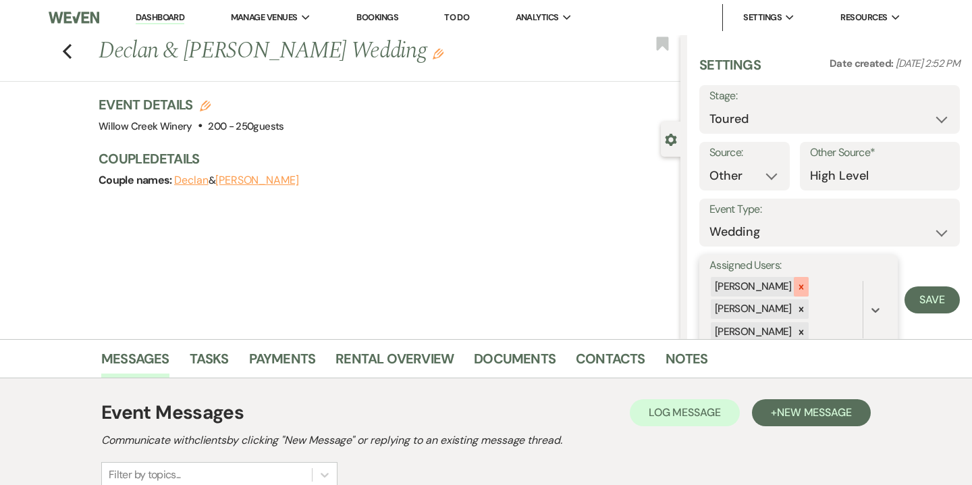
click at [799, 288] on icon at bounding box center [801, 286] width 5 height 5
click at [799, 312] on icon at bounding box center [801, 309] width 9 height 9
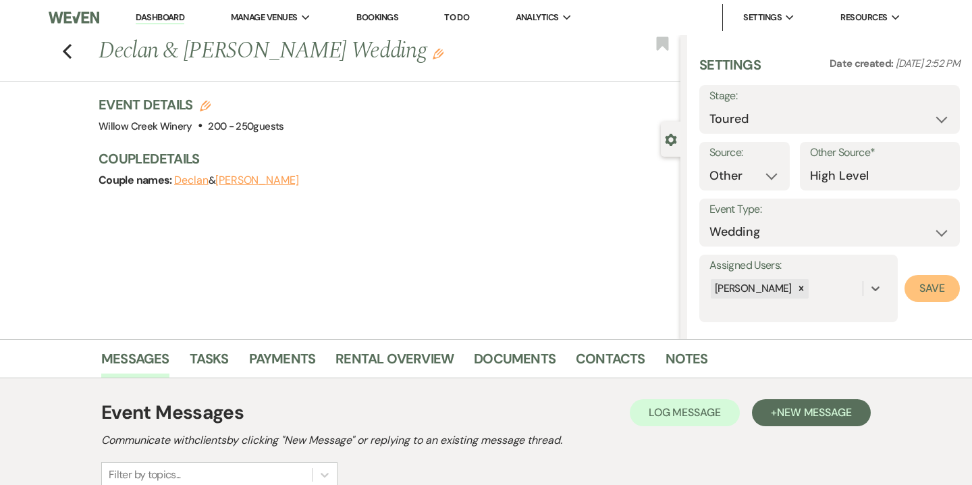
click at [930, 290] on button "Save" at bounding box center [932, 288] width 55 height 27
click at [693, 354] on link "Notes" at bounding box center [687, 363] width 43 height 30
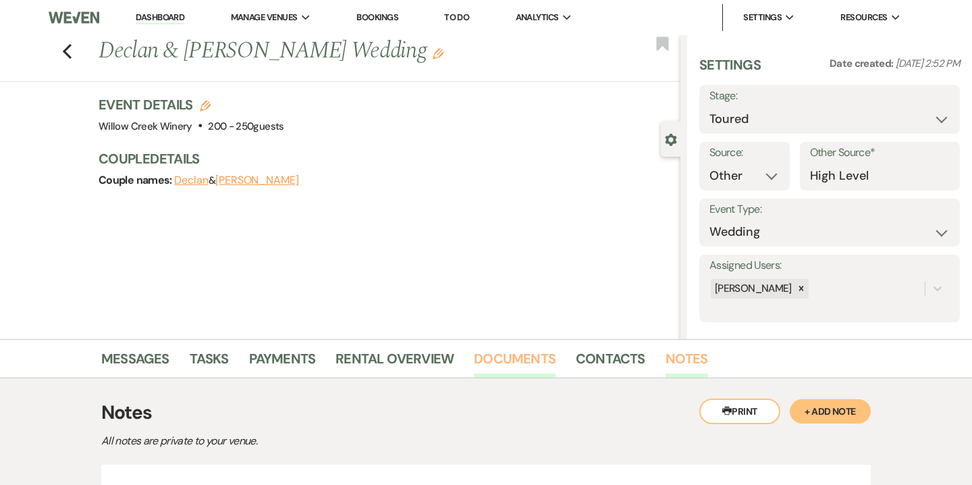
scroll to position [143, 0]
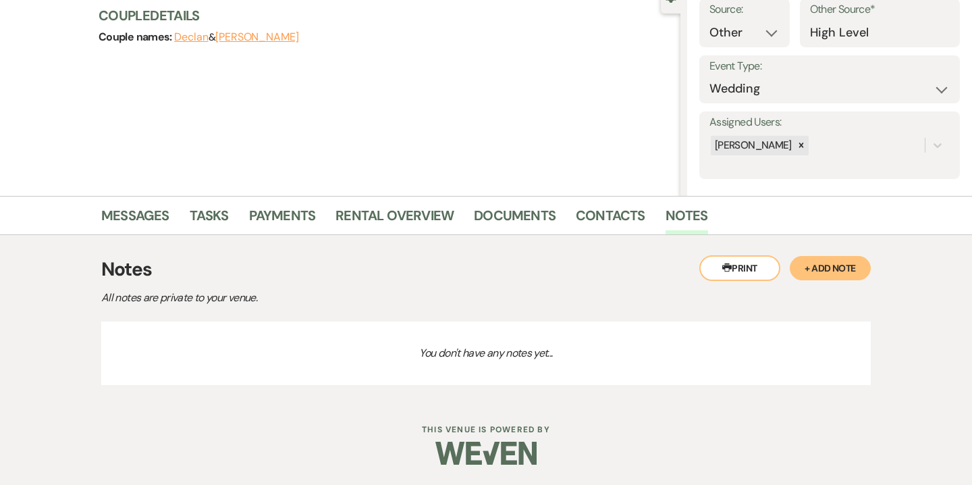
click at [803, 263] on button "+ Add Note" at bounding box center [830, 268] width 81 height 24
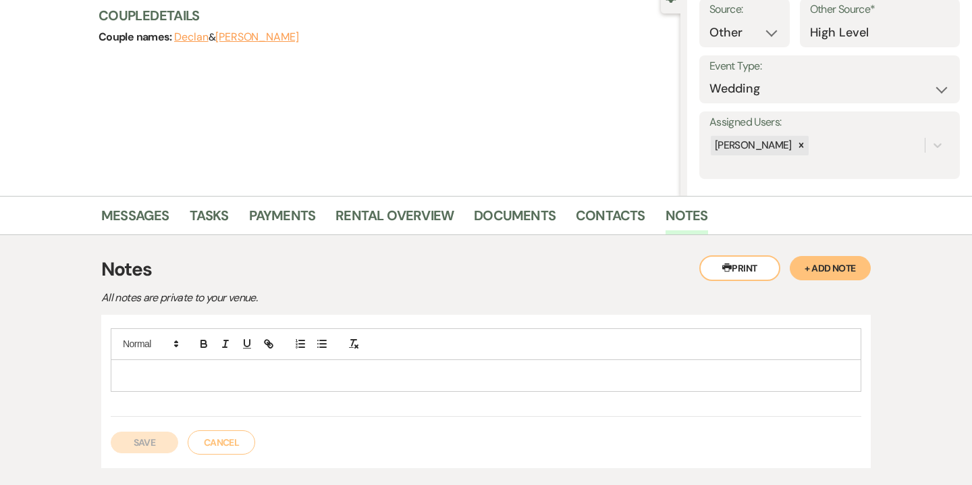
click at [252, 372] on p at bounding box center [486, 375] width 729 height 15
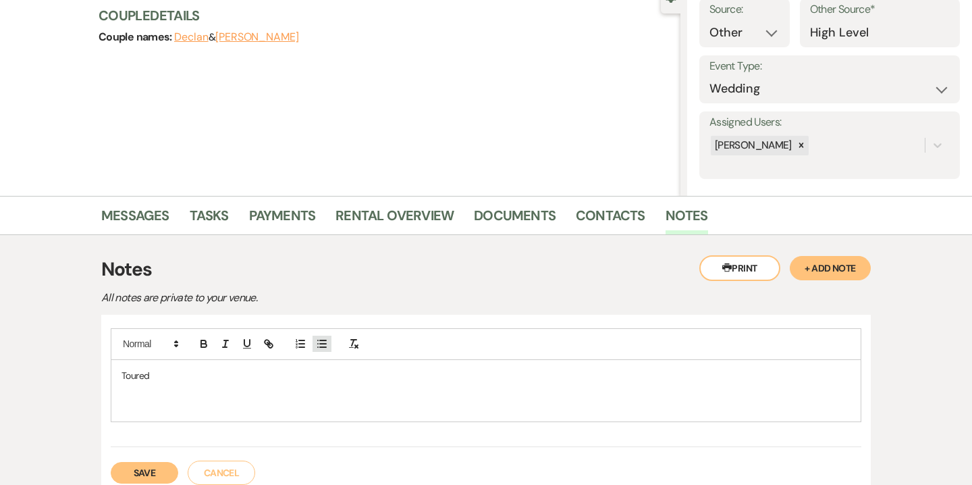
click at [326, 336] on button "button" at bounding box center [322, 344] width 19 height 16
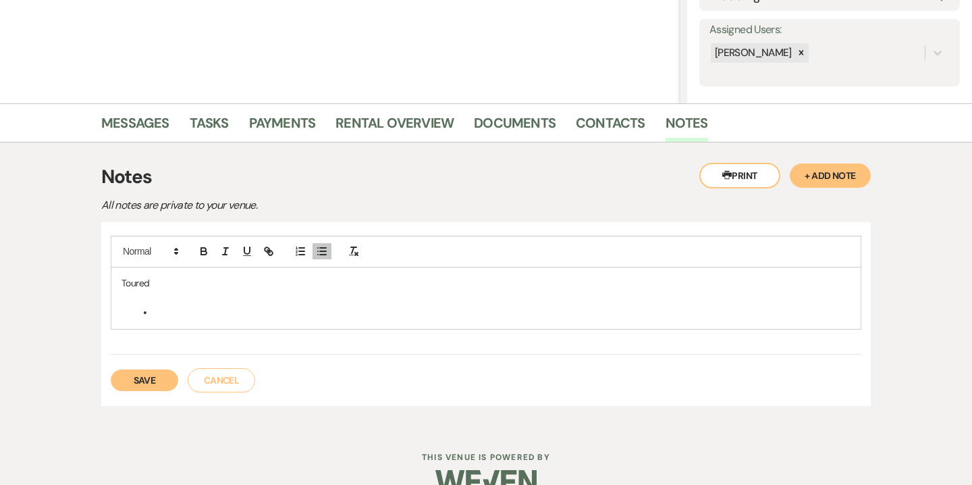
scroll to position [238, 0]
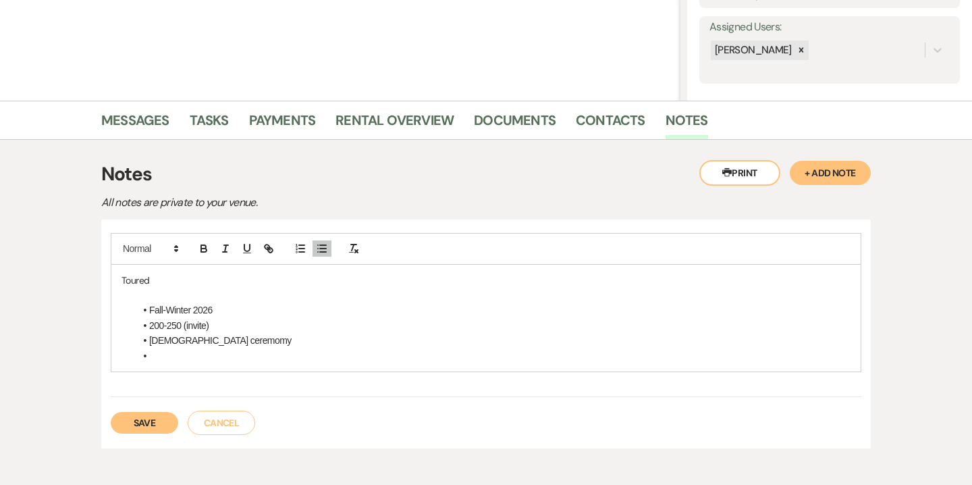
click at [190, 338] on li "[DEMOGRAPHIC_DATA] ceremomy" at bounding box center [493, 340] width 716 height 15
click at [156, 363] on div "Toured Fall-Winter 2026 200-250 (invite) [DEMOGRAPHIC_DATA] ceremony" at bounding box center [485, 318] width 749 height 107
click at [171, 356] on li "Fromt point pleasant/ LBI" at bounding box center [493, 355] width 716 height 15
click at [269, 352] on li "From point pleasant/ LBI" at bounding box center [493, 355] width 716 height 15
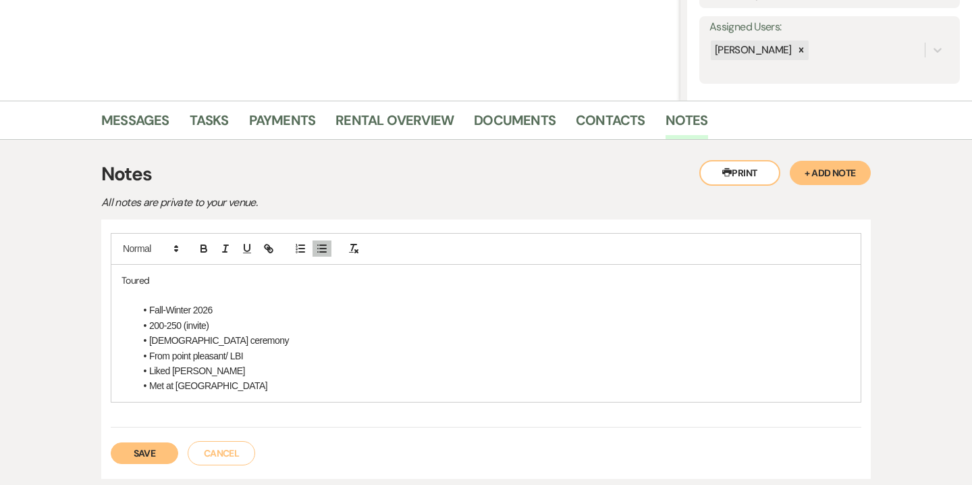
click at [221, 338] on li "[DEMOGRAPHIC_DATA] ceremony" at bounding box center [493, 340] width 716 height 15
click at [213, 387] on li "Met at [GEOGRAPHIC_DATA]" at bounding box center [493, 385] width 716 height 15
click at [217, 326] on li "200-250 (invite)" at bounding box center [493, 325] width 716 height 15
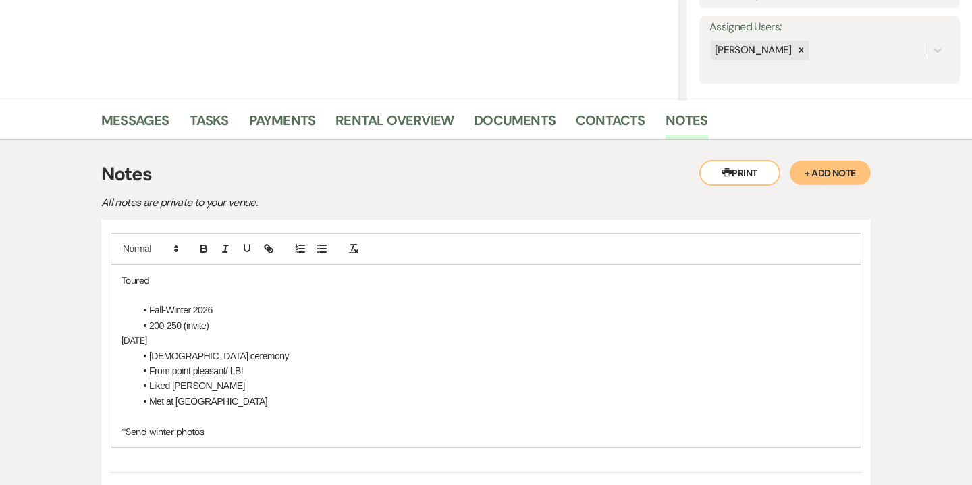
click at [117, 341] on div "Toured Fall-Winter 2026 200-250 (invite) [DATE] [DEMOGRAPHIC_DATA] ceremony Fro…" at bounding box center [485, 356] width 749 height 182
click at [205, 404] on li "Met at [GEOGRAPHIC_DATA]" at bounding box center [493, 401] width 716 height 15
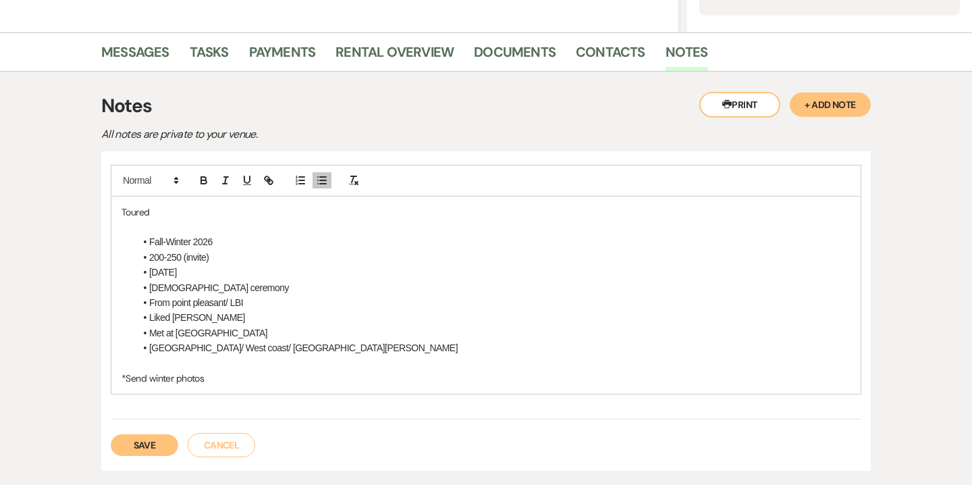
scroll to position [308, 0]
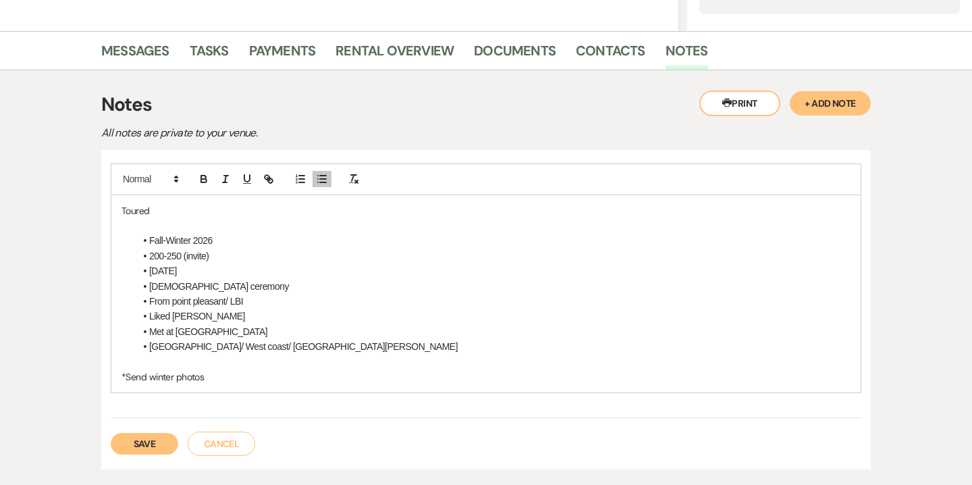
click at [152, 439] on button "Save" at bounding box center [145, 444] width 68 height 22
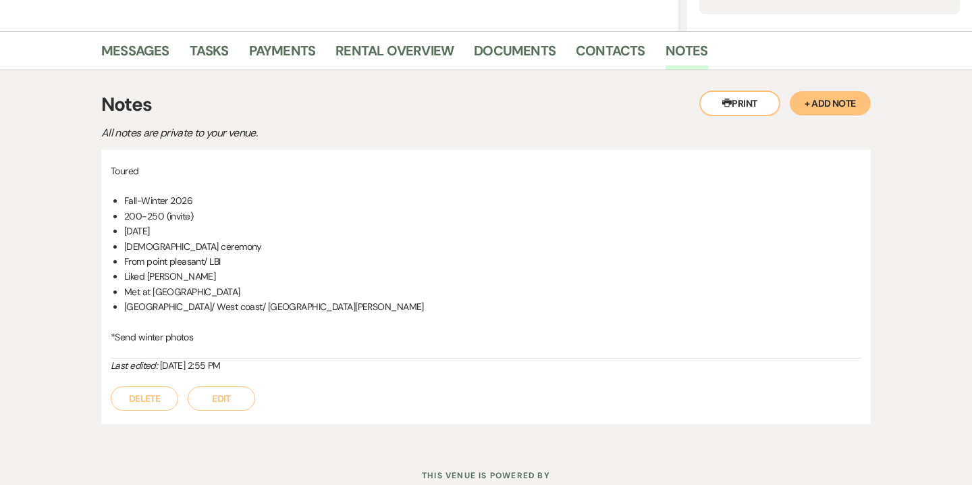
scroll to position [0, 0]
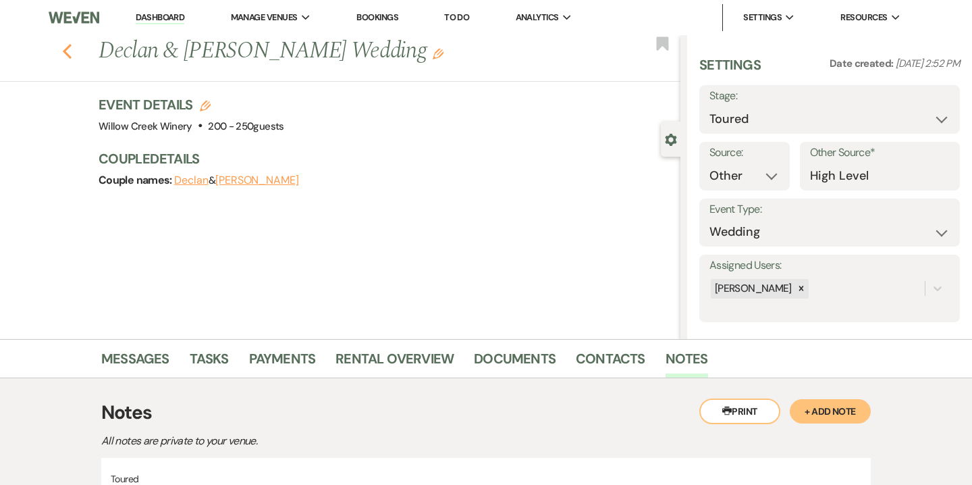
click at [68, 53] on use "button" at bounding box center [67, 51] width 9 height 15
select select "5"
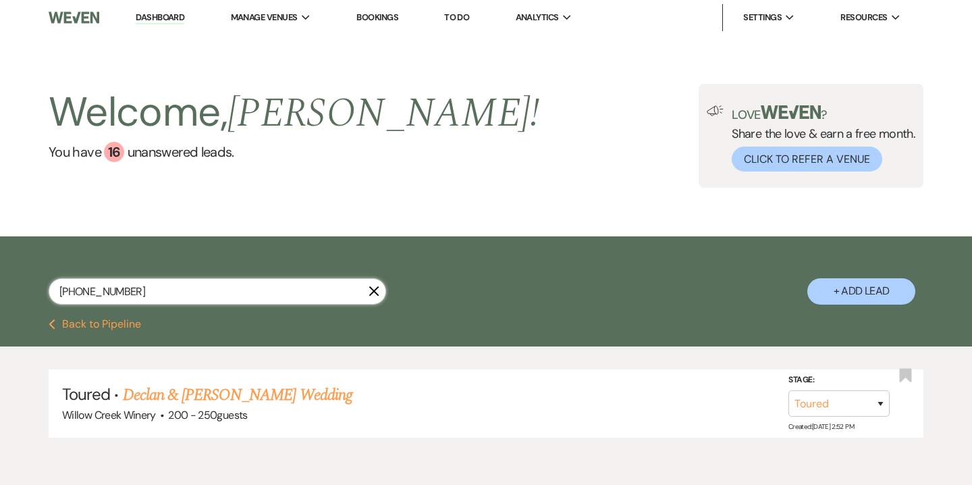
click at [363, 287] on input "[PHONE_NUMBER]" at bounding box center [218, 291] width 338 height 26
click at [373, 290] on use "button" at bounding box center [374, 291] width 10 height 10
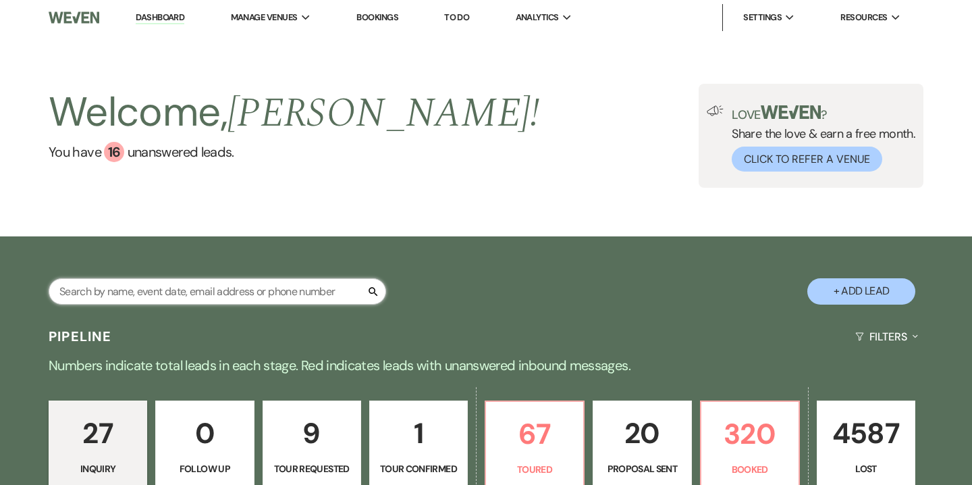
click at [238, 281] on input "text" at bounding box center [218, 291] width 338 height 26
paste input "[EMAIL_ADDRESS][DOMAIN_NAME]"
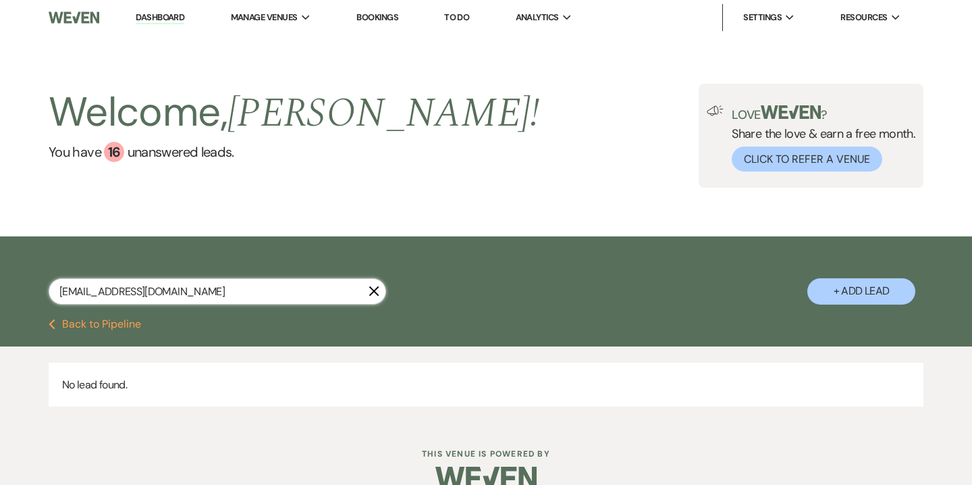
type input "[EMAIL_ADDRESS][DOMAIN_NAME]"
click at [828, 288] on button "+ Add Lead" at bounding box center [861, 291] width 108 height 26
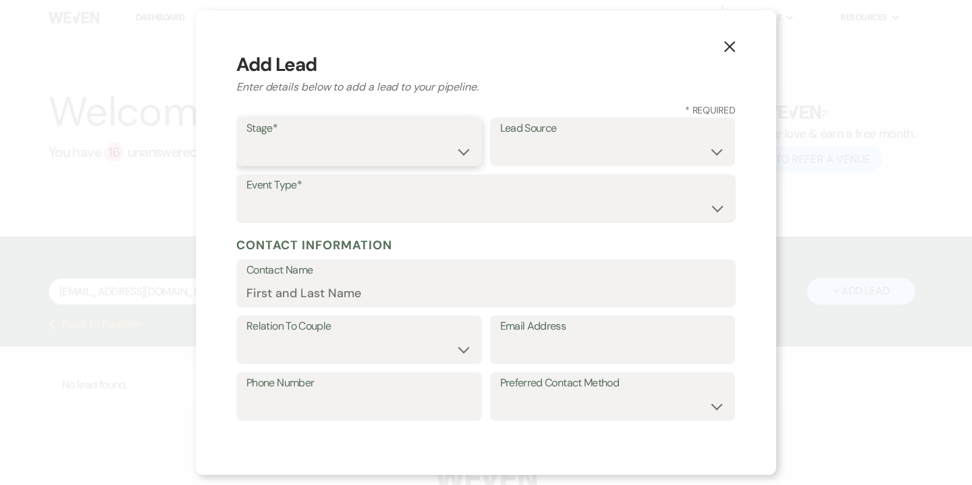
click at [298, 153] on select "Inquiry Follow Up Tour Requested Tour Confirmed Toured Proposal Sent Booked Lost" at bounding box center [358, 151] width 225 height 26
select select "5"
click at [246, 138] on select "Inquiry Follow Up Tour Requested Tour Confirmed Toured Proposal Sent Booked Lost" at bounding box center [358, 151] width 225 height 26
click at [560, 155] on select "Weven Venue Website Instagram Facebook Pinterest Google The Knot Wedding Wire H…" at bounding box center [612, 151] width 225 height 26
select select "14"
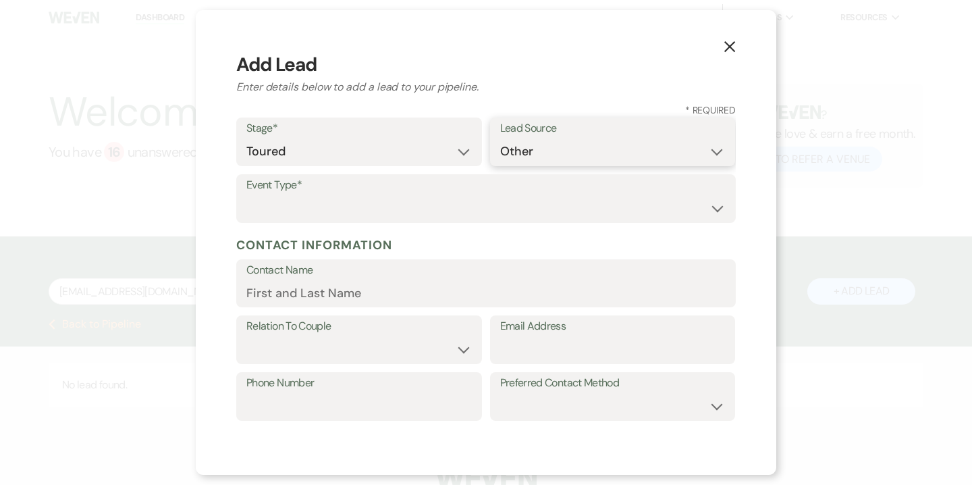
click at [500, 165] on select "Weven Venue Website Instagram Facebook Pinterest Google The Knot Wedding Wire H…" at bounding box center [612, 151] width 225 height 26
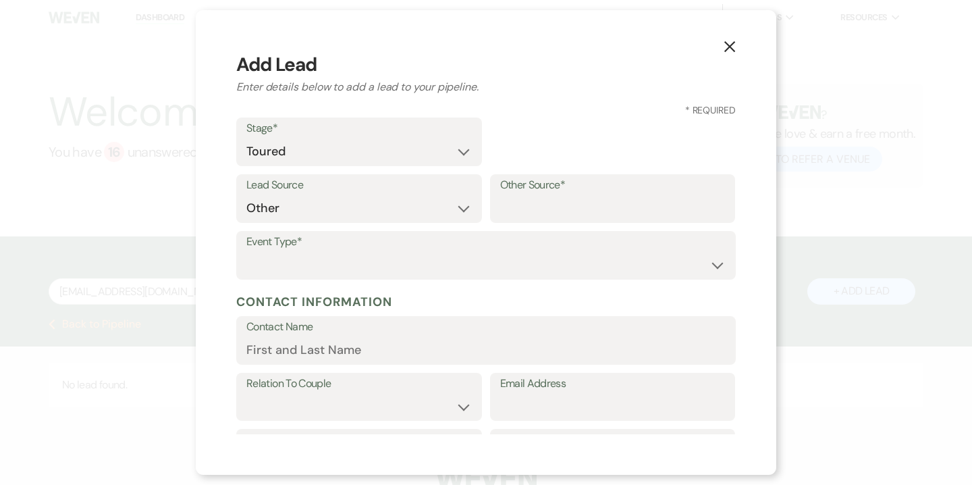
click at [544, 222] on div "Lead Source Weven Venue Website Instagram Facebook Pinterest Google The Knot We…" at bounding box center [486, 202] width 500 height 57
click at [543, 209] on input "Other Source*" at bounding box center [612, 208] width 225 height 26
type input "High Level"
click at [574, 255] on select "Wedding Anniversary Party Baby Shower Bachelorette / Bachelor Party Birthday Pa…" at bounding box center [485, 265] width 479 height 26
select select "1"
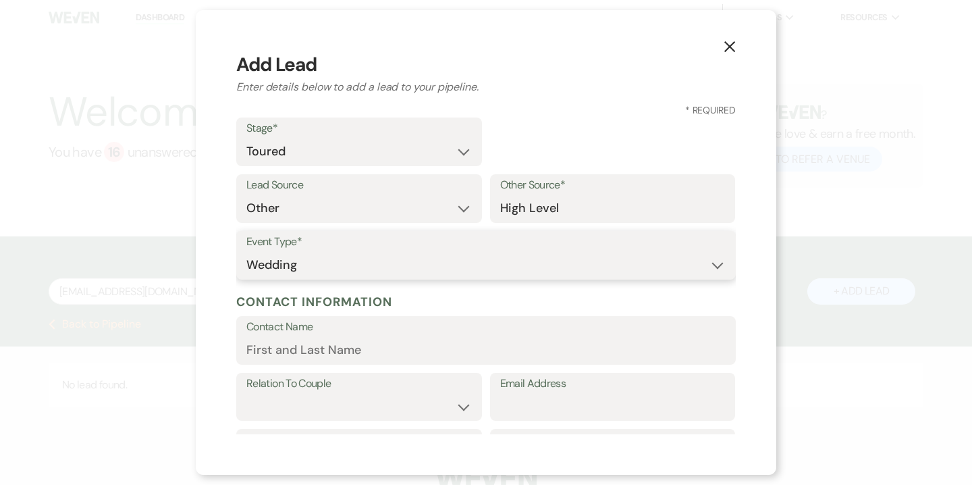
click at [246, 252] on select "Wedding Anniversary Party Baby Shower Bachelorette / Bachelor Party Birthday Pa…" at bounding box center [485, 265] width 479 height 26
click at [407, 345] on input "Contact Name" at bounding box center [485, 350] width 479 height 26
paste input "[PERSON_NAME]"
type input "[PERSON_NAME]"
click at [421, 412] on select "Couple Planner Parent of Couple Family Member Friend Other" at bounding box center [358, 406] width 225 height 26
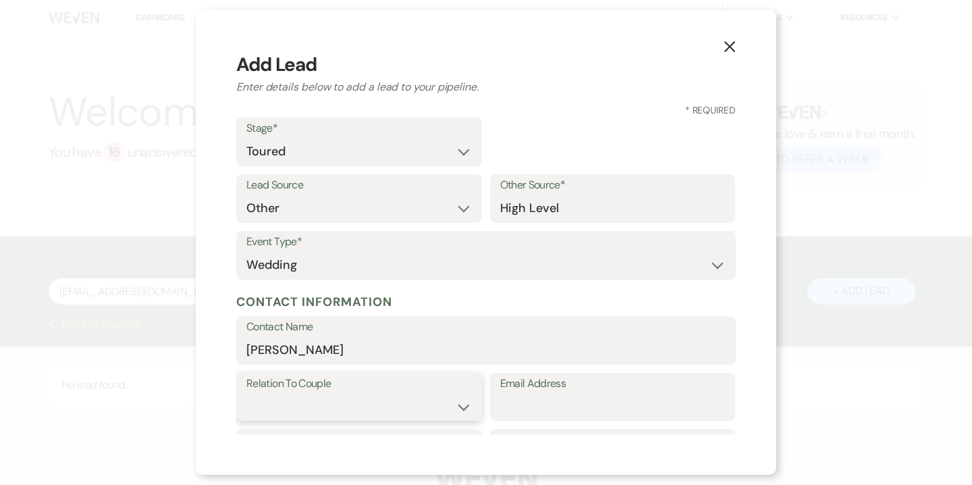
select select "1"
click at [246, 393] on select "Couple Planner Parent of Couple Family Member Friend Other" at bounding box center [358, 406] width 225 height 26
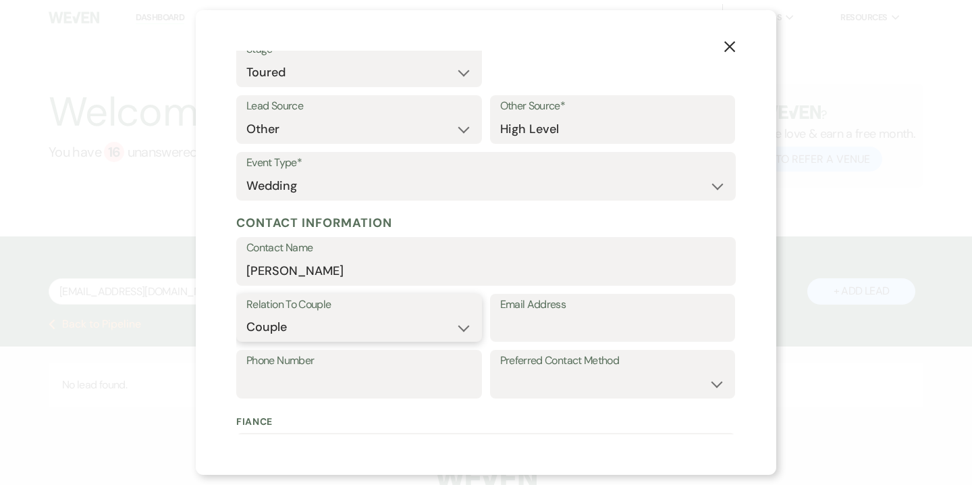
scroll to position [124, 0]
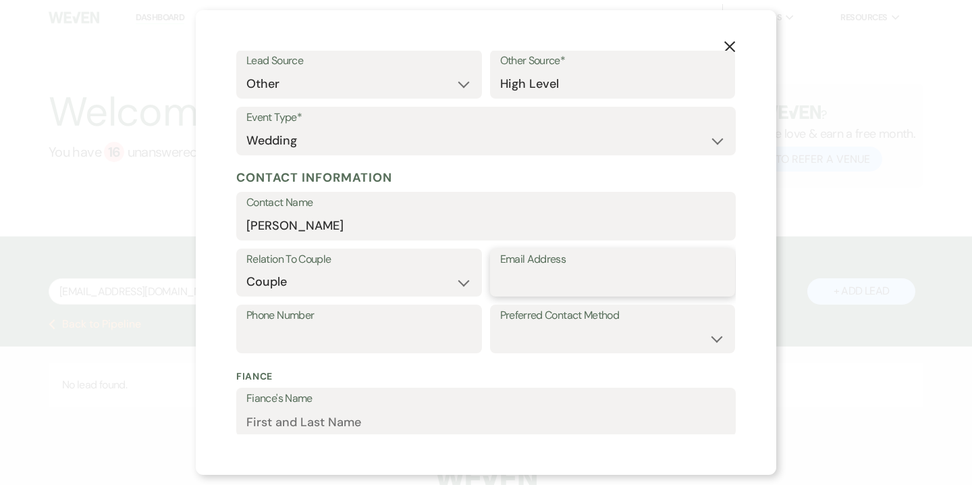
click at [539, 271] on input "Email Address" at bounding box center [612, 282] width 225 height 26
click at [544, 279] on input "Email Address" at bounding box center [612, 282] width 225 height 26
paste input "[EMAIL_ADDRESS][DOMAIN_NAME]"
type input "[EMAIL_ADDRESS][DOMAIN_NAME]"
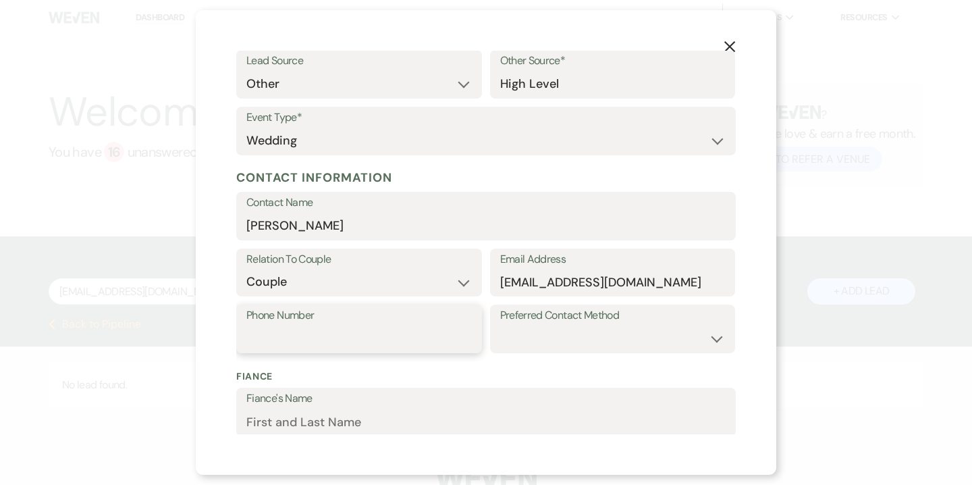
click at [400, 337] on input "Phone Number" at bounding box center [358, 338] width 225 height 26
click at [304, 340] on input "Phone Number" at bounding box center [358, 338] width 225 height 26
paste input "[PHONE_NUMBER]"
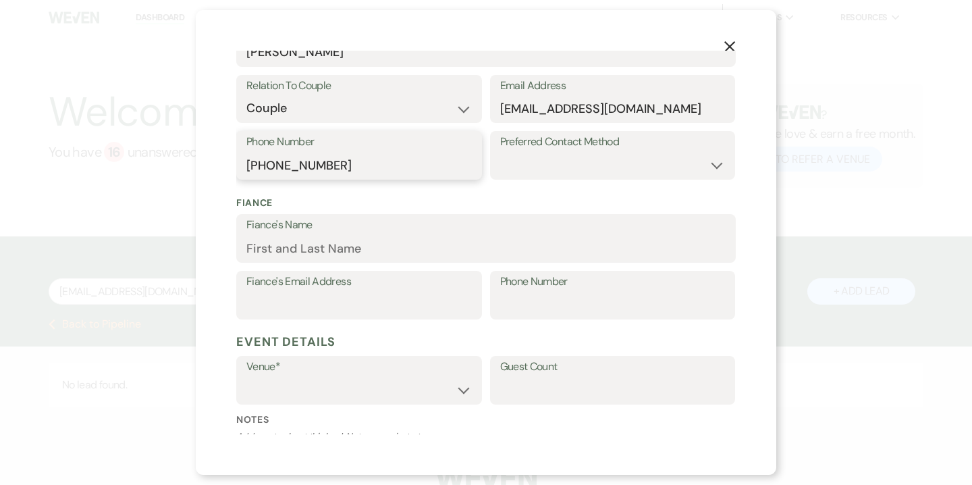
scroll to position [302, 0]
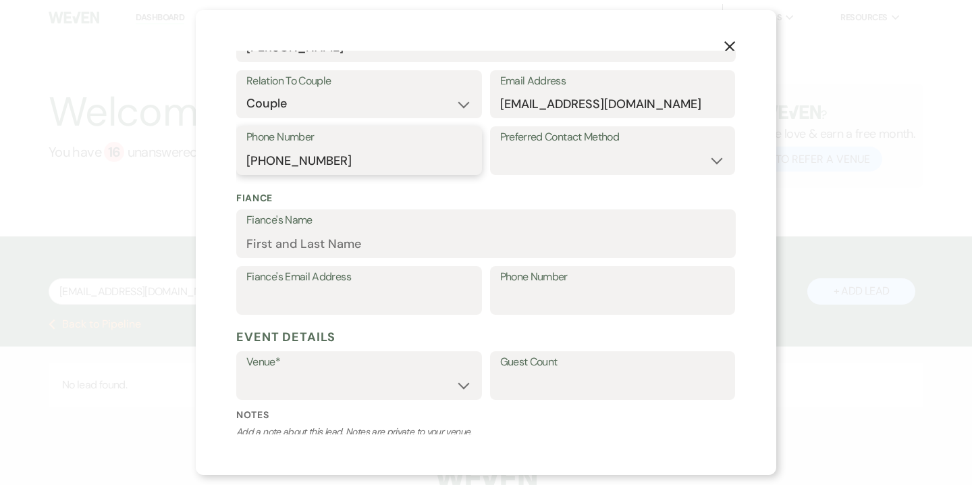
type input "[PHONE_NUMBER]"
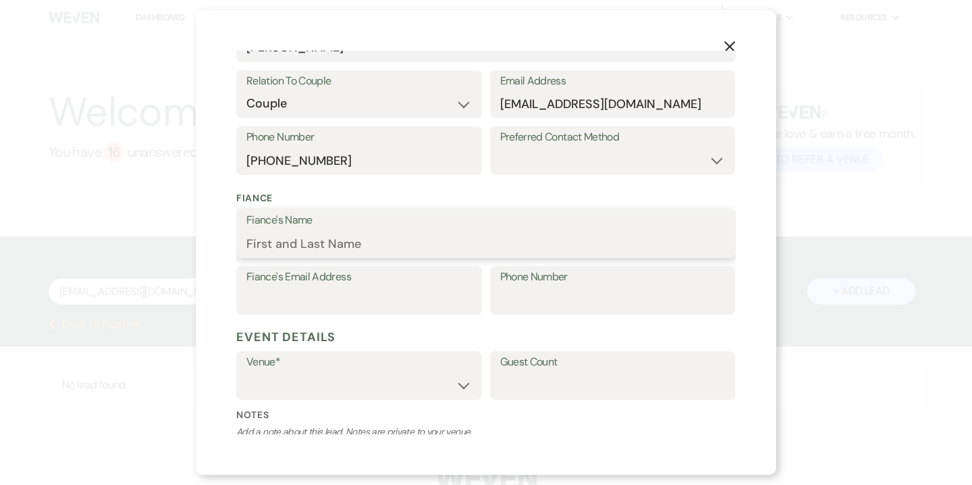
click at [314, 248] on input "Fiance's Name" at bounding box center [485, 243] width 479 height 26
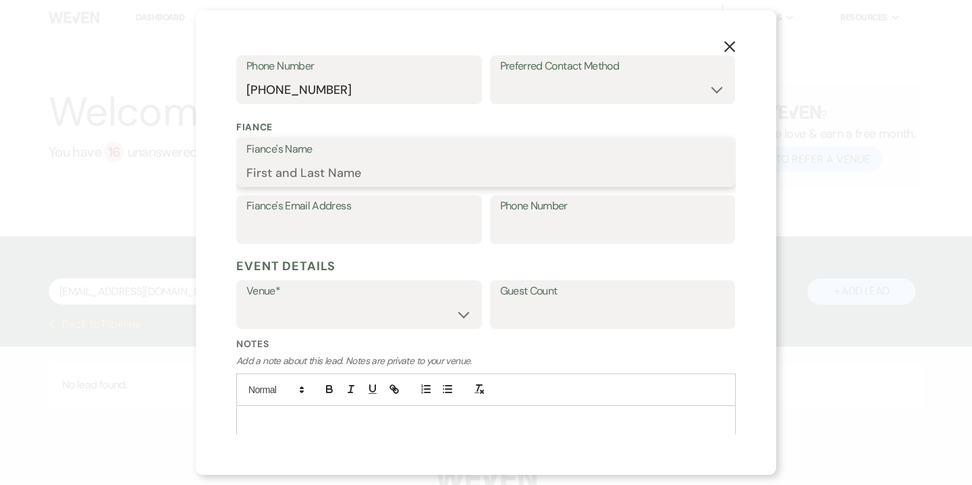
scroll to position [418, 0]
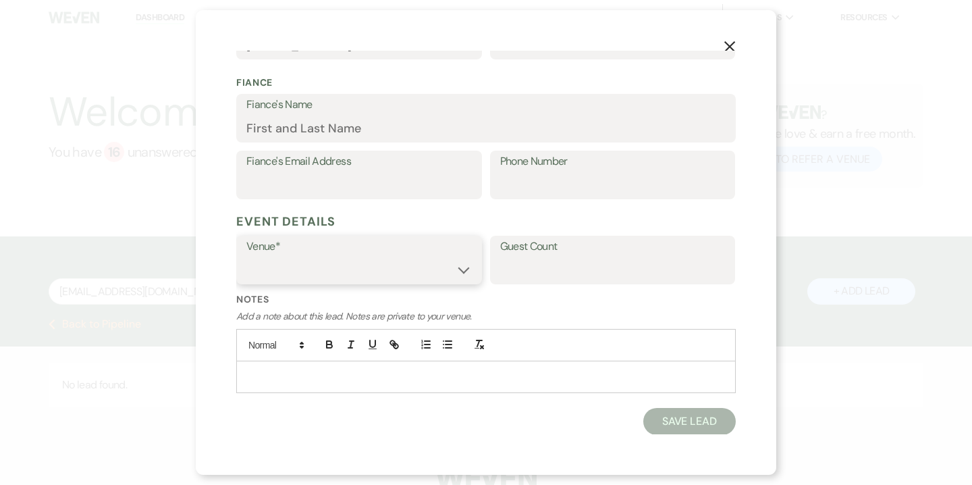
click at [461, 268] on select "Willow Creek Winery The [GEOGRAPHIC_DATA]" at bounding box center [358, 270] width 225 height 26
select select "531"
click at [246, 257] on select "Willow Creek Winery The [GEOGRAPHIC_DATA]" at bounding box center [358, 270] width 225 height 26
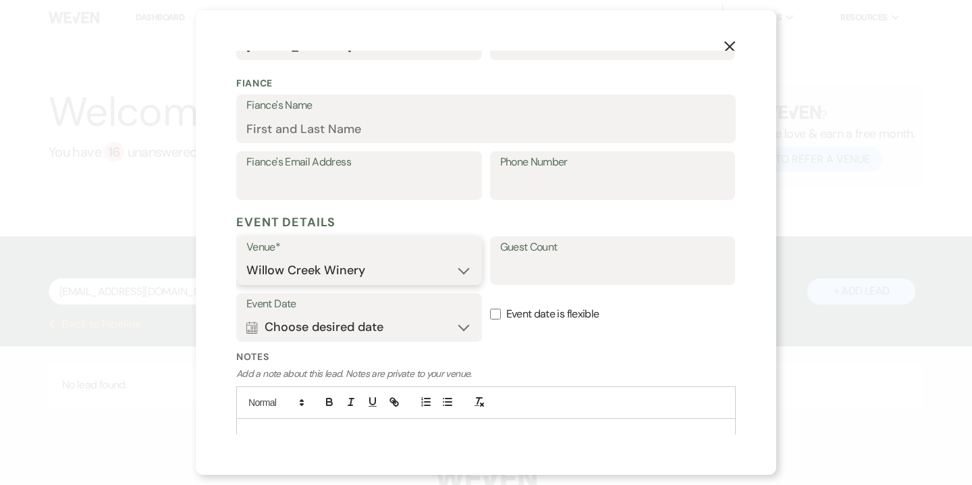
scroll to position [475, 0]
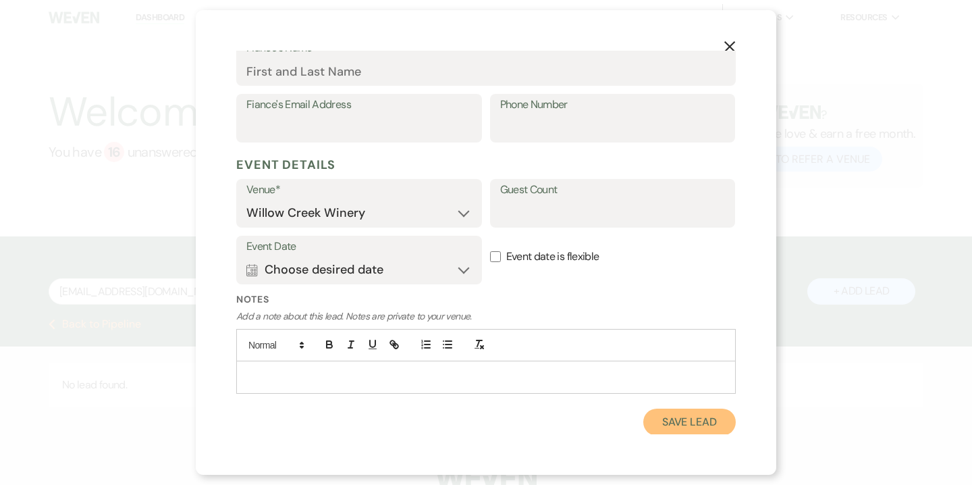
click at [669, 425] on button "Save Lead" at bounding box center [689, 421] width 92 height 27
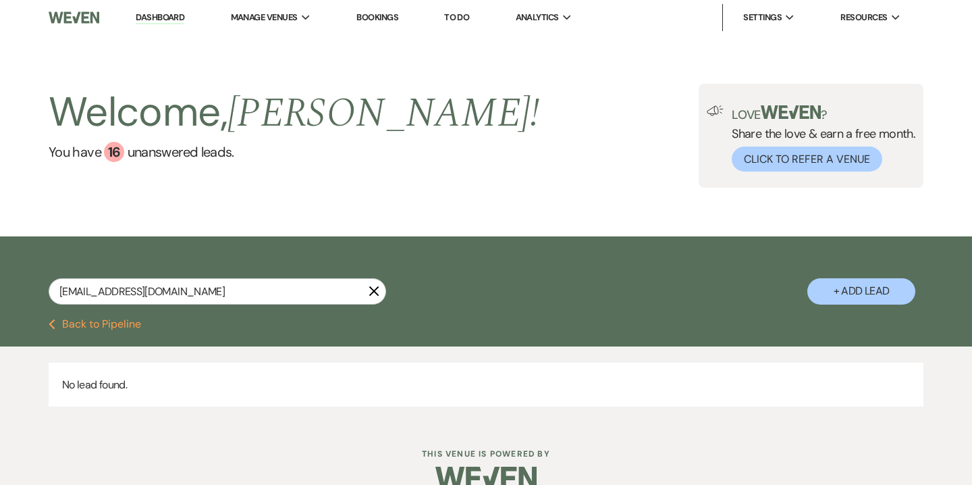
scroll to position [25, 0]
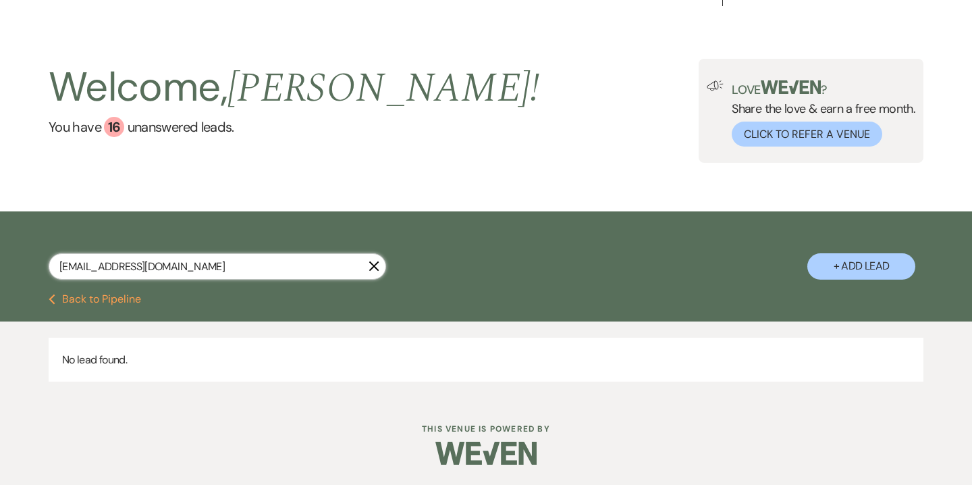
click at [267, 263] on input "[EMAIL_ADDRESS][DOMAIN_NAME]" at bounding box center [218, 266] width 338 height 26
type input "[EMAIL_ADDRESS][DOMAIN_NAME]"
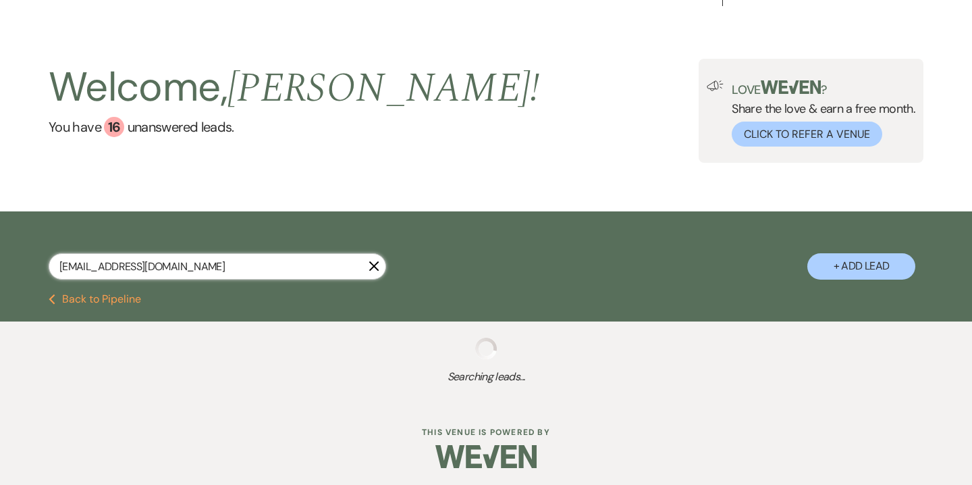
select select "5"
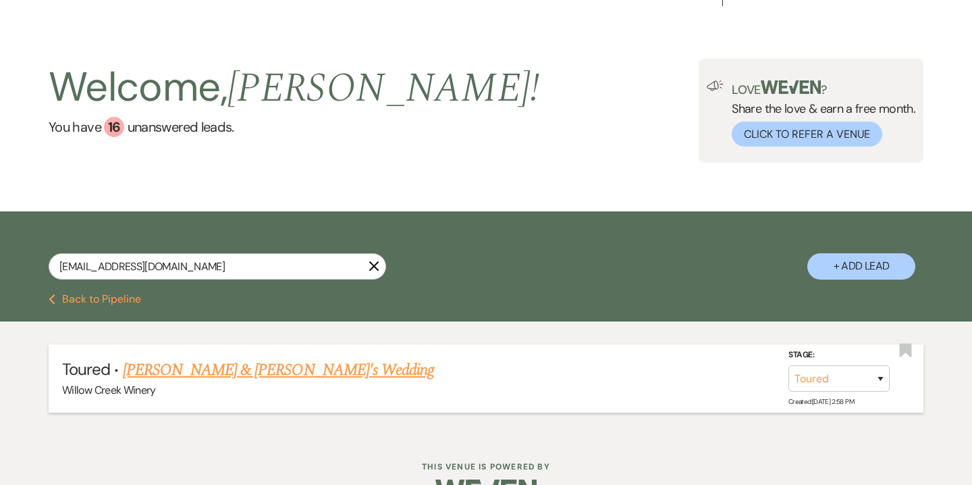
click at [215, 376] on link "[PERSON_NAME] & [PERSON_NAME]'s Wedding" at bounding box center [279, 370] width 312 height 24
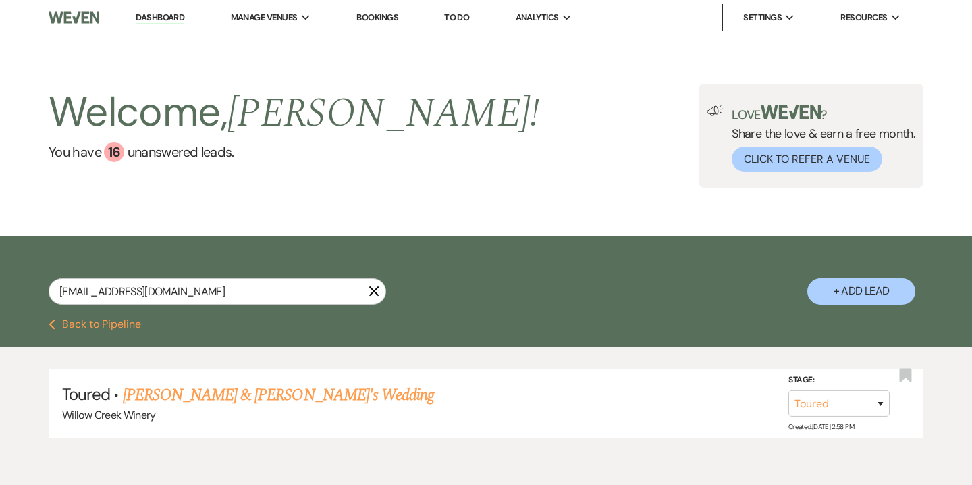
select select "5"
select select "14"
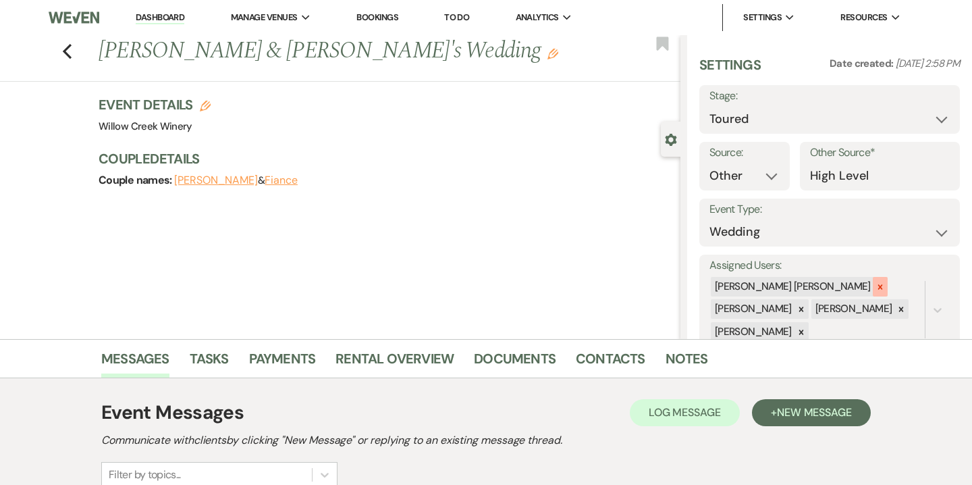
click at [878, 288] on icon at bounding box center [880, 286] width 5 height 5
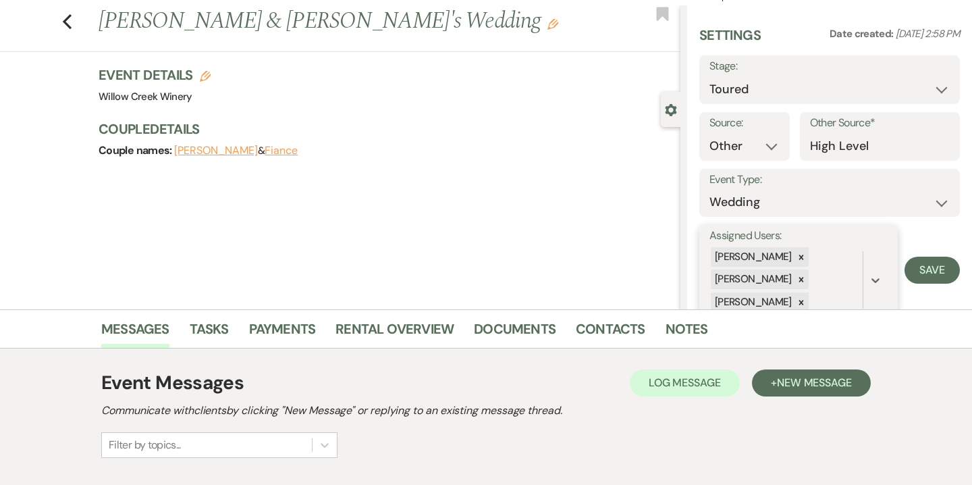
scroll to position [32, 0]
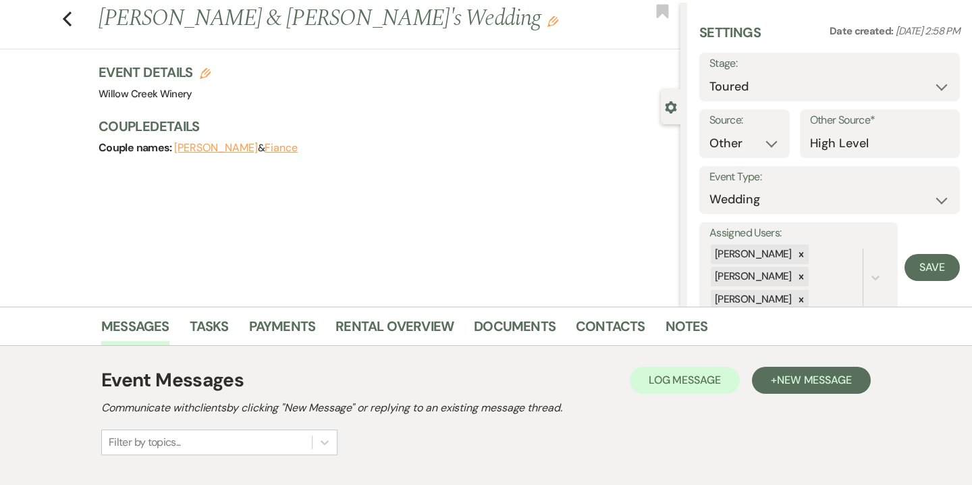
click at [672, 109] on use "button" at bounding box center [670, 107] width 11 height 12
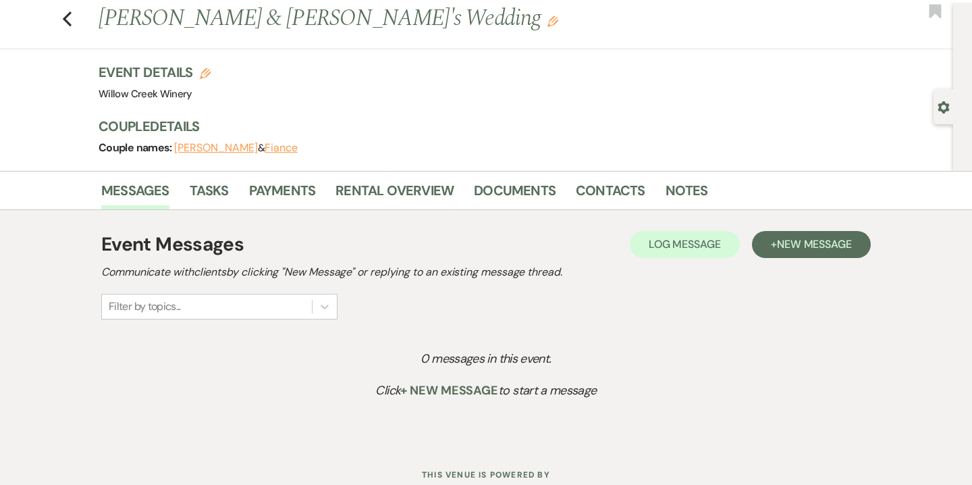
click at [944, 103] on use "button" at bounding box center [943, 107] width 11 height 12
select select "5"
select select "14"
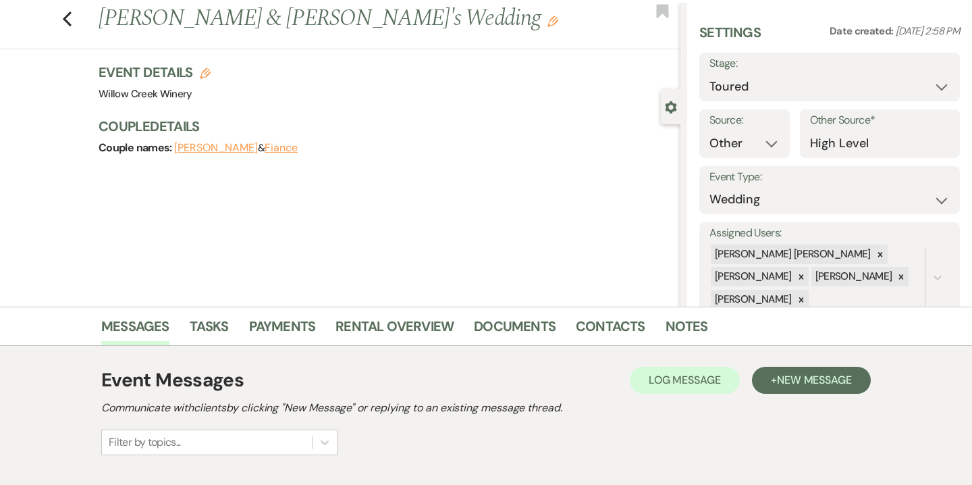
scroll to position [0, 0]
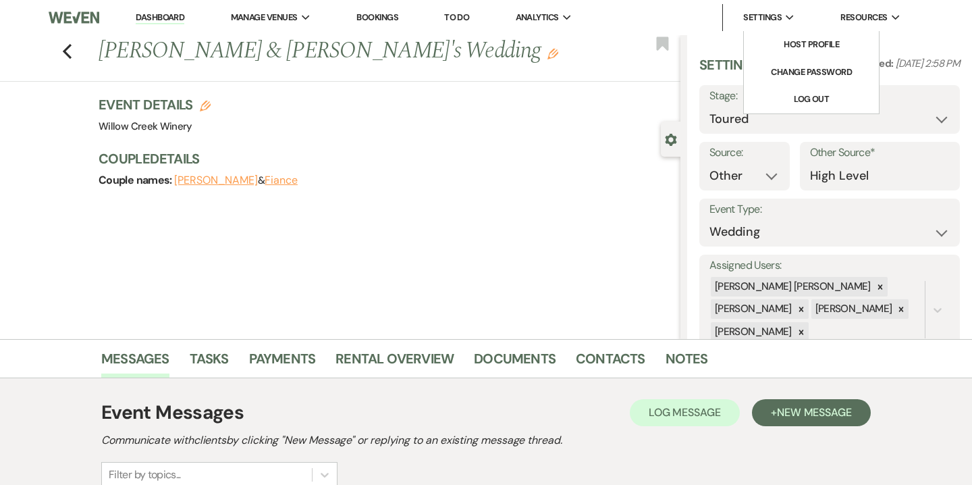
click at [790, 18] on use at bounding box center [790, 17] width 8 height 5
click at [617, 119] on div "Event Details Edit Venue: [GEOGRAPHIC_DATA] Venue Address: [STREET_ADDRESS][PER…" at bounding box center [383, 115] width 568 height 41
click at [205, 99] on button "Edit" at bounding box center [205, 105] width 11 height 12
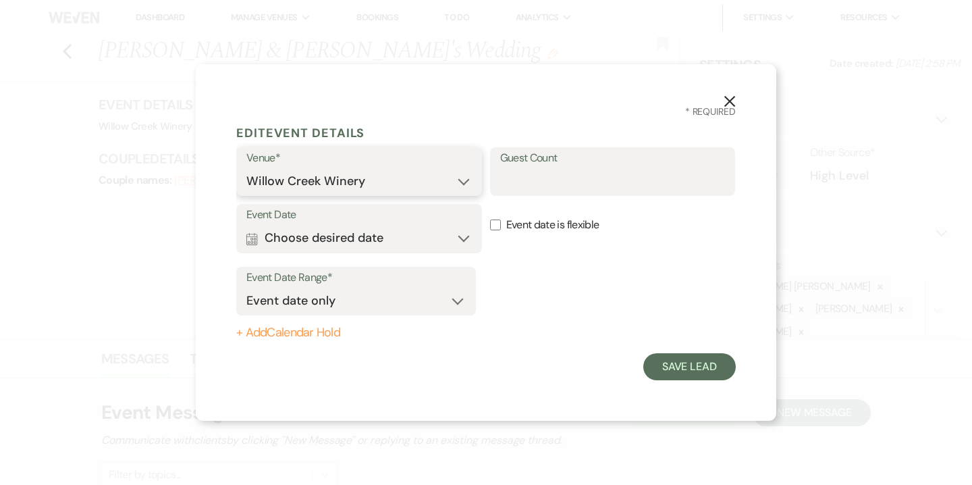
click at [348, 185] on select "Willow Creek Winery The [GEOGRAPHIC_DATA]" at bounding box center [358, 181] width 225 height 26
select select "641"
click at [246, 168] on select "Willow Creek Winery The [GEOGRAPHIC_DATA]" at bounding box center [358, 181] width 225 height 26
click at [543, 186] on input "Guest Count" at bounding box center [612, 181] width 225 height 26
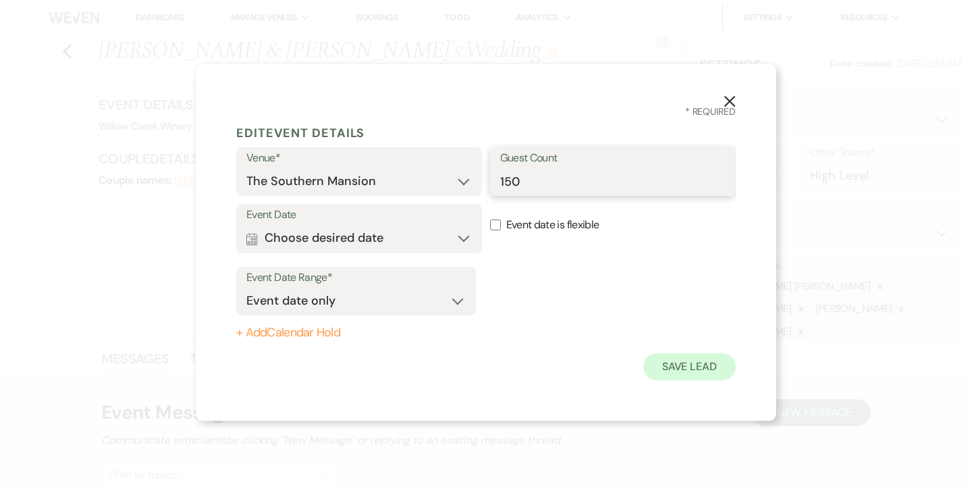
type input "150"
click at [694, 360] on button "Save Lead" at bounding box center [689, 366] width 92 height 27
select select "5"
select select "14"
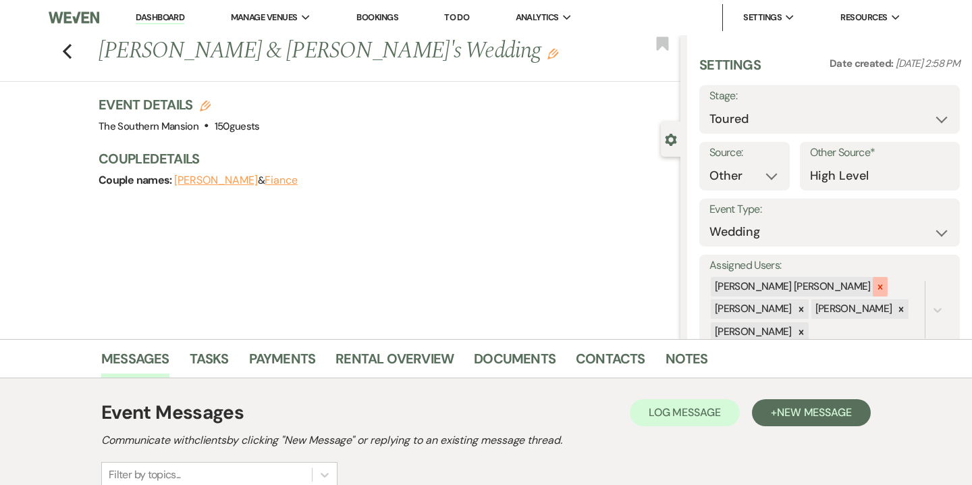
click at [878, 287] on icon at bounding box center [880, 286] width 5 height 5
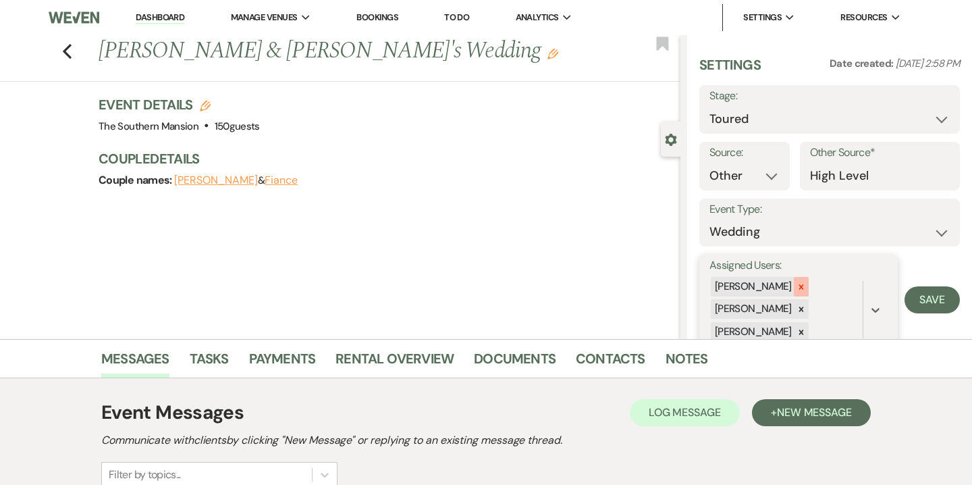
click at [797, 288] on icon at bounding box center [801, 286] width 9 height 9
click at [796, 303] on div at bounding box center [801, 310] width 15 height 20
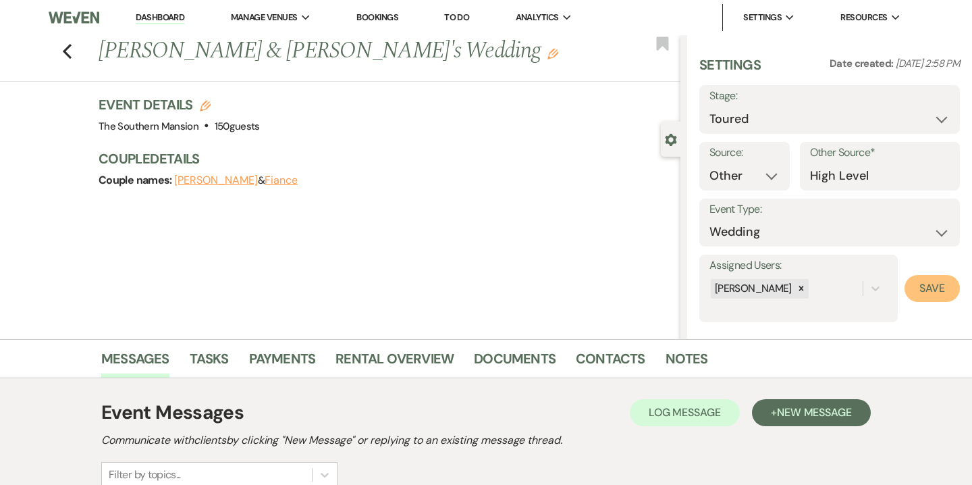
click at [932, 288] on button "Save" at bounding box center [932, 288] width 55 height 27
click at [666, 360] on link "Notes" at bounding box center [687, 363] width 43 height 30
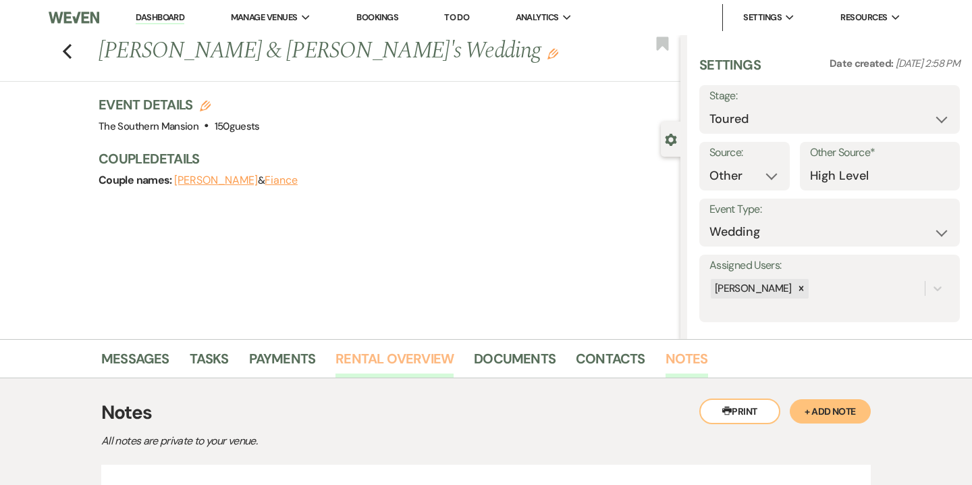
scroll to position [143, 0]
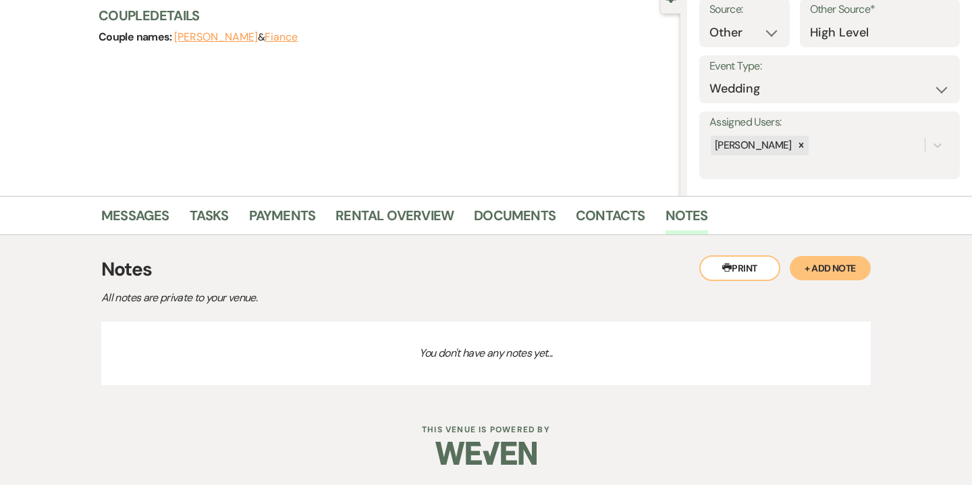
click at [826, 272] on button "+ Add Note" at bounding box center [830, 268] width 81 height 24
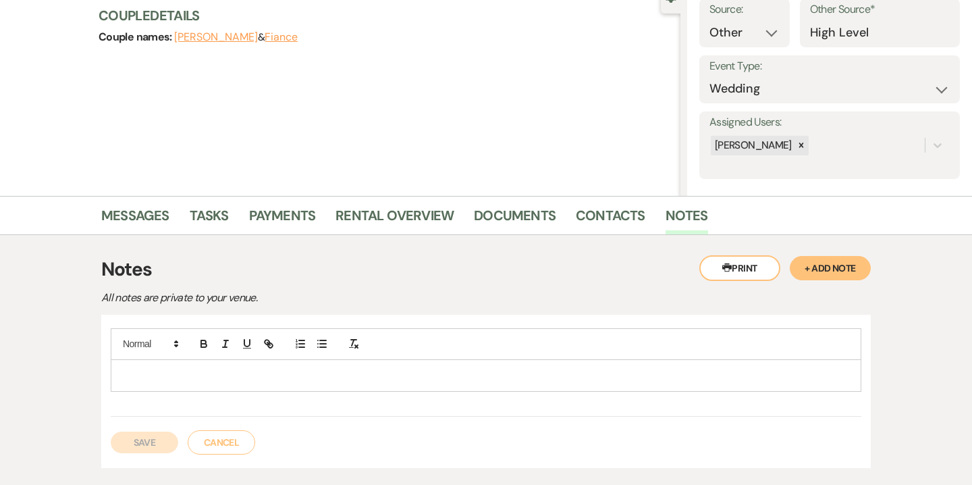
click at [257, 377] on p at bounding box center [486, 375] width 729 height 15
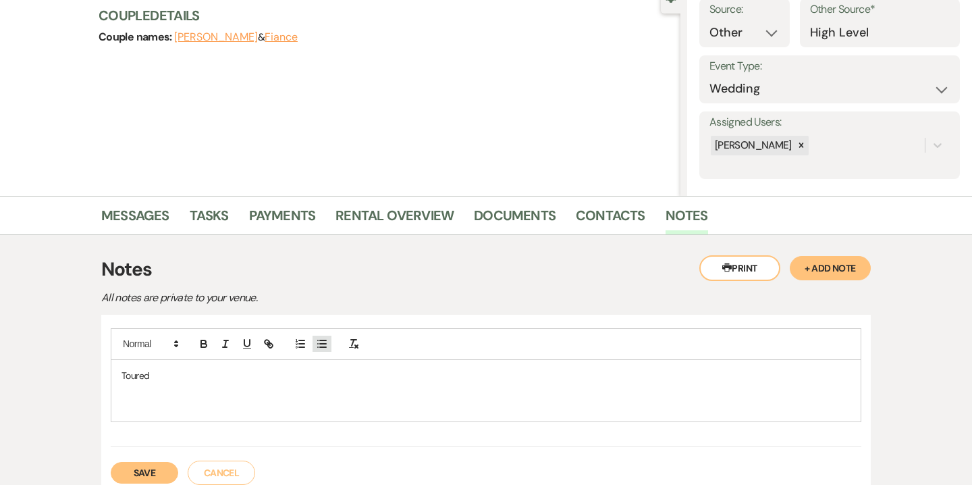
click at [323, 347] on line "button" at bounding box center [323, 347] width 6 height 0
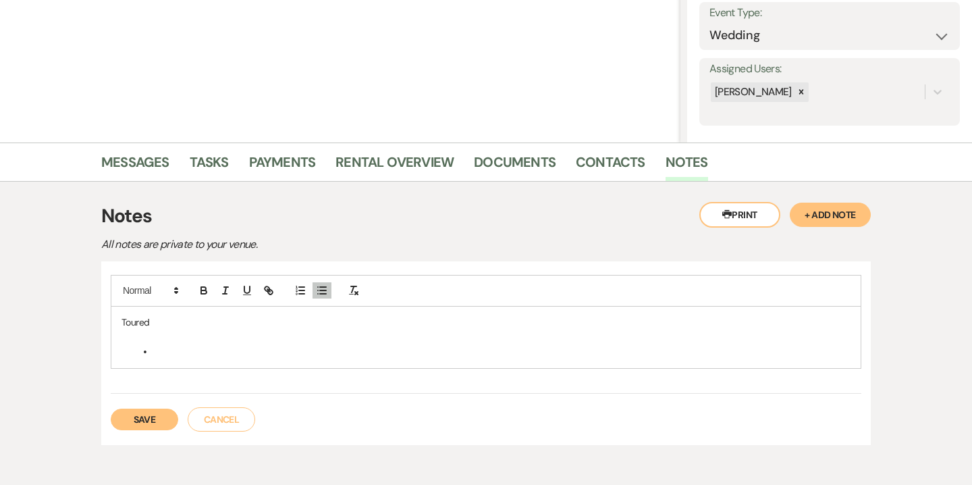
scroll to position [197, 0]
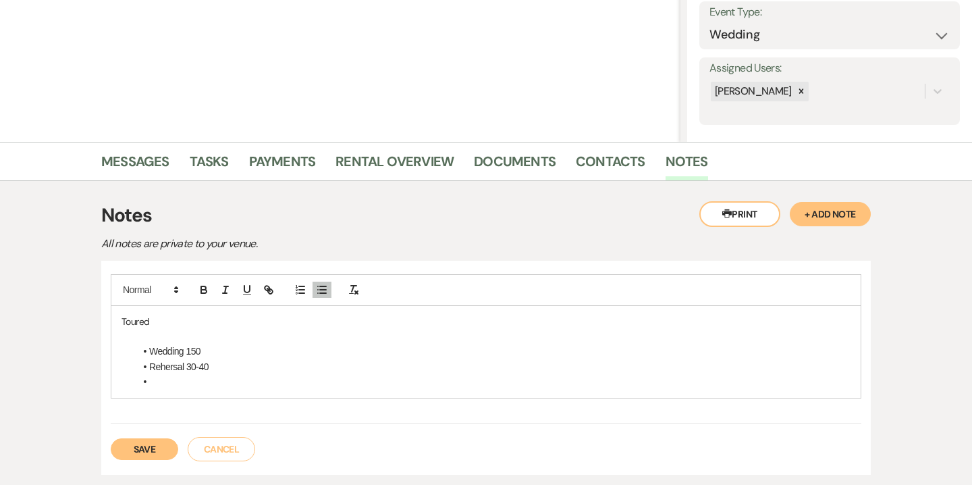
click at [165, 360] on li "Rehersal 30-40" at bounding box center [493, 366] width 716 height 15
click at [155, 383] on li at bounding box center [493, 381] width 716 height 15
click at [149, 351] on li "Wedding 150" at bounding box center [493, 351] width 716 height 15
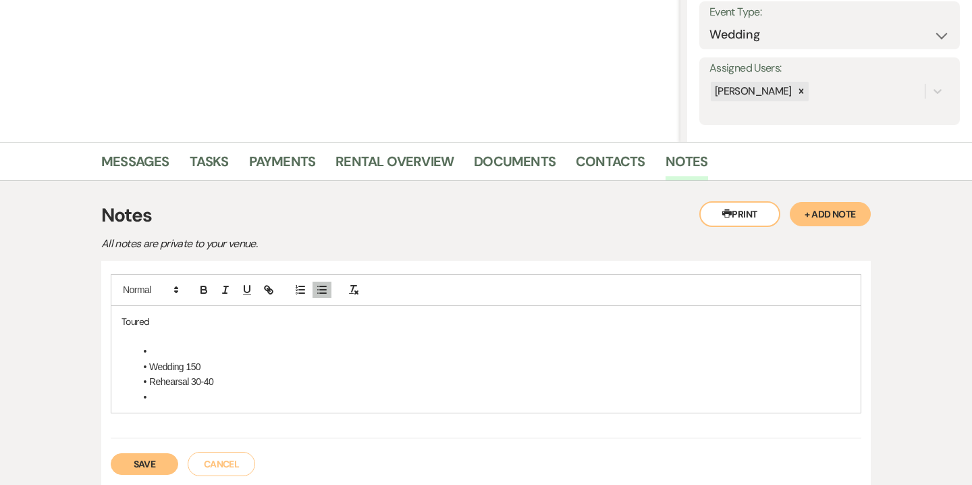
click at [157, 350] on li at bounding box center [493, 351] width 716 height 15
click at [153, 398] on li at bounding box center [493, 397] width 716 height 15
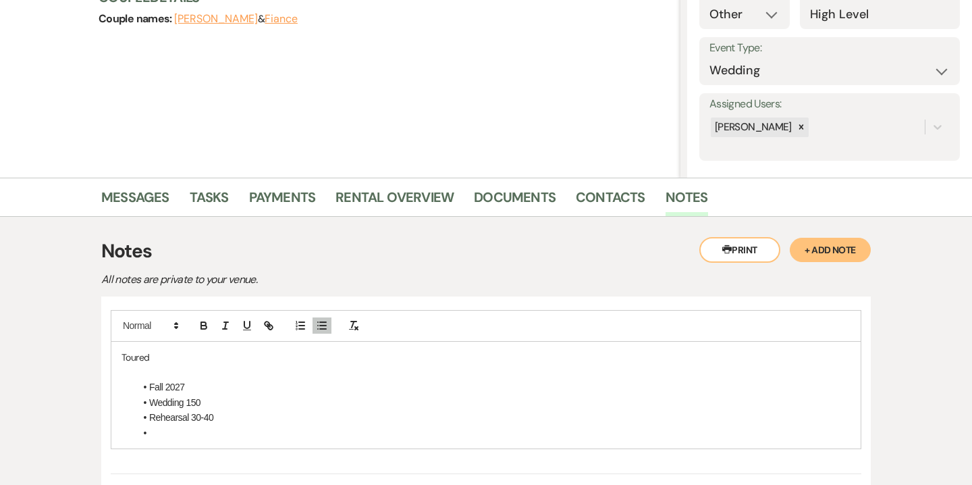
scroll to position [213, 0]
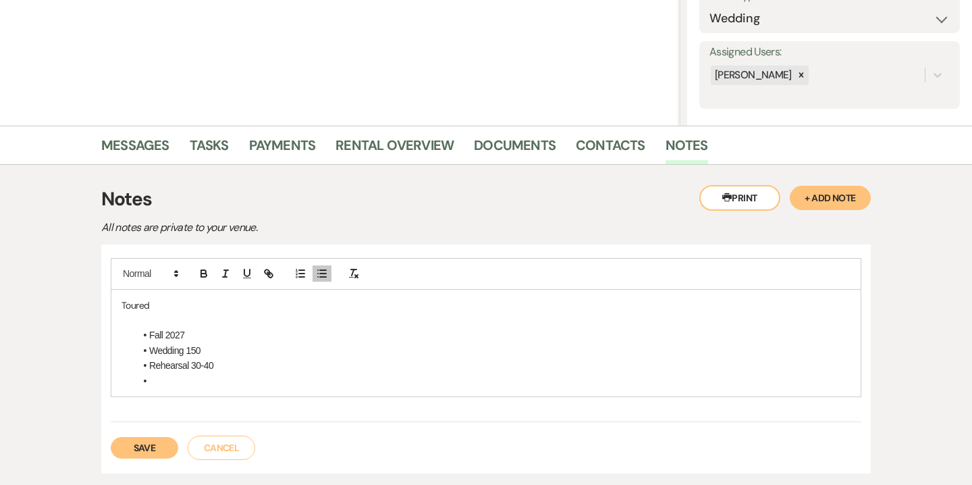
click at [159, 306] on p "Toured" at bounding box center [486, 305] width 729 height 15
click at [182, 384] on li at bounding box center [493, 380] width 716 height 15
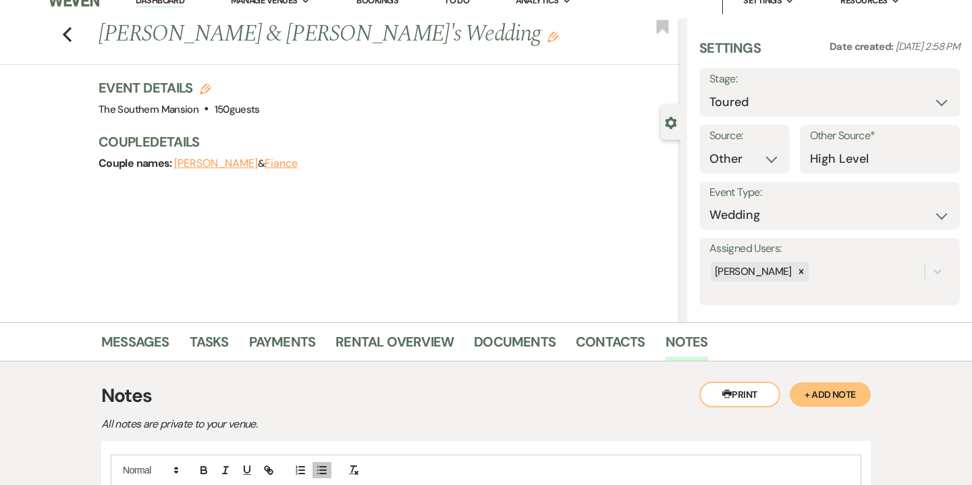
scroll to position [0, 0]
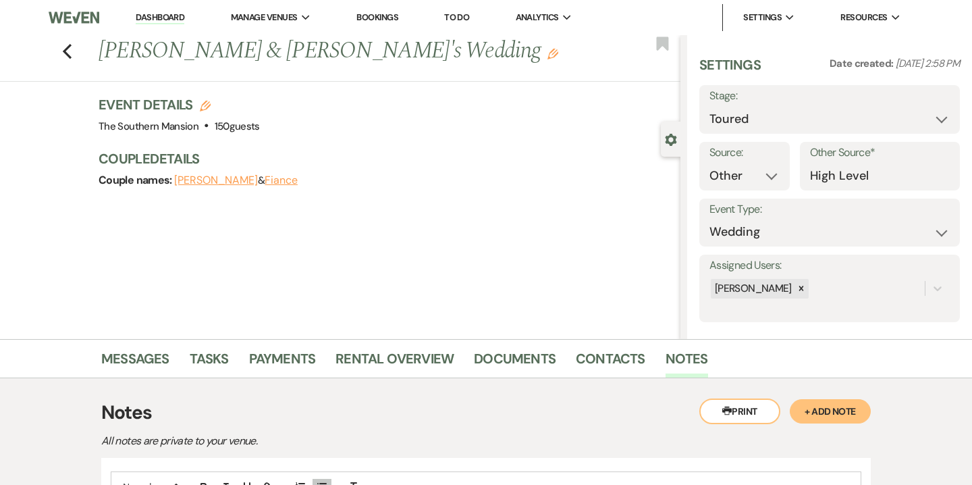
click at [672, 131] on div "Gear Settings" at bounding box center [674, 139] width 26 height 35
click at [208, 104] on icon "Edit" at bounding box center [205, 106] width 11 height 11
select select "641"
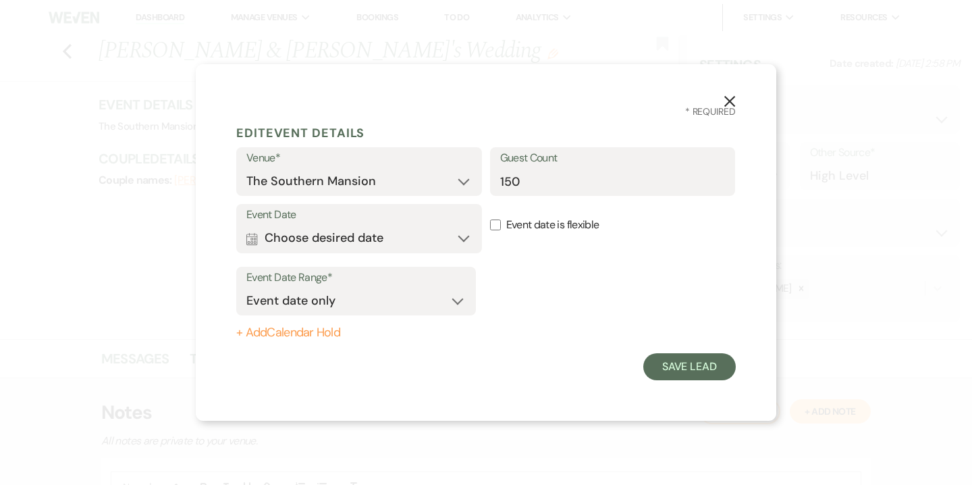
click at [725, 99] on icon "X" at bounding box center [730, 101] width 12 height 12
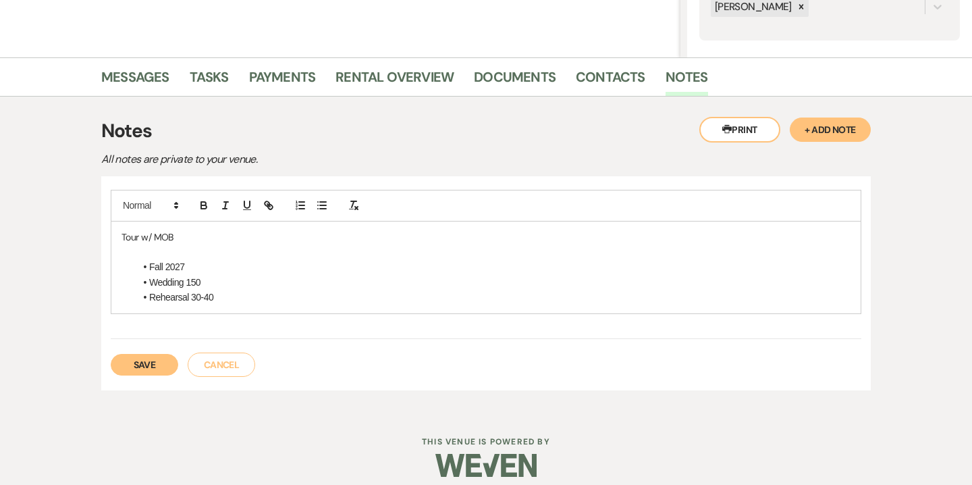
click at [153, 354] on button "Save" at bounding box center [145, 365] width 68 height 22
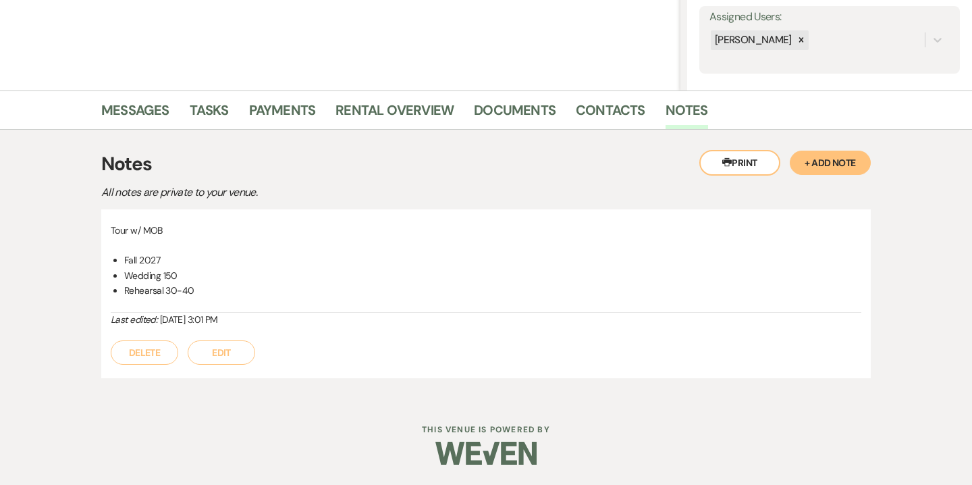
scroll to position [248, 0]
click at [216, 342] on button "Edit" at bounding box center [222, 352] width 68 height 24
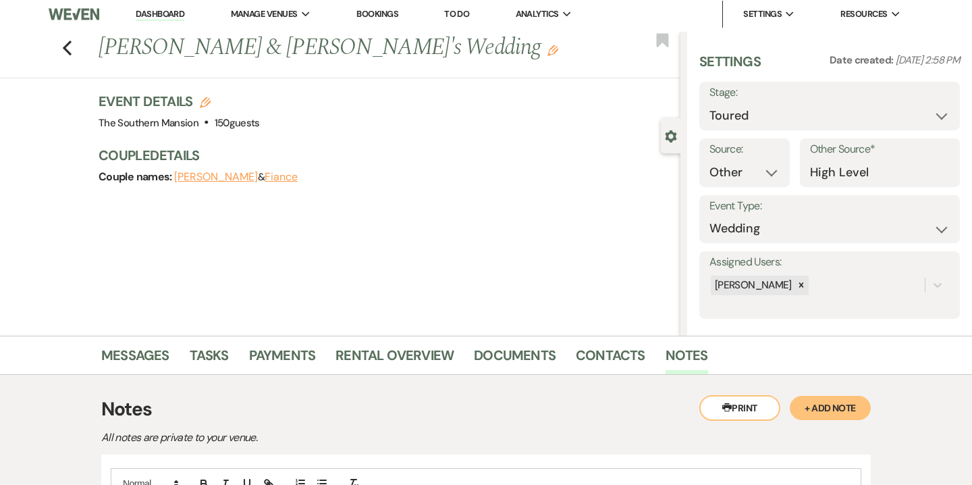
scroll to position [0, 0]
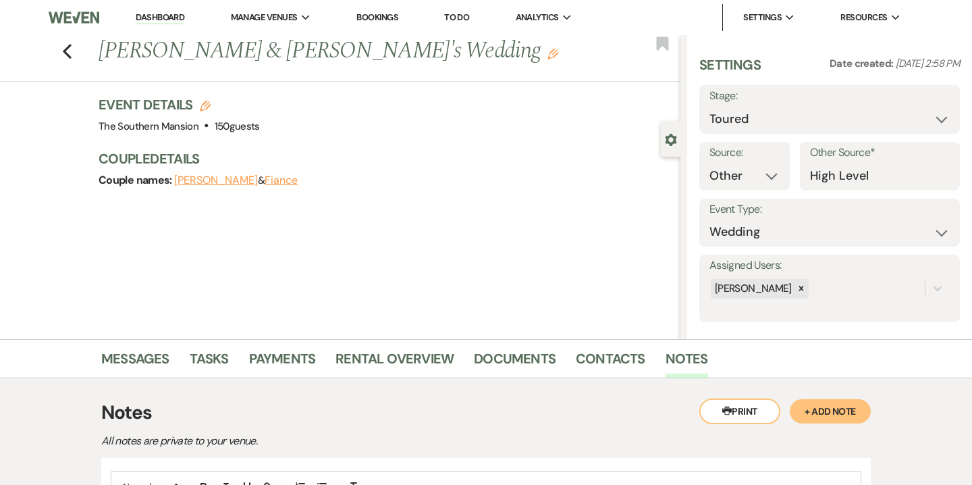
click at [207, 113] on h3 "Event Details Edit" at bounding box center [179, 104] width 161 height 19
click at [204, 120] on span "." at bounding box center [206, 120] width 5 height 0
click at [547, 55] on icon "Edit" at bounding box center [552, 54] width 11 height 11
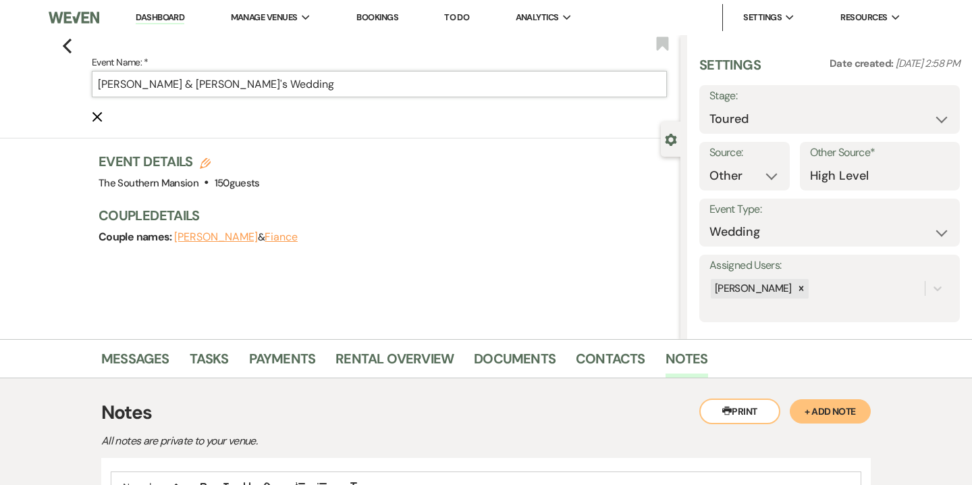
drag, startPoint x: 153, startPoint y: 85, endPoint x: 115, endPoint y: 86, distance: 37.2
click at [115, 86] on input "[PERSON_NAME] & [PERSON_NAME]'s Wedding" at bounding box center [379, 84] width 575 height 26
drag, startPoint x: 188, startPoint y: 85, endPoint x: 97, endPoint y: 87, distance: 91.2
click at [97, 87] on input "[PERSON_NAME] & [PERSON_NAME]'s Wedding" at bounding box center [379, 84] width 575 height 26
click at [592, 365] on link "Contacts" at bounding box center [611, 363] width 70 height 30
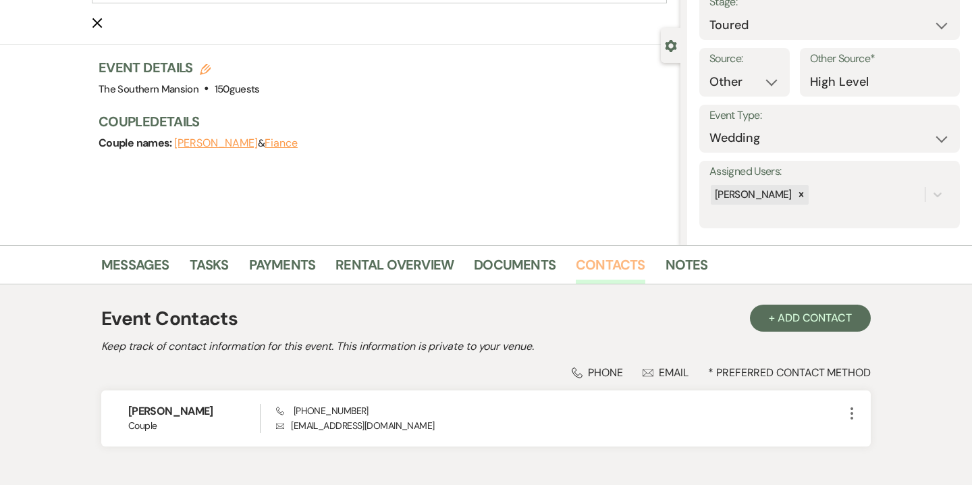
scroll to position [175, 0]
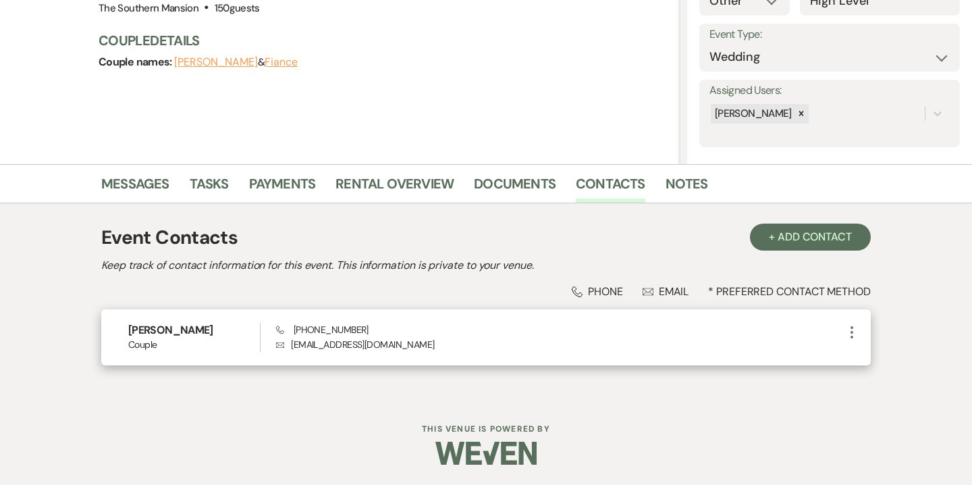
click at [851, 331] on use "button" at bounding box center [852, 332] width 3 height 12
click at [860, 356] on icon "Pencil" at bounding box center [865, 358] width 11 height 11
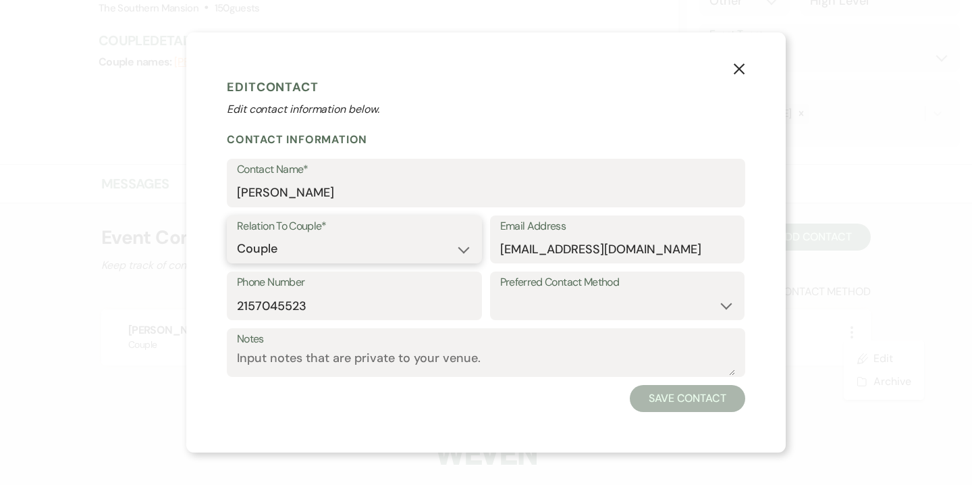
click at [326, 255] on select "Couple Planner Parent of Couple Family Member Friend Other" at bounding box center [354, 249] width 235 height 26
select select "3"
click at [237, 236] on select "Couple Planner Parent of Couple Family Member Friend Other" at bounding box center [354, 249] width 235 height 26
click at [689, 400] on button "Save Contact" at bounding box center [687, 398] width 115 height 27
type input "[PERSON_NAME] Wedding"
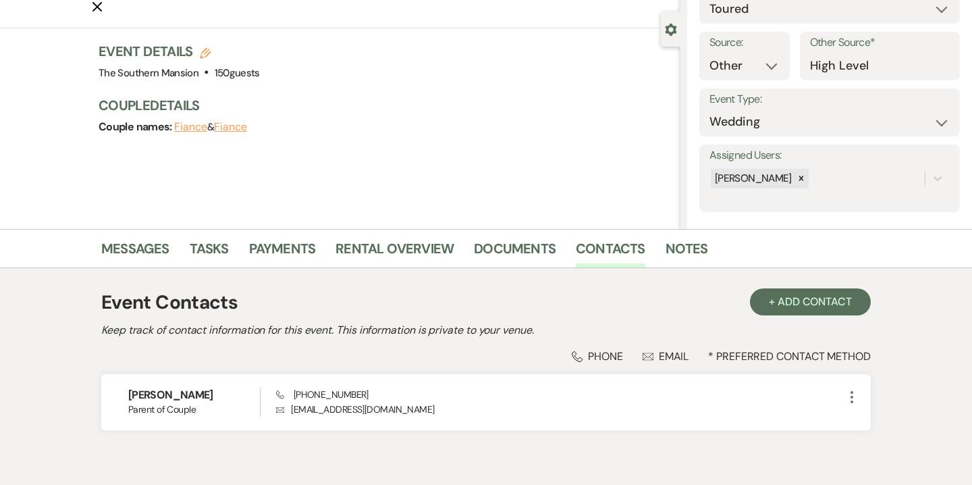
scroll to position [0, 0]
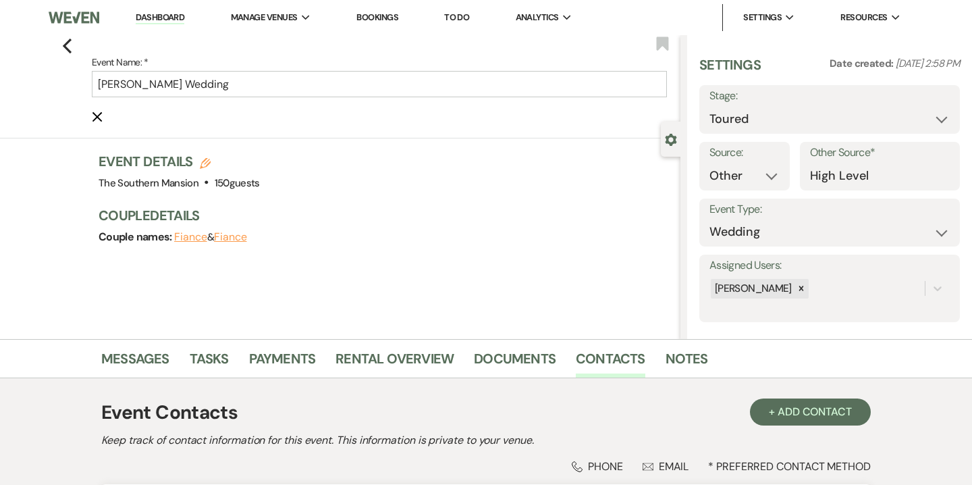
click at [97, 122] on form "Event Name: * [PERSON_NAME] Wedding Cancel Edit" at bounding box center [379, 89] width 575 height 70
click at [96, 111] on button "Cancel Edit" at bounding box center [97, 116] width 11 height 11
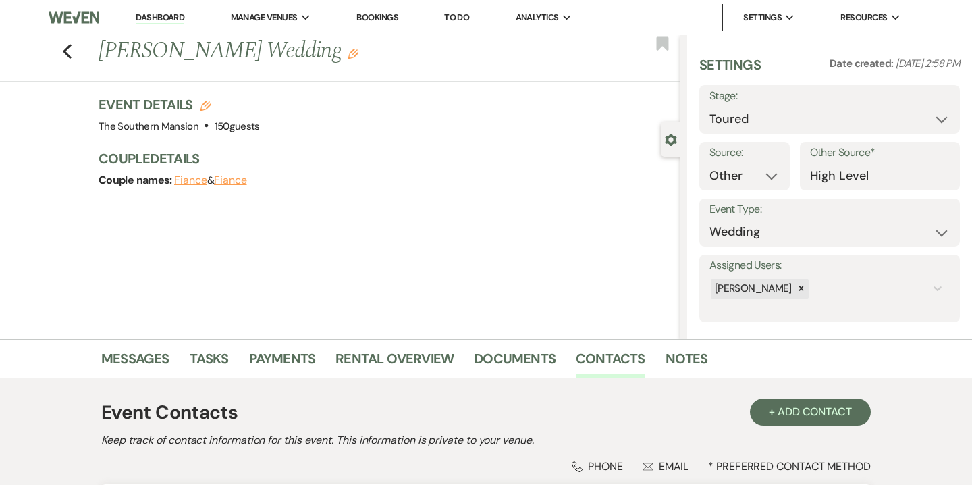
drag, startPoint x: 163, startPoint y: 178, endPoint x: 105, endPoint y: 88, distance: 106.0
click at [152, 163] on div "Couple Details Couple names: Fiance & Fiance" at bounding box center [383, 169] width 568 height 41
click at [375, 7] on li "Bookings" at bounding box center [377, 17] width 55 height 27
click at [379, 23] on li "Bookings" at bounding box center [377, 17] width 55 height 27
click at [377, 15] on link "Bookings" at bounding box center [377, 16] width 42 height 11
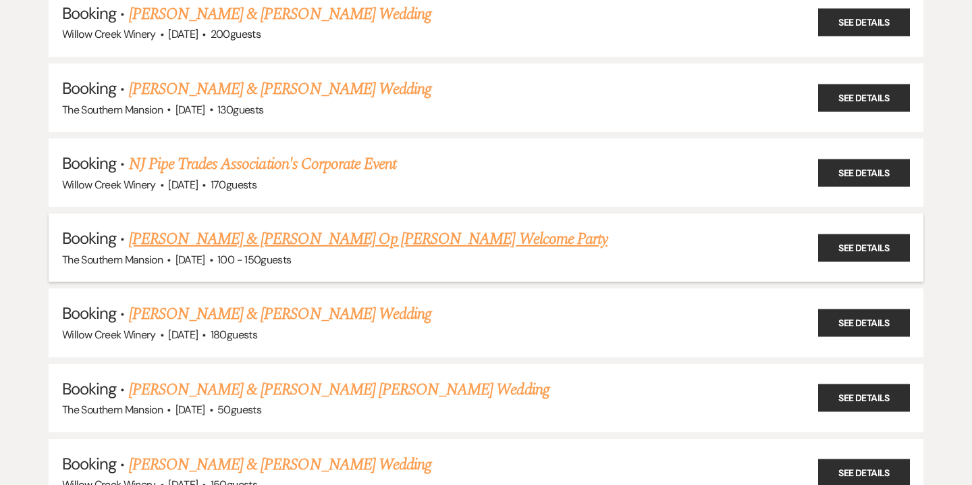
scroll to position [629, 0]
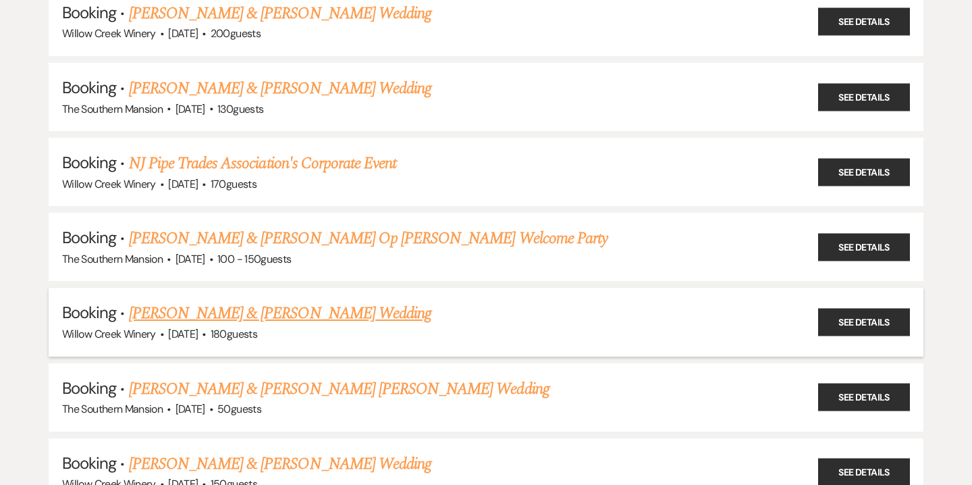
click at [211, 301] on link "[PERSON_NAME] & [PERSON_NAME] Wedding" at bounding box center [280, 313] width 302 height 24
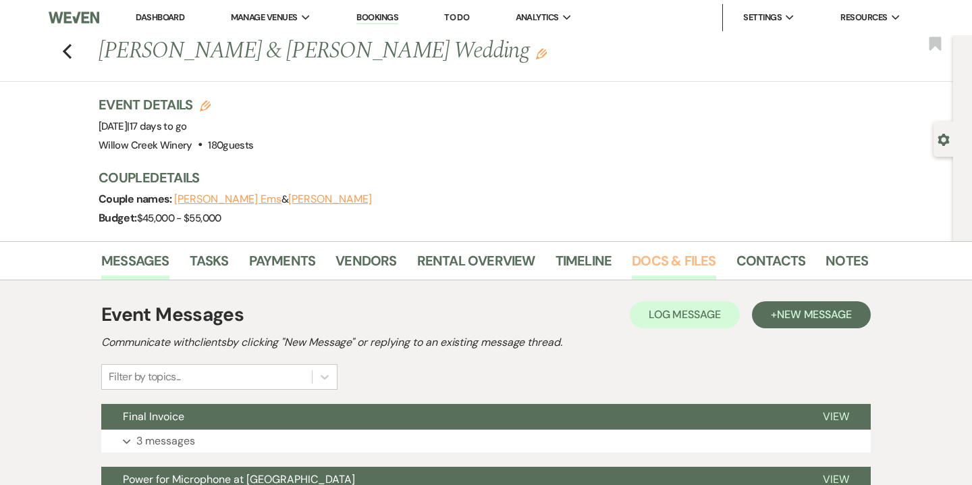
click at [666, 271] on link "Docs & Files" at bounding box center [674, 265] width 84 height 30
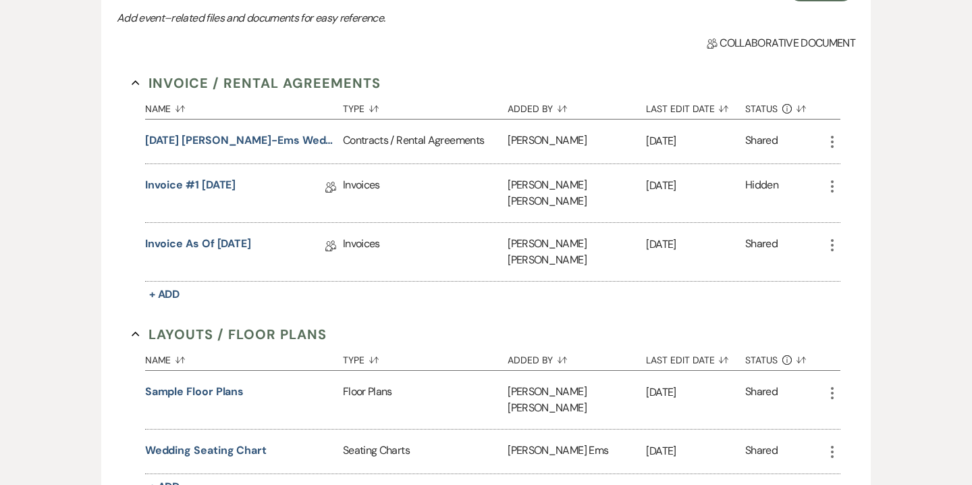
scroll to position [342, 0]
click at [204, 235] on link "Invoice as of [DATE]" at bounding box center [198, 245] width 106 height 21
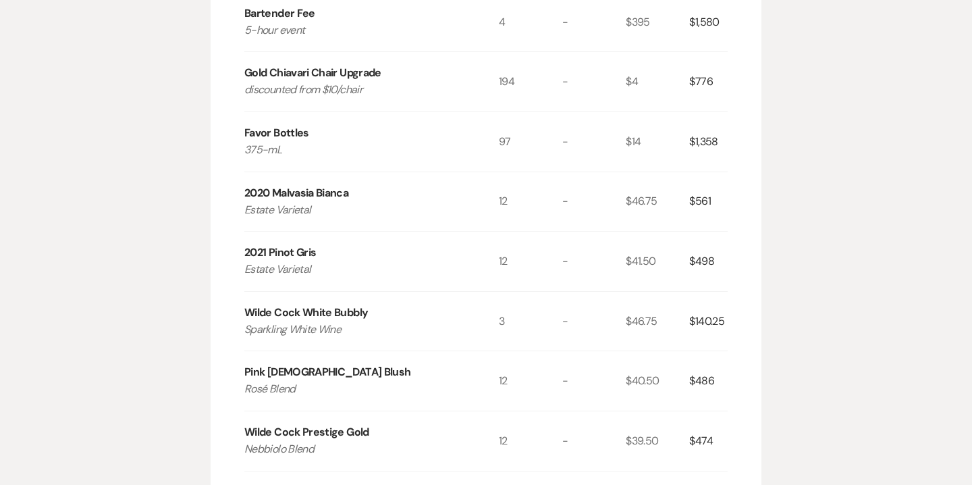
scroll to position [1042, 0]
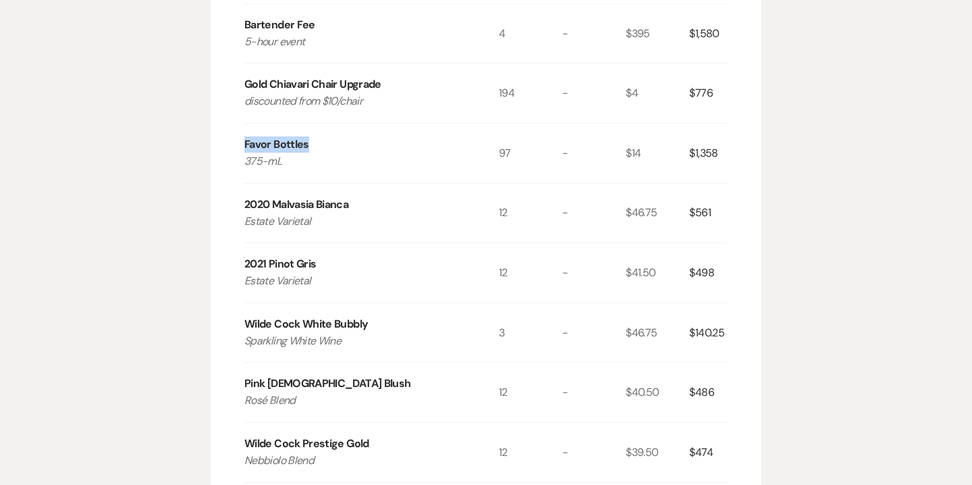
drag, startPoint x: 230, startPoint y: 105, endPoint x: 493, endPoint y: 111, distance: 263.3
click at [493, 111] on div "Invoice Created On: [DATE] 10:40 AM [PERSON_NAME] & [PERSON_NAME] Wedding Event…" at bounding box center [486, 26] width 551 height 1775
click at [425, 124] on div "Favor Bottles 375-mL" at bounding box center [371, 153] width 254 height 59
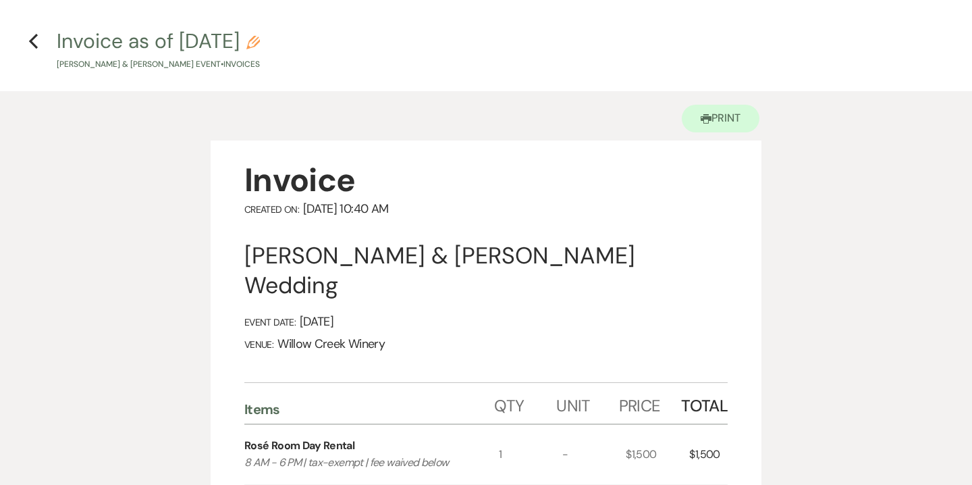
scroll to position [0, 0]
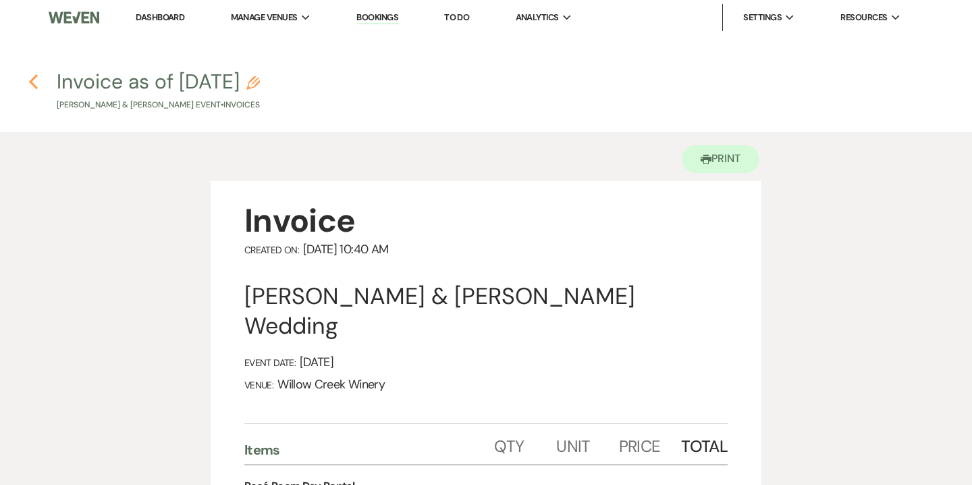
click at [34, 74] on icon "Previous" at bounding box center [33, 82] width 10 height 16
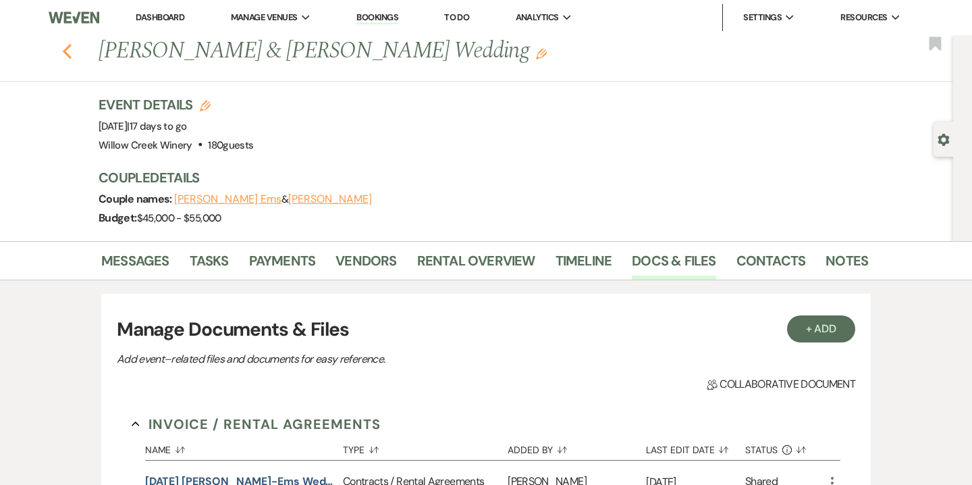
click at [68, 51] on icon "Previous" at bounding box center [67, 51] width 10 height 16
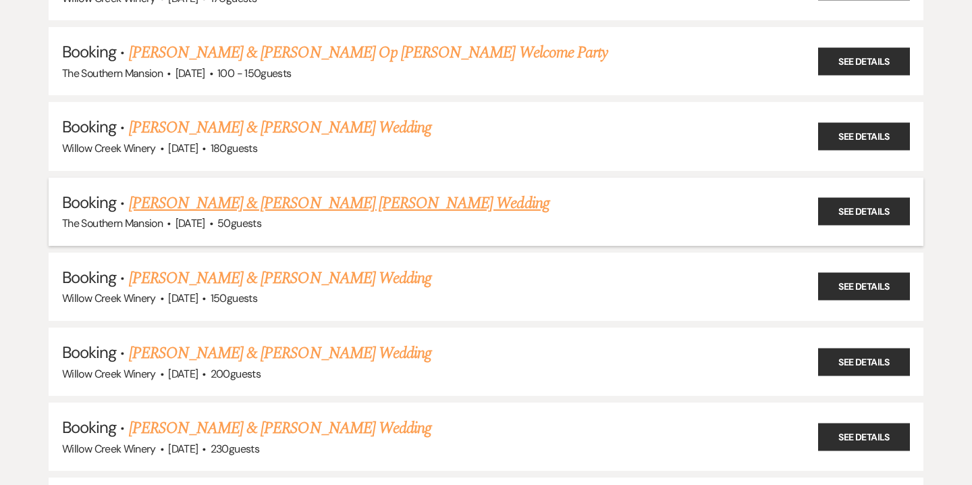
scroll to position [815, 0]
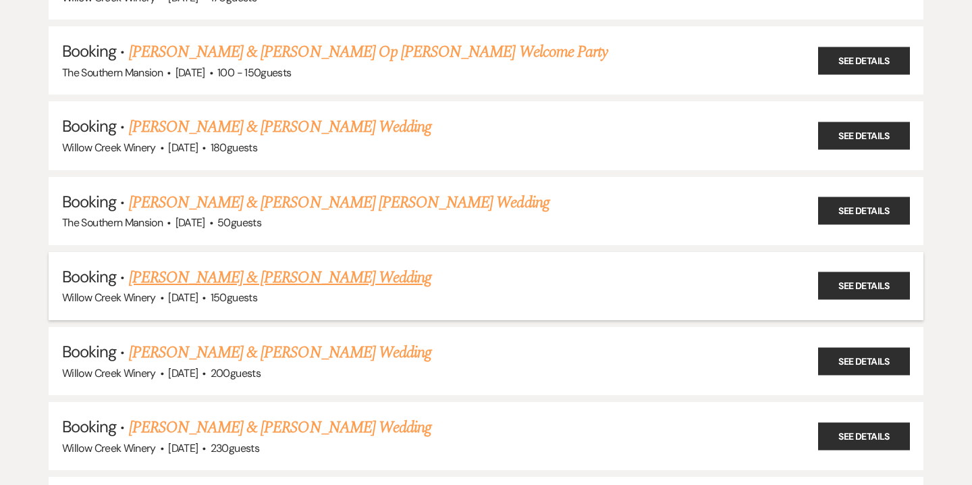
click at [275, 271] on link "[PERSON_NAME] & [PERSON_NAME] Wedding" at bounding box center [280, 277] width 302 height 24
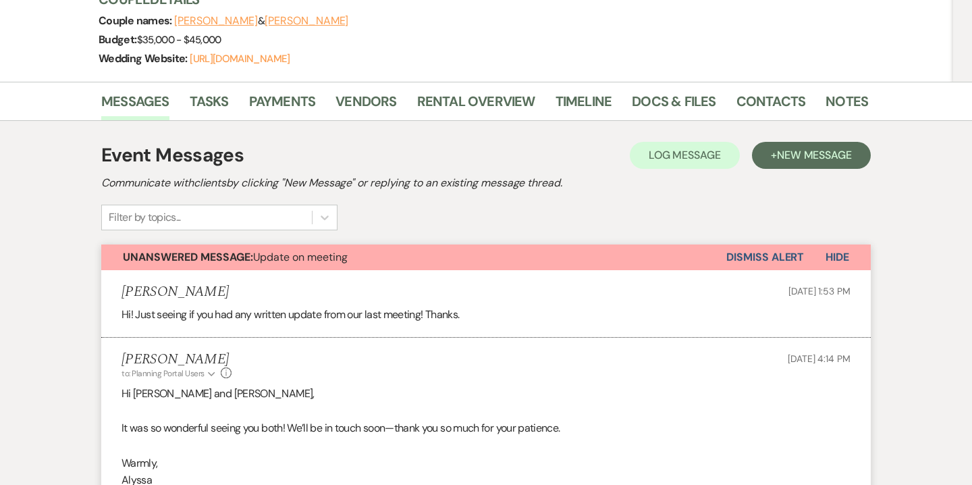
scroll to position [207, 0]
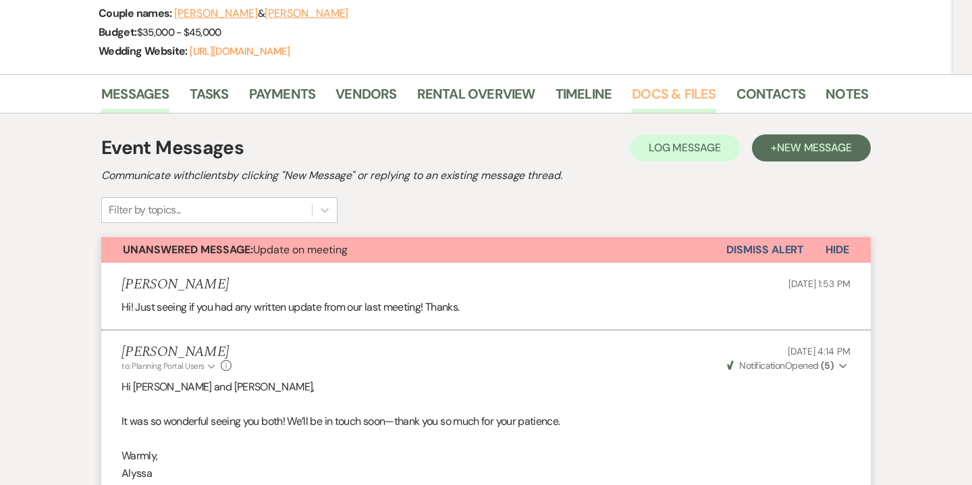
click at [676, 86] on link "Docs & Files" at bounding box center [674, 98] width 84 height 30
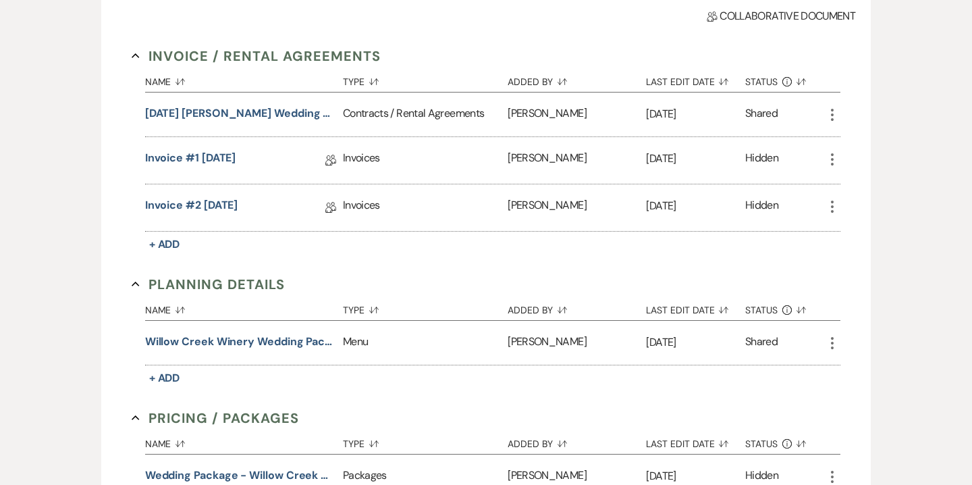
scroll to position [412, 0]
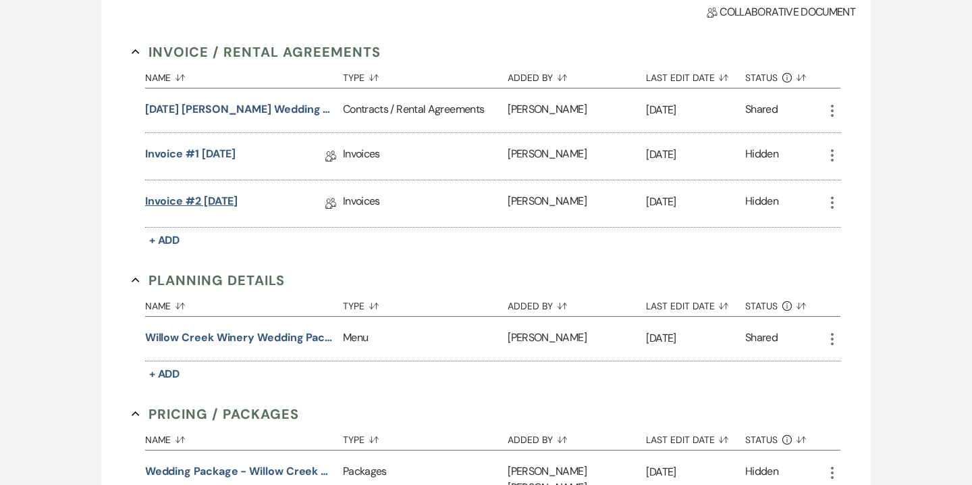
click at [207, 198] on link "Invoice #2 [DATE]" at bounding box center [191, 203] width 93 height 21
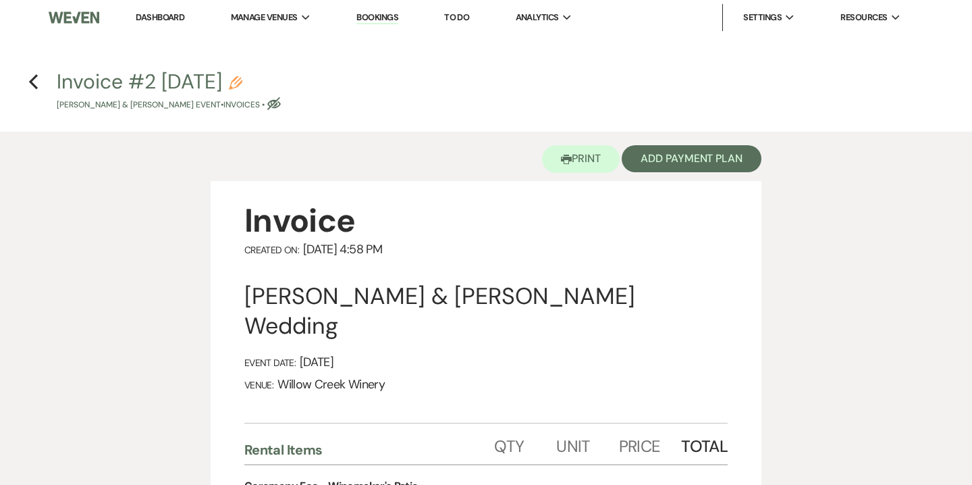
click at [27, 80] on h4 "Previous Invoice #2 [DATE] Pencil [PERSON_NAME] & [PERSON_NAME] Event • Invoice…" at bounding box center [486, 90] width 972 height 44
click at [29, 80] on icon "Previous" at bounding box center [33, 82] width 10 height 16
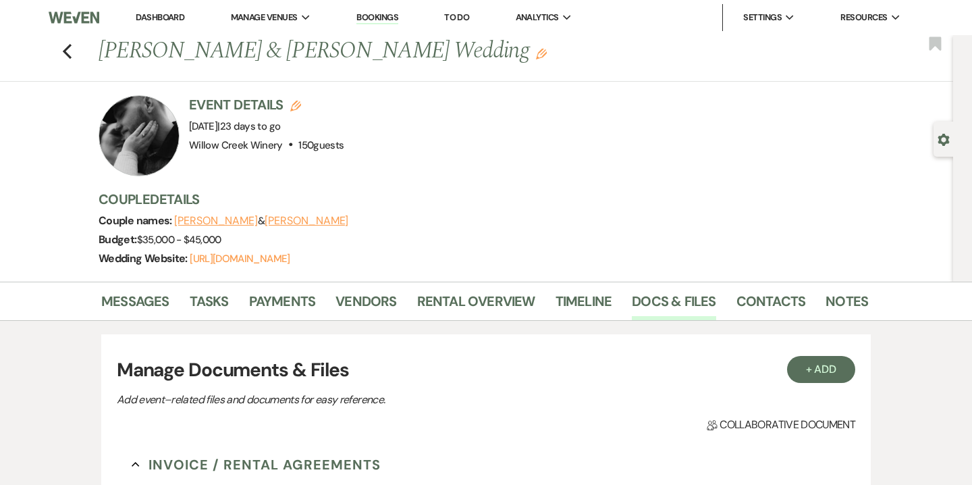
click at [72, 43] on div "Previous [PERSON_NAME] & [PERSON_NAME] Wedding Edit Bookmark" at bounding box center [473, 58] width 960 height 47
click at [380, 19] on link "Bookings" at bounding box center [377, 17] width 42 height 13
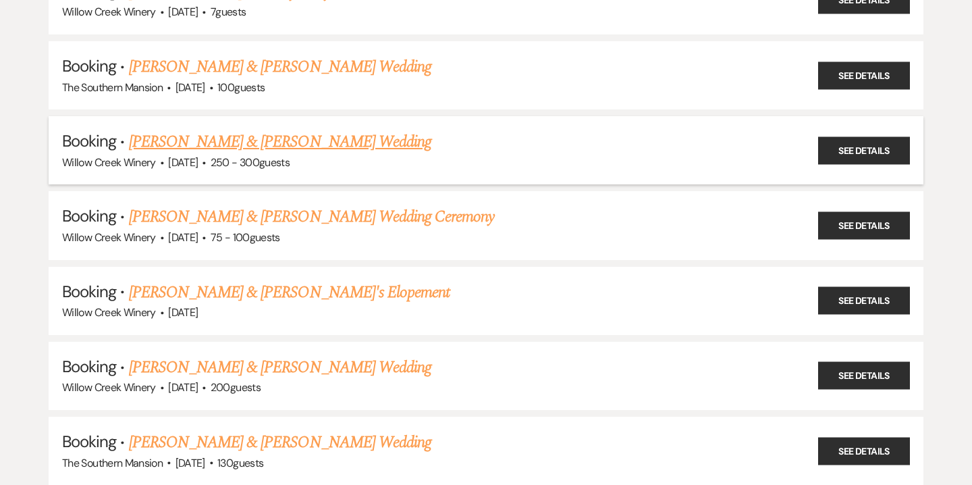
scroll to position [277, 0]
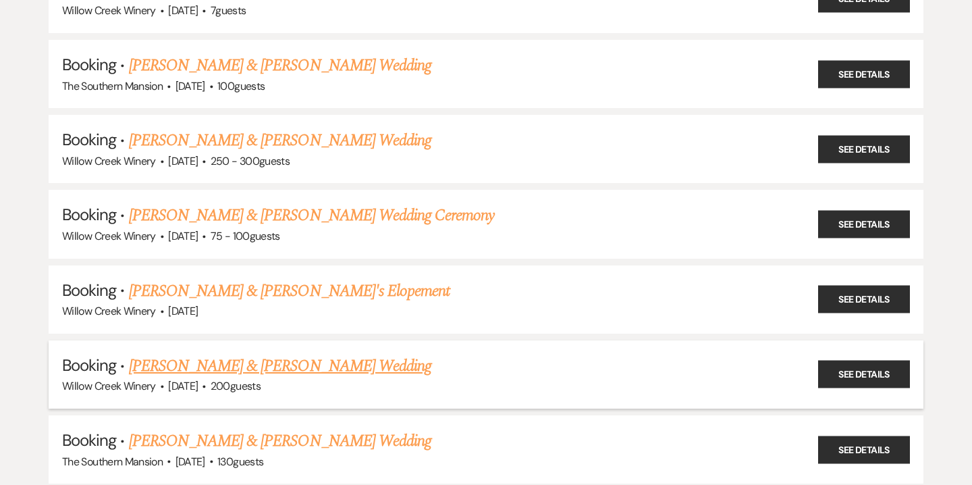
click at [219, 359] on link "[PERSON_NAME] & [PERSON_NAME] Wedding" at bounding box center [280, 366] width 302 height 24
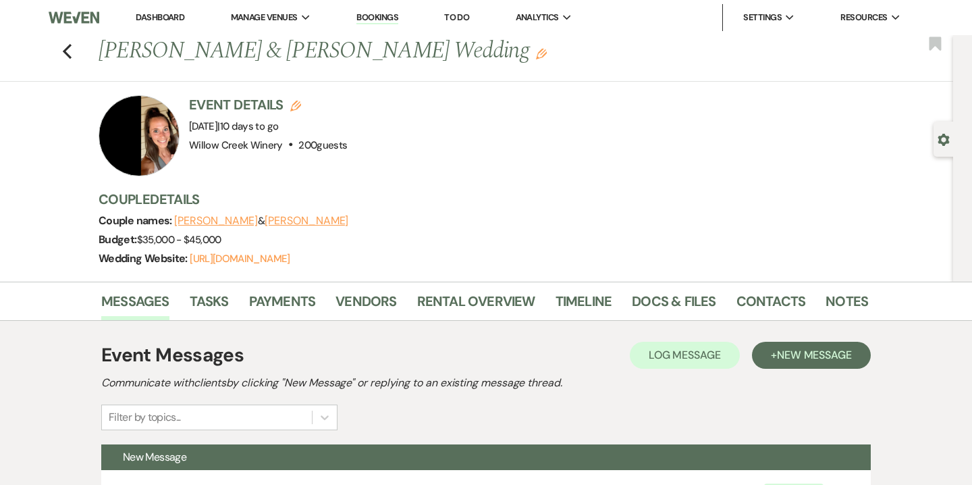
click at [72, 51] on div "Previous [PERSON_NAME] & [PERSON_NAME] Wedding Edit Bookmark" at bounding box center [473, 58] width 960 height 47
click at [68, 56] on use "button" at bounding box center [67, 51] width 9 height 15
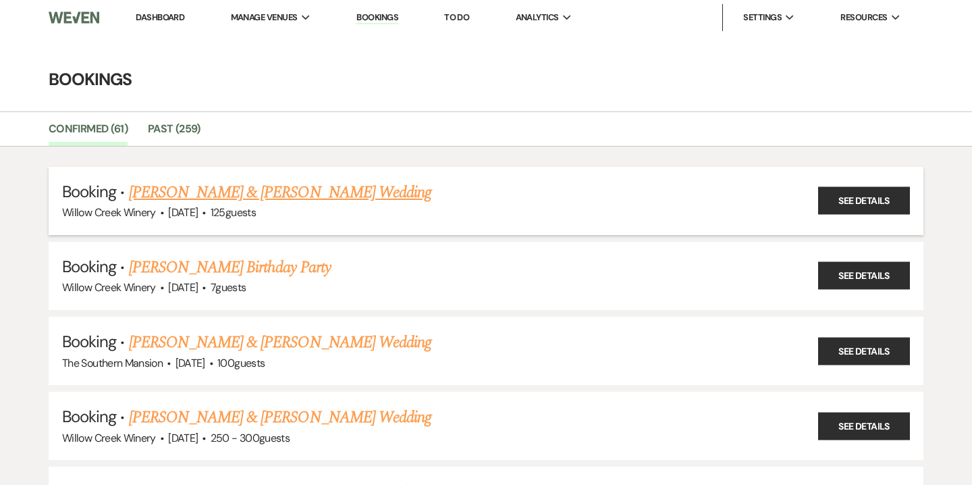
click at [181, 192] on link "[PERSON_NAME] & [PERSON_NAME] Wedding" at bounding box center [280, 192] width 302 height 24
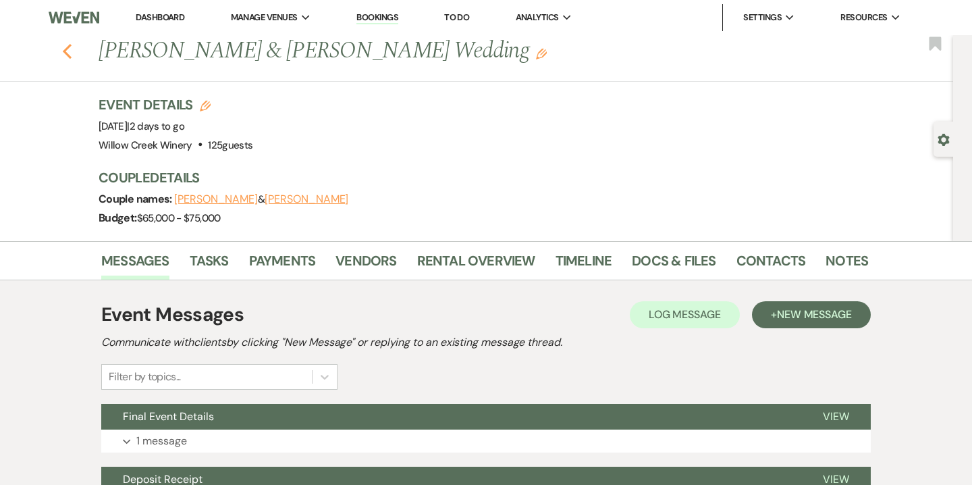
click at [70, 53] on icon "Previous" at bounding box center [67, 51] width 10 height 16
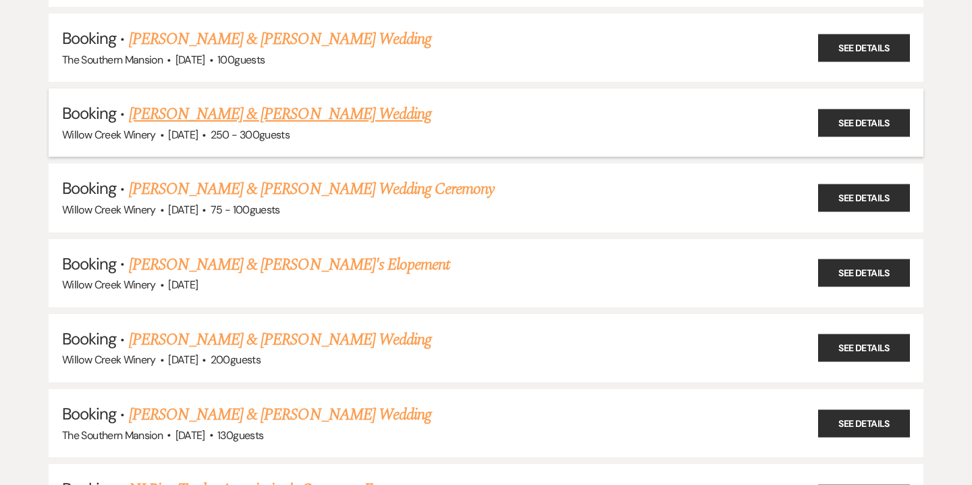
scroll to position [304, 0]
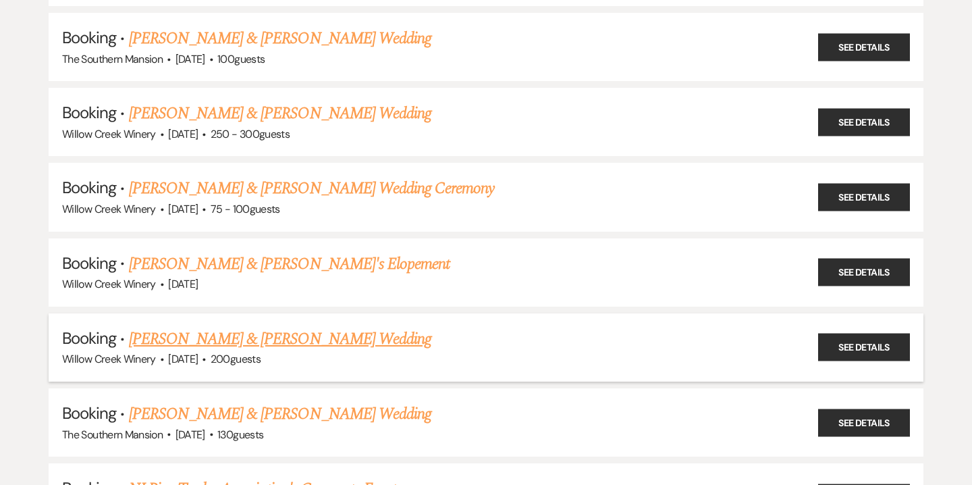
click at [223, 327] on link "[PERSON_NAME] & [PERSON_NAME] Wedding" at bounding box center [280, 339] width 302 height 24
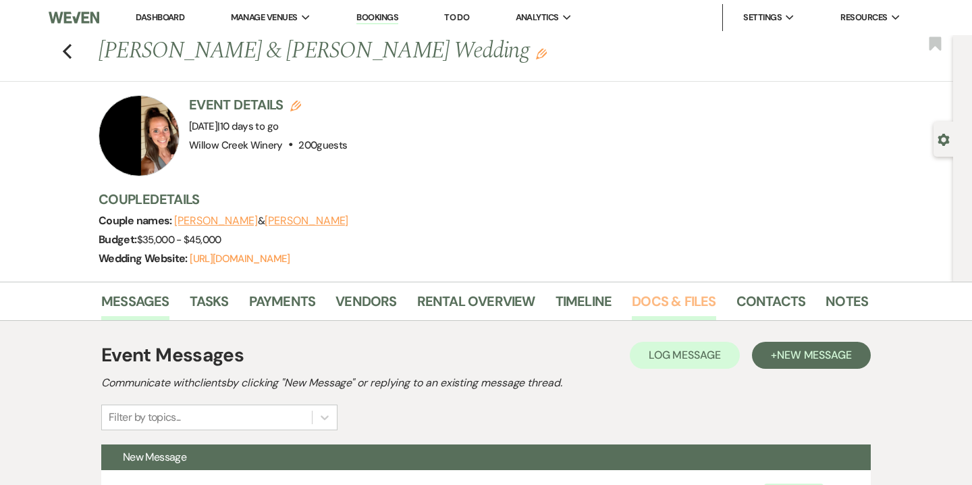
click at [646, 297] on link "Docs & Files" at bounding box center [674, 305] width 84 height 30
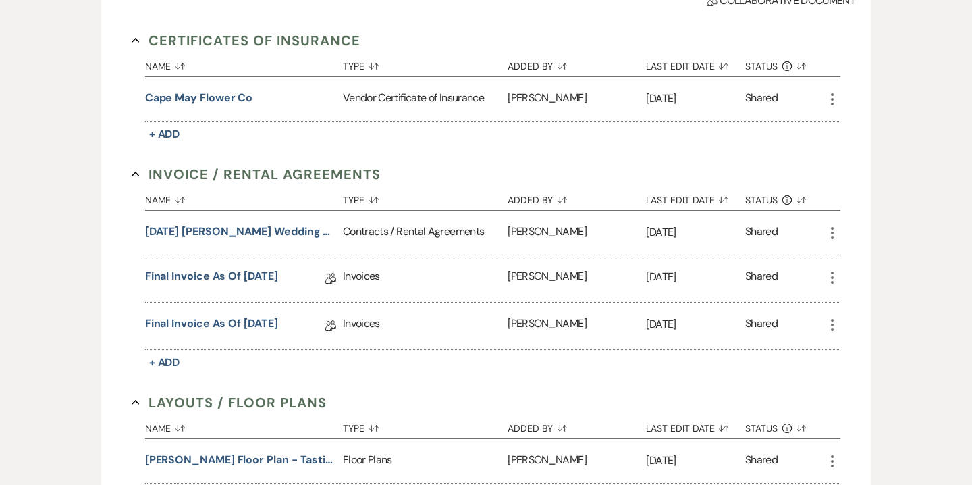
scroll to position [427, 0]
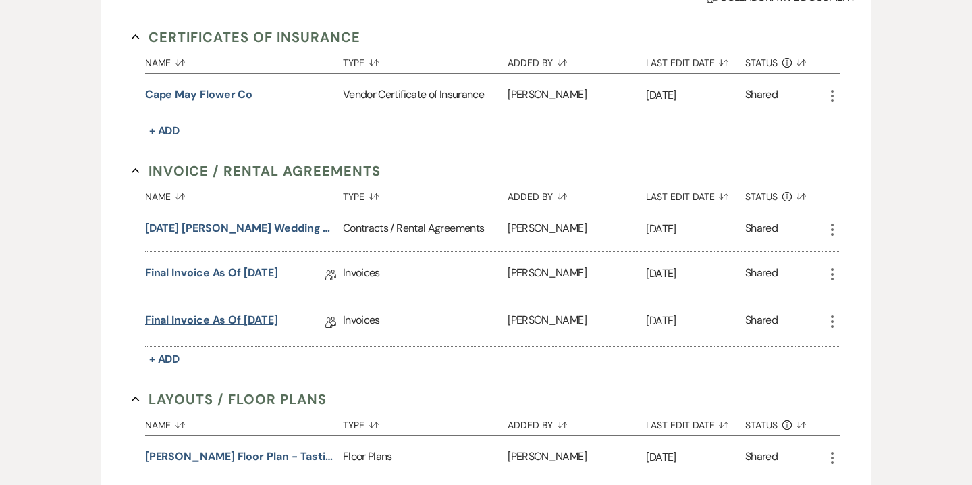
click at [194, 323] on link "Final Invoice as of [DATE]" at bounding box center [211, 322] width 133 height 21
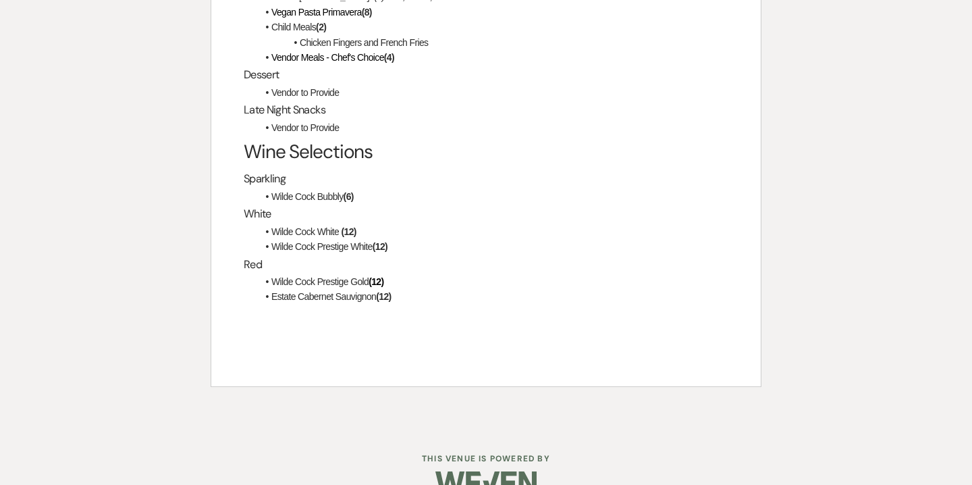
scroll to position [2864, 0]
drag, startPoint x: 234, startPoint y: 142, endPoint x: 437, endPoint y: 270, distance: 240.9
click at [437, 289] on li "Estate Cabernet Sauvignon (12)" at bounding box center [492, 296] width 471 height 15
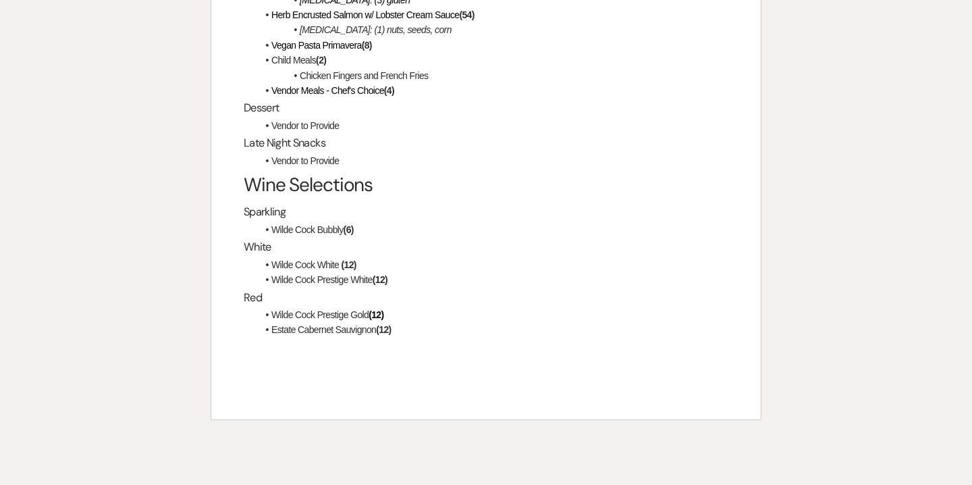
scroll to position [2820, 0]
